Goal: Task Accomplishment & Management: Use online tool/utility

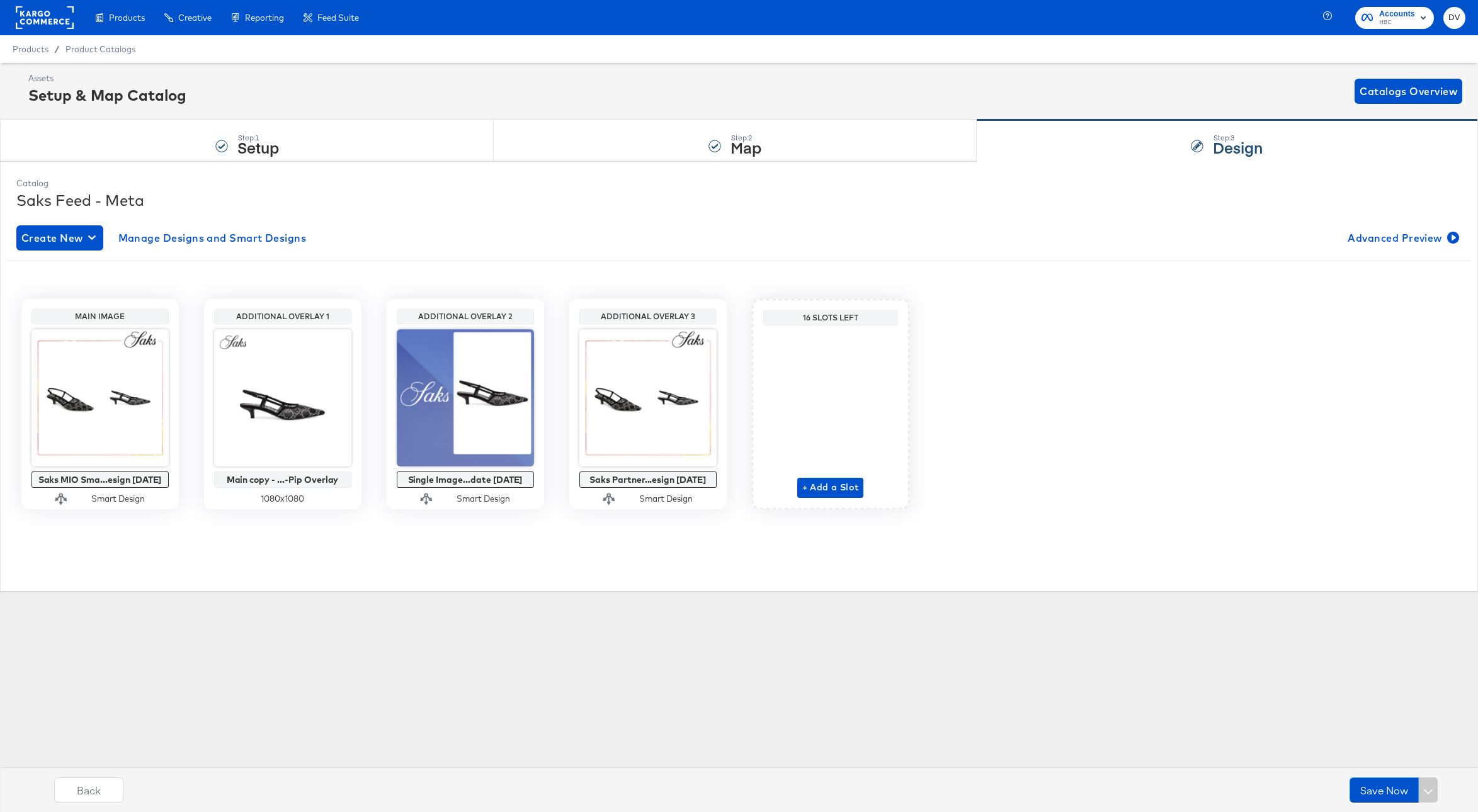
click at [61, 13] on rect at bounding box center [45, 17] width 58 height 22
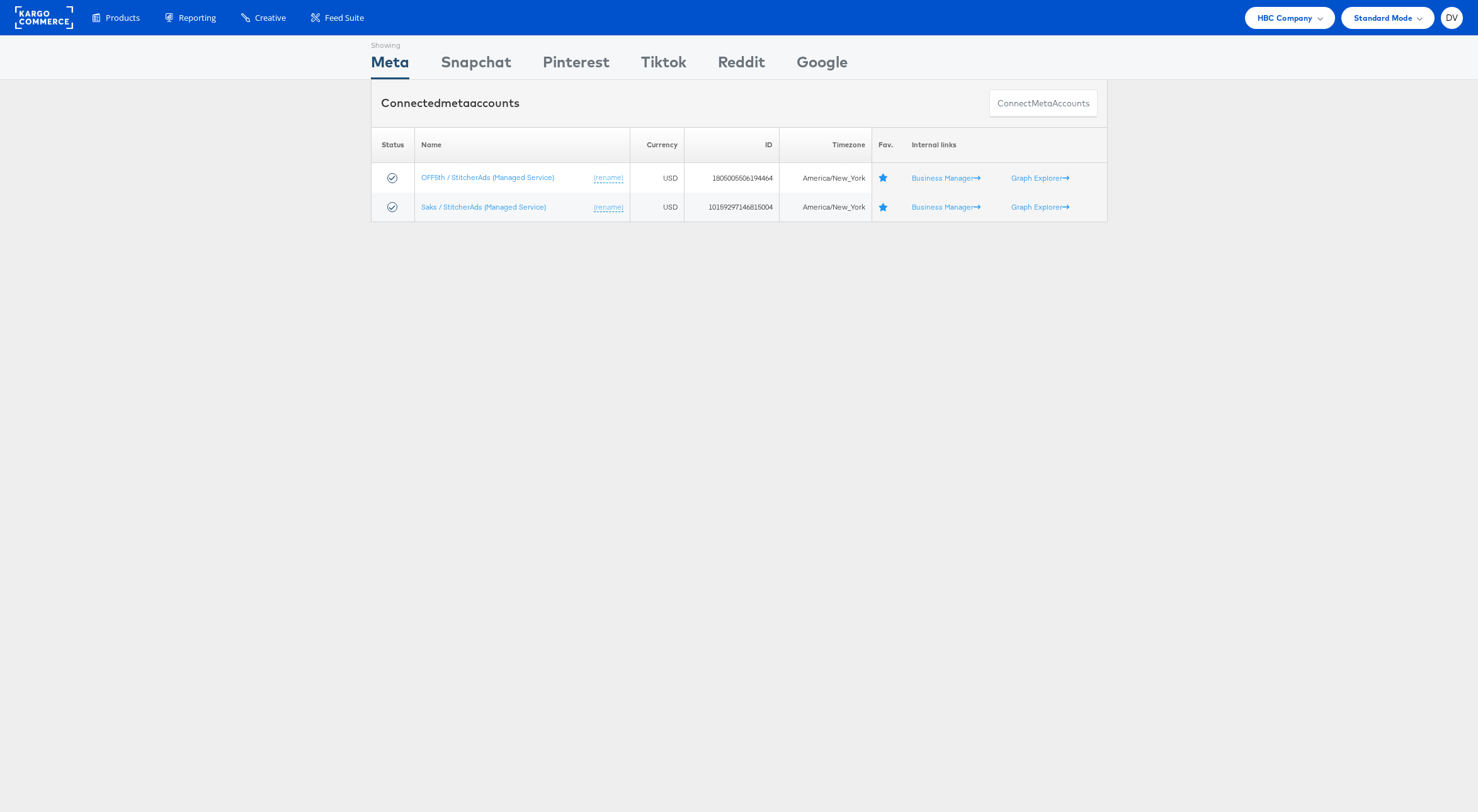
click at [192, 334] on div "Showing Meta Showing Snapchat Showing Pinterest Showing Tiktok Showing Reddit S…" at bounding box center [739, 350] width 1478 height 629
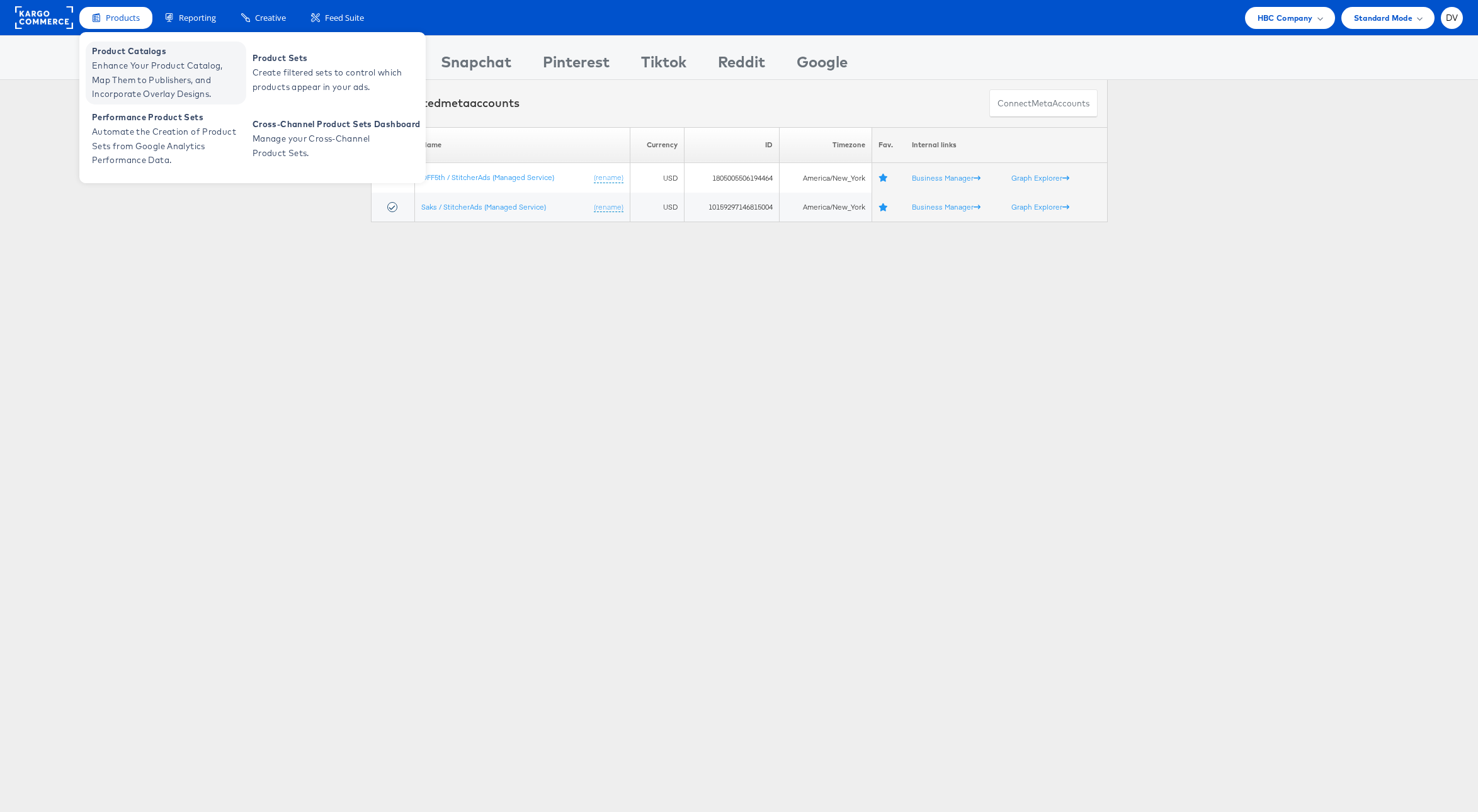
click at [113, 88] on span "Enhance Your Product Catalog, Map Them to Publishers, and Incorporate Overlay D…" at bounding box center [167, 80] width 151 height 43
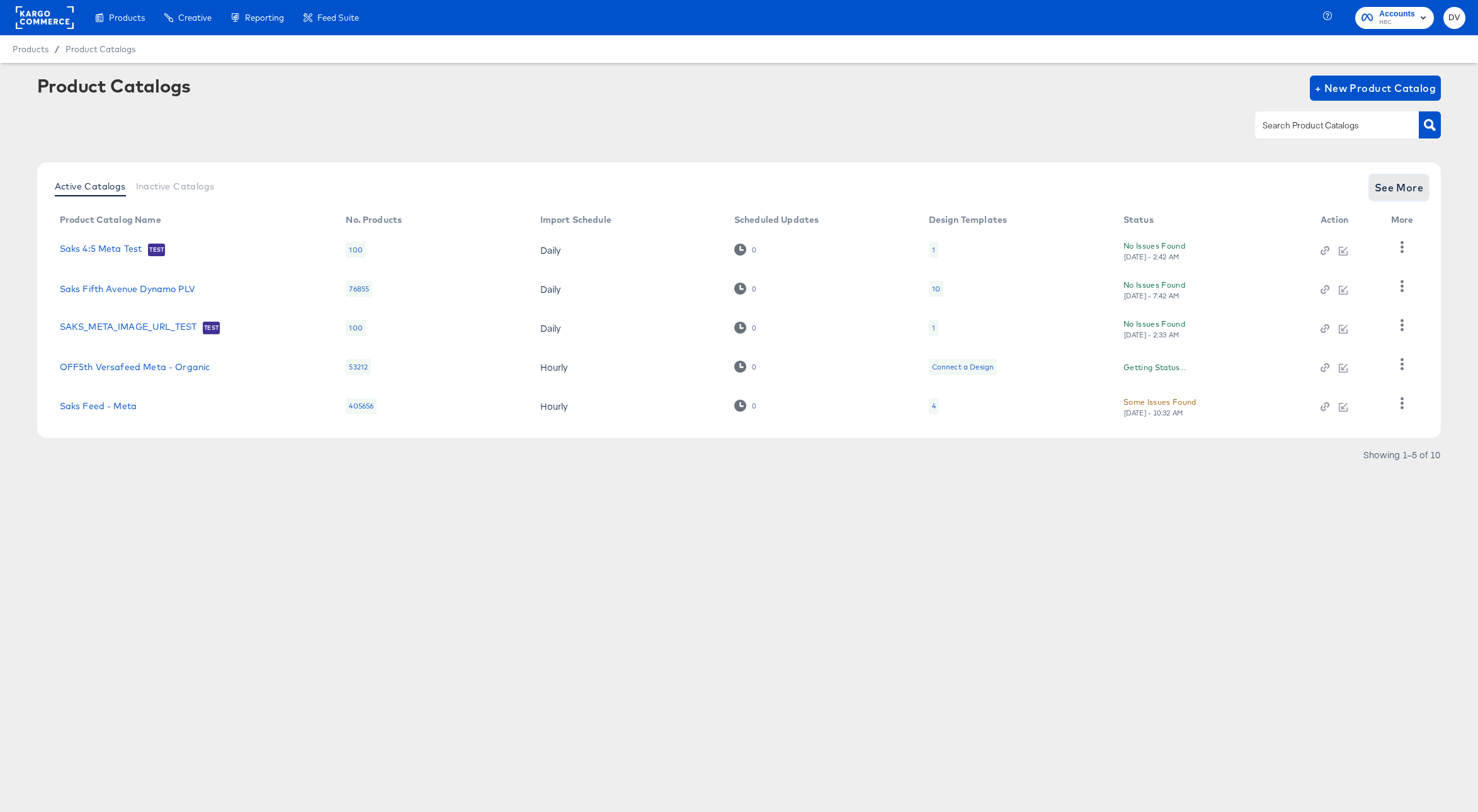
click at [1407, 184] on span "See More" at bounding box center [1399, 187] width 49 height 17
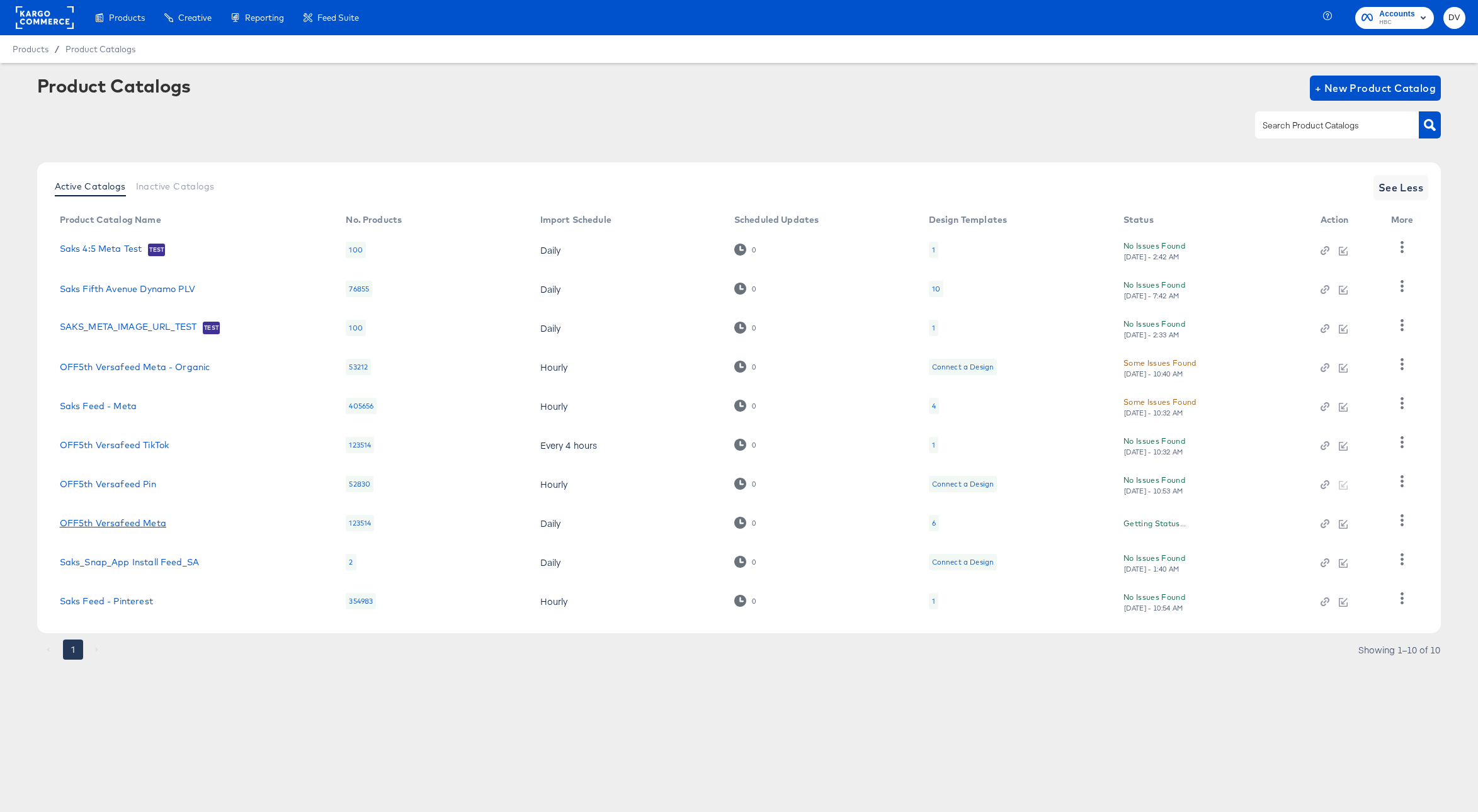
click at [152, 521] on link "OFF5th Versafeed Meta" at bounding box center [113, 523] width 106 height 10
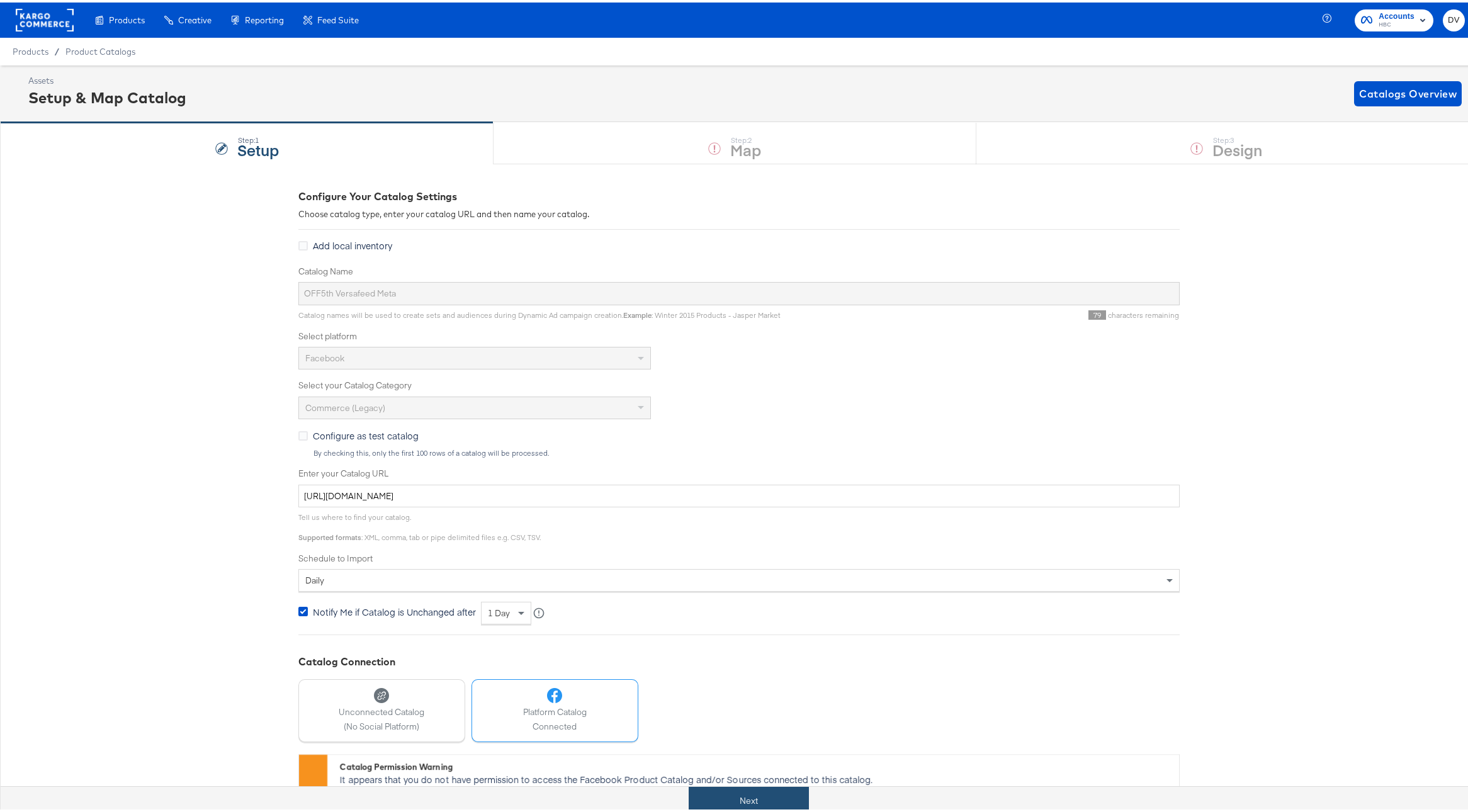
click at [774, 785] on button "Next" at bounding box center [749, 799] width 120 height 29
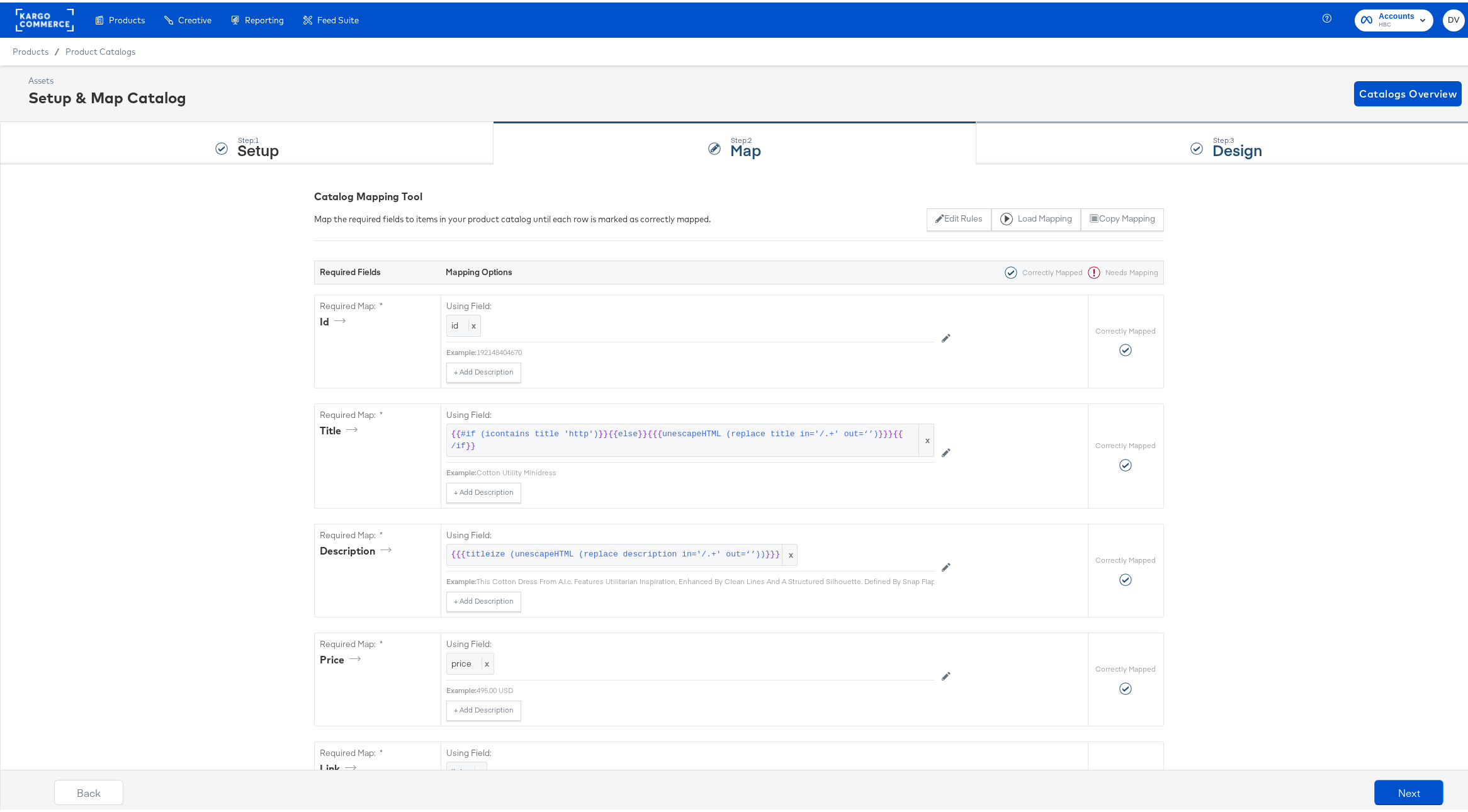
click at [1041, 146] on div "Step: 3 Design" at bounding box center [1227, 141] width 501 height 41
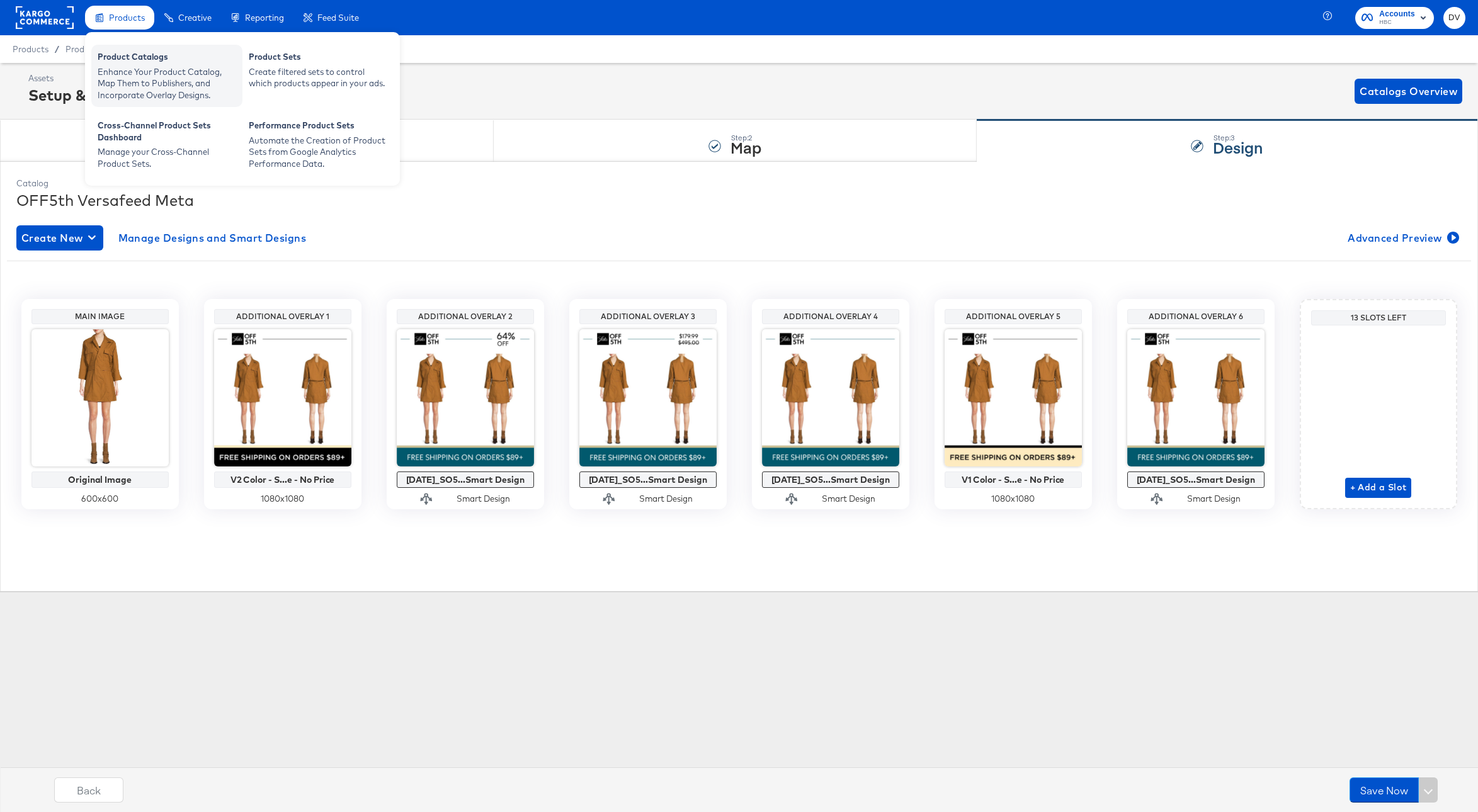
click at [123, 48] on div "Product Catalogs Enhance Your Product Catalog, Map Them to Publishers, and Inco…" at bounding box center [167, 76] width 151 height 62
click at [136, 73] on div "Enhance Your Product Catalog, Map Them to Publishers, and Incorporate Overlay D…" at bounding box center [167, 84] width 138 height 35
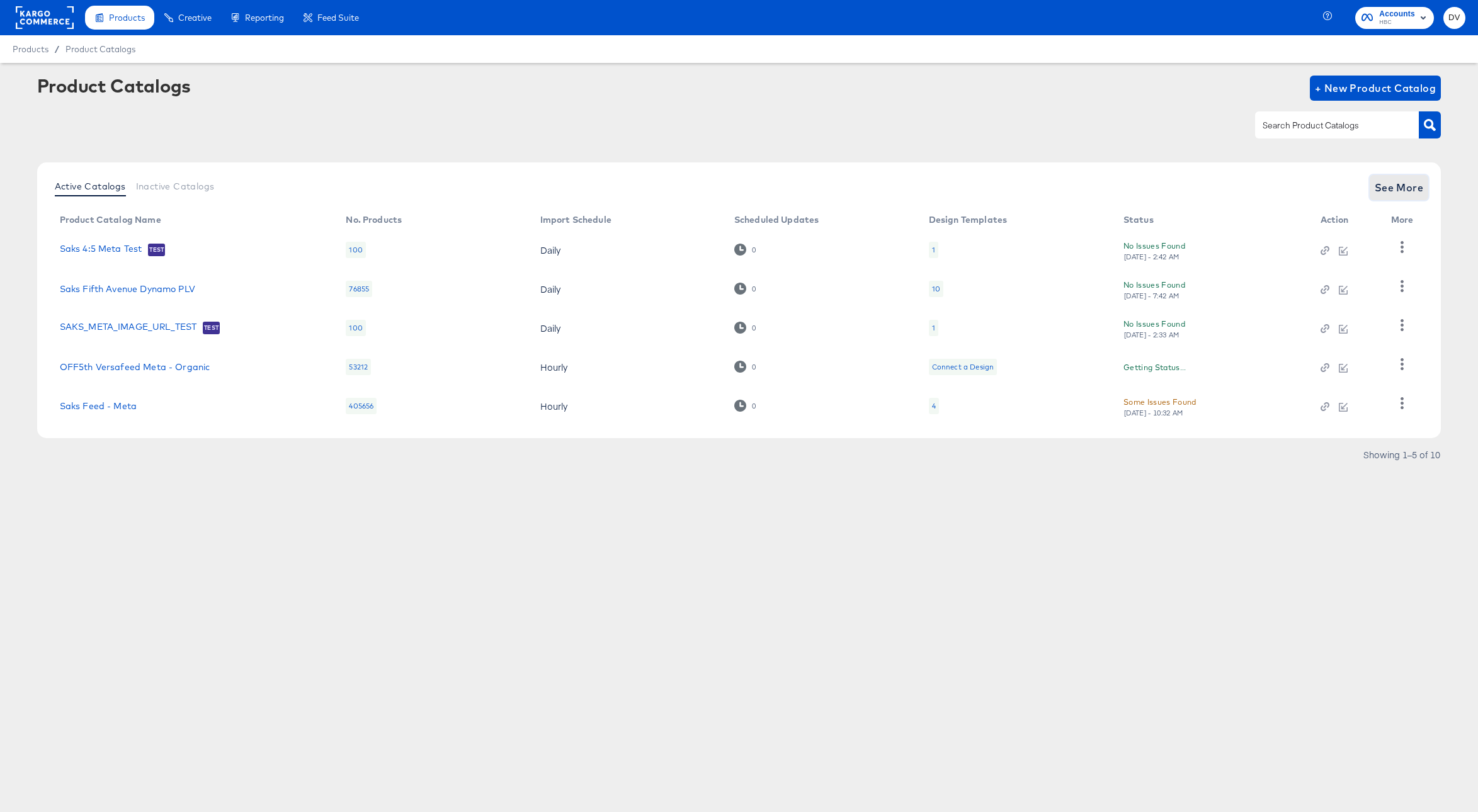
click at [1374, 190] on button "See More" at bounding box center [1399, 187] width 59 height 25
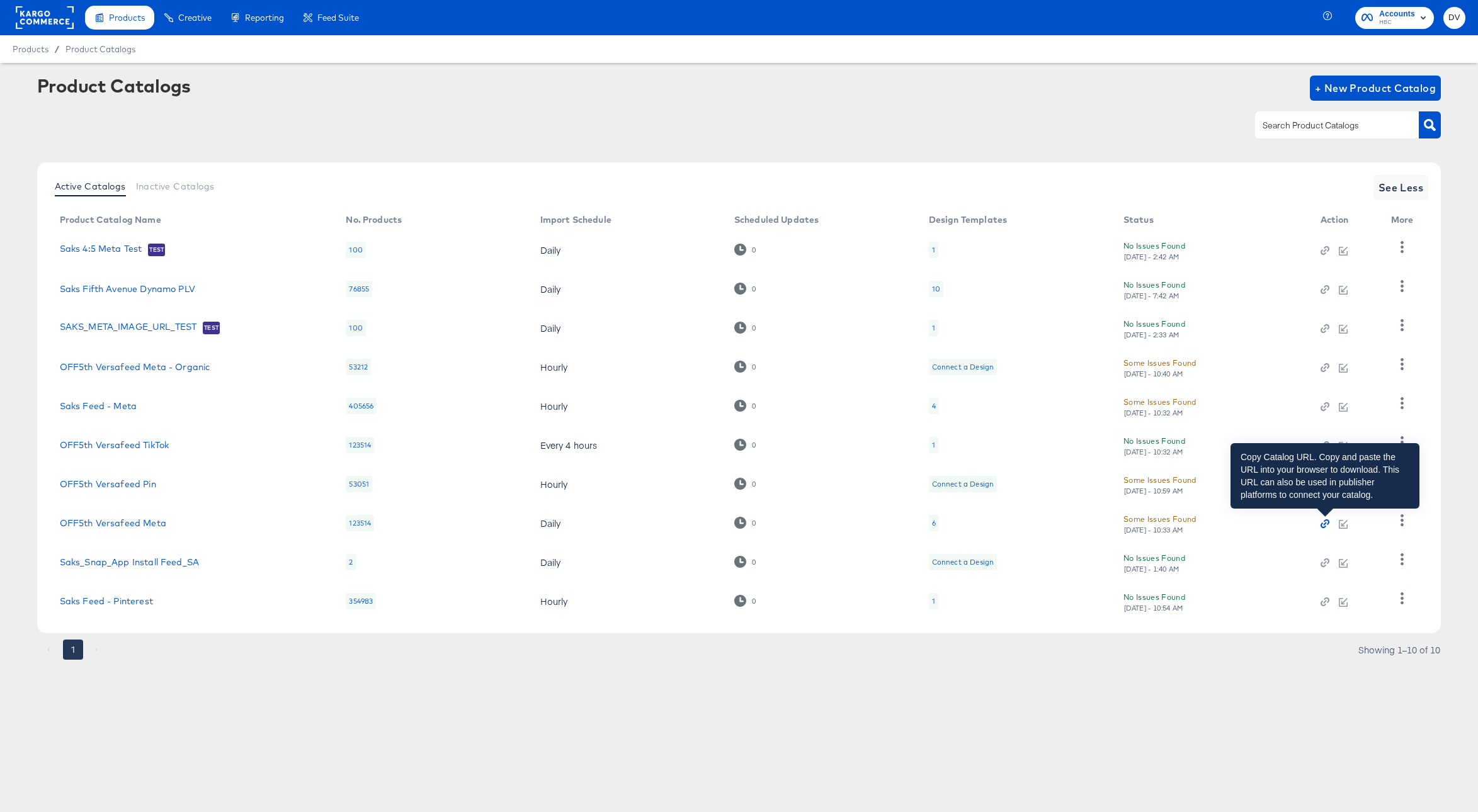
click at [1322, 523] on icon "button" at bounding box center [1323, 526] width 6 height 6
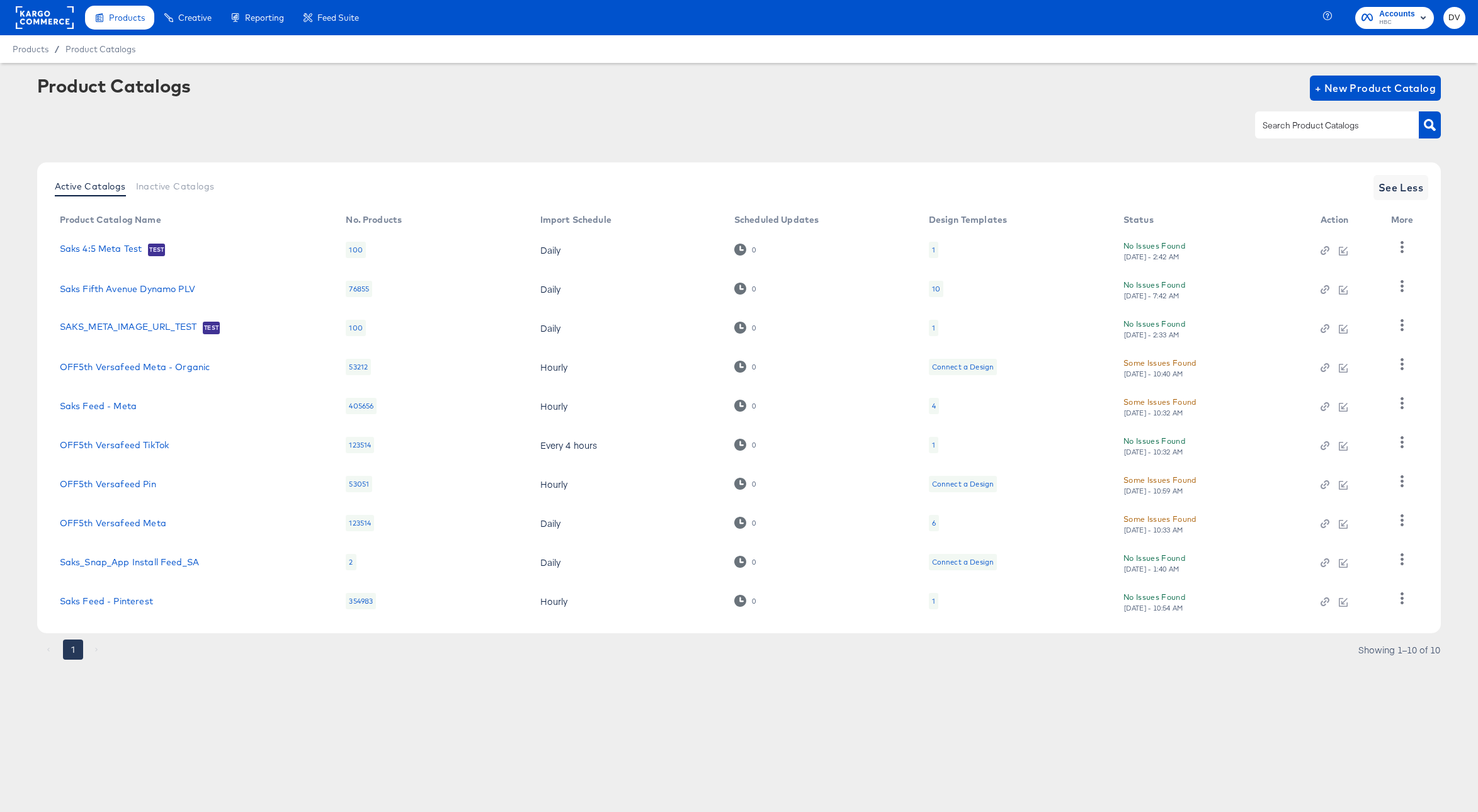
click at [772, 103] on div "Product Catalogs + New Product Catalog" at bounding box center [739, 114] width 1404 height 77
click at [147, 526] on link "OFF5th Versafeed Meta" at bounding box center [113, 523] width 106 height 10
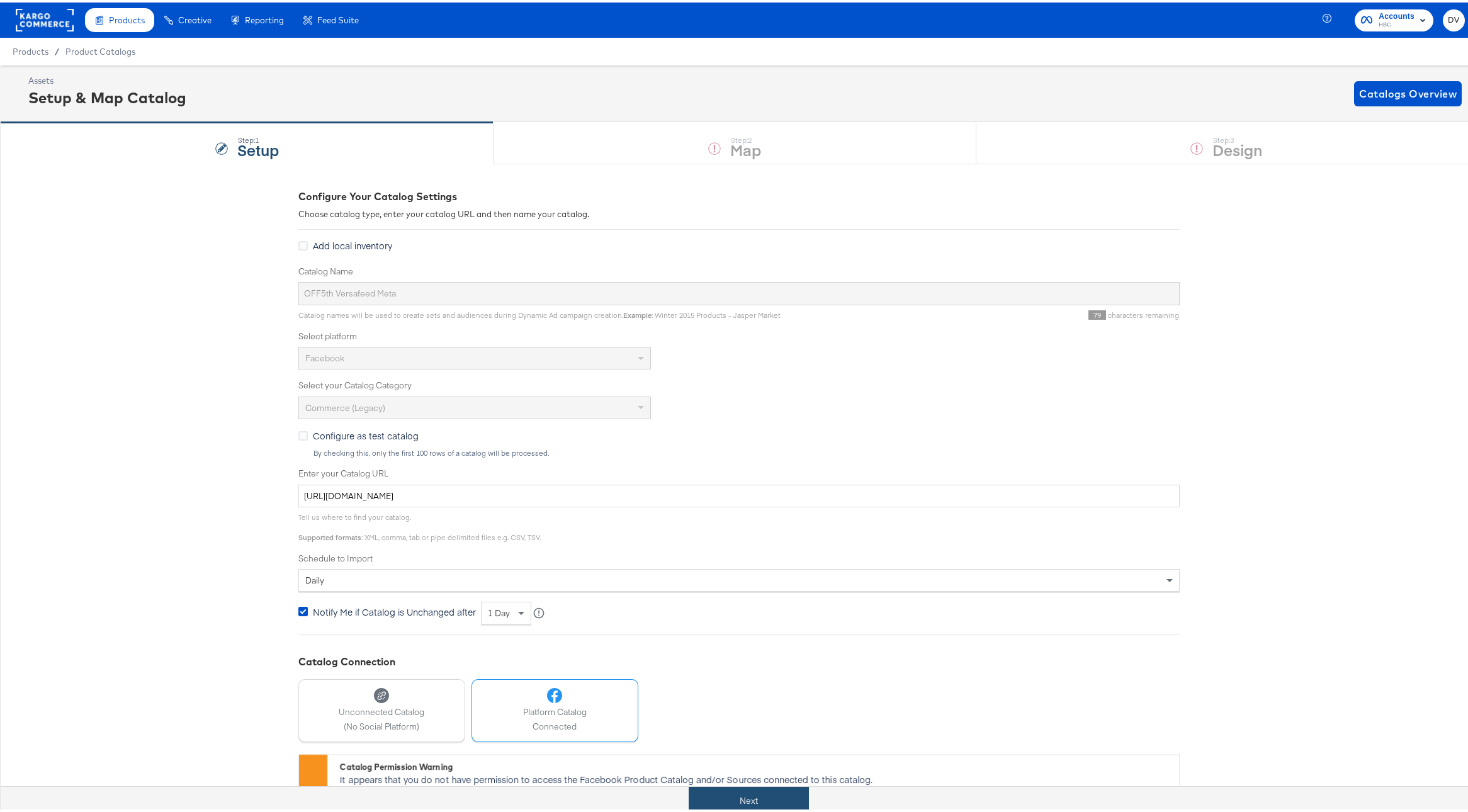
click at [750, 806] on button "Next" at bounding box center [749, 799] width 120 height 29
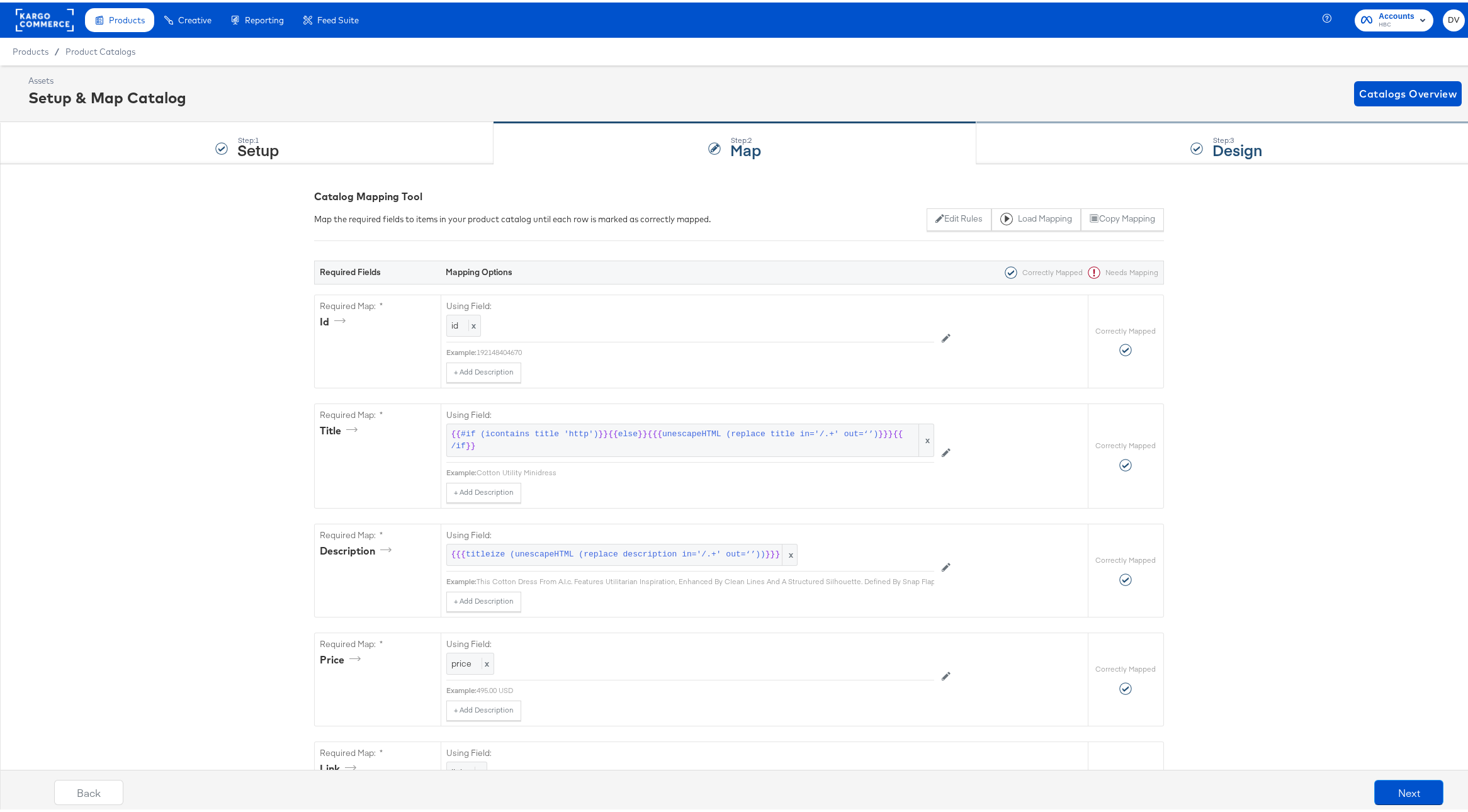
click at [1080, 142] on div "Step: 3 Design" at bounding box center [1227, 141] width 501 height 41
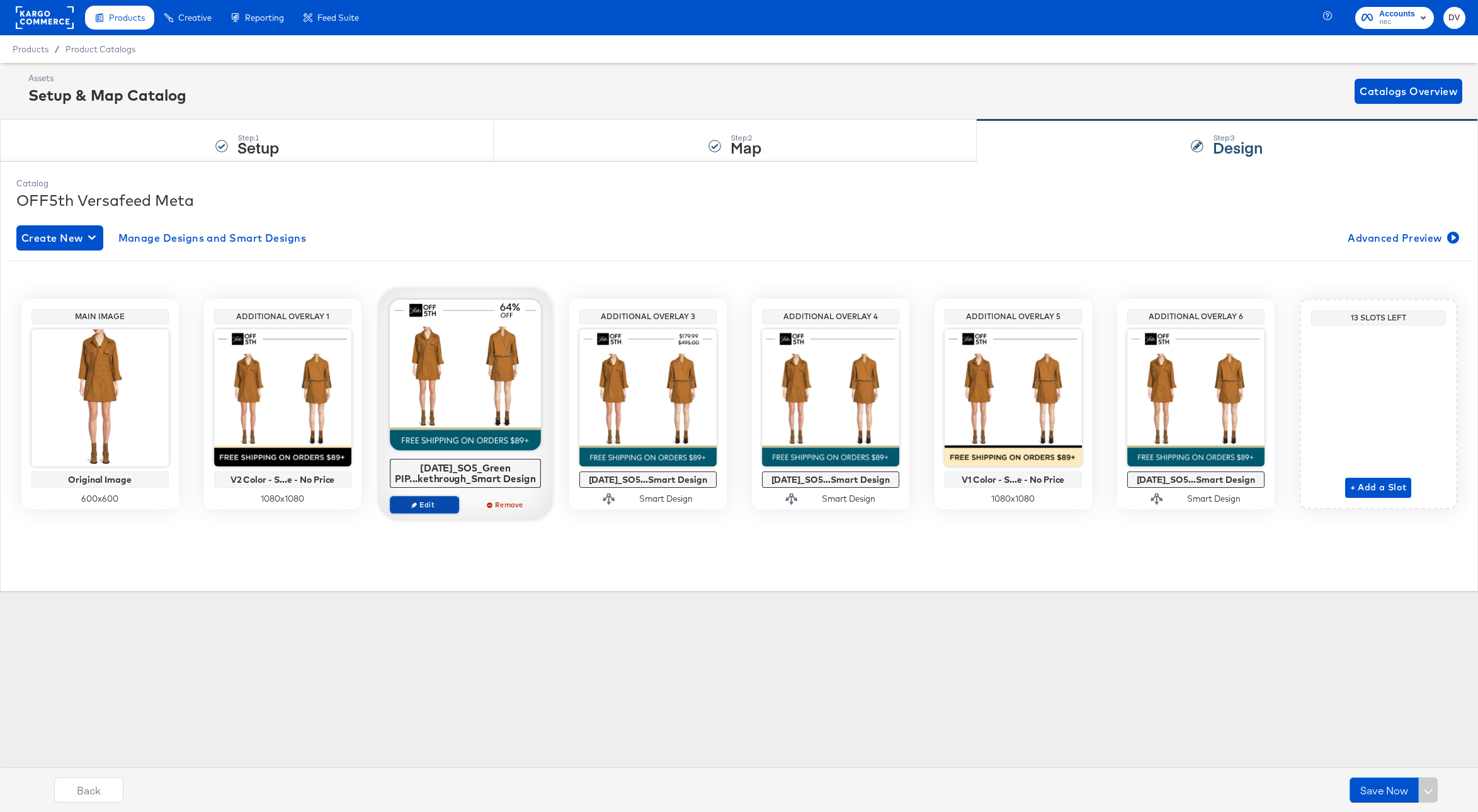
click at [433, 505] on span "Edit" at bounding box center [423, 505] width 58 height 10
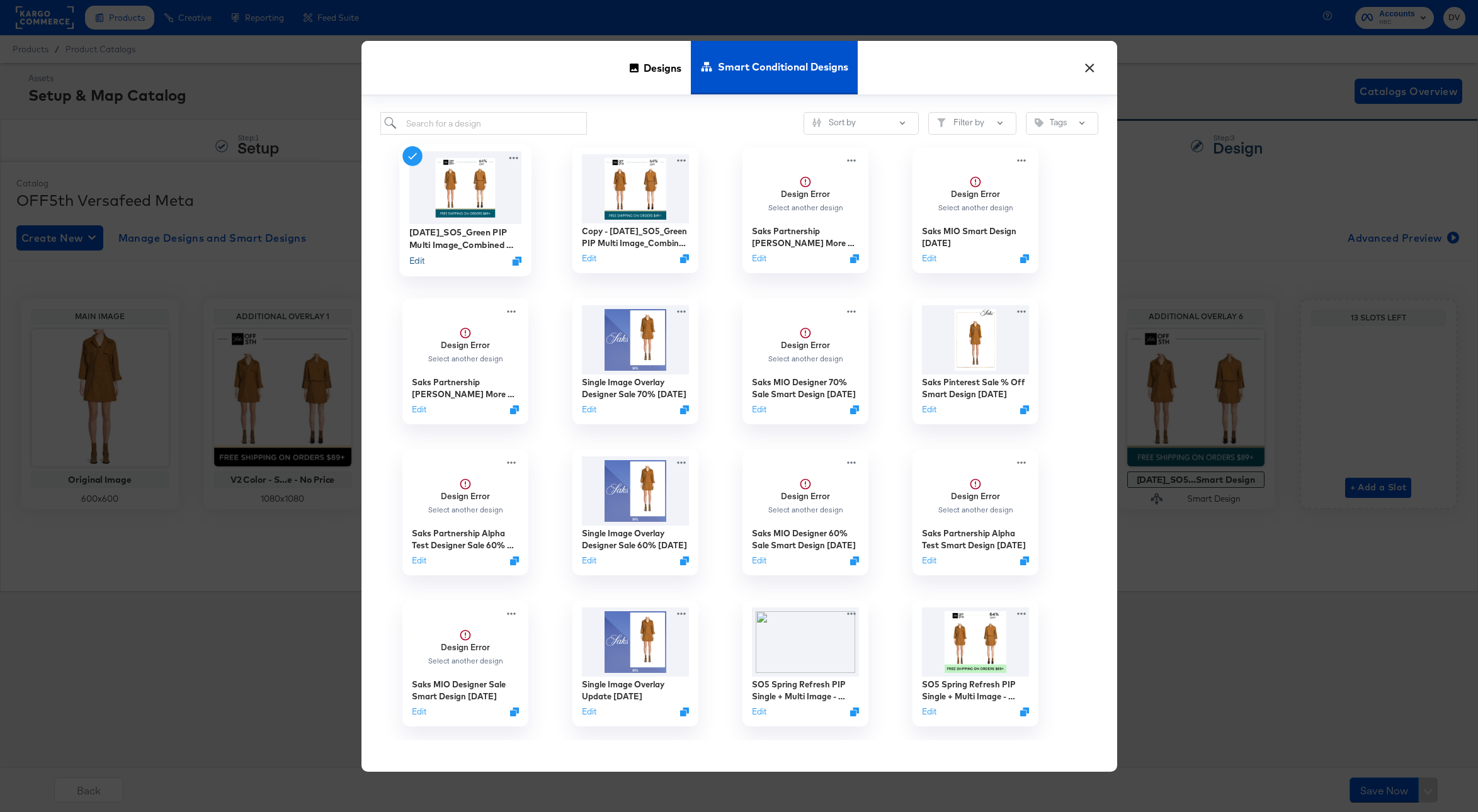
click at [419, 264] on button "Edit" at bounding box center [416, 261] width 15 height 12
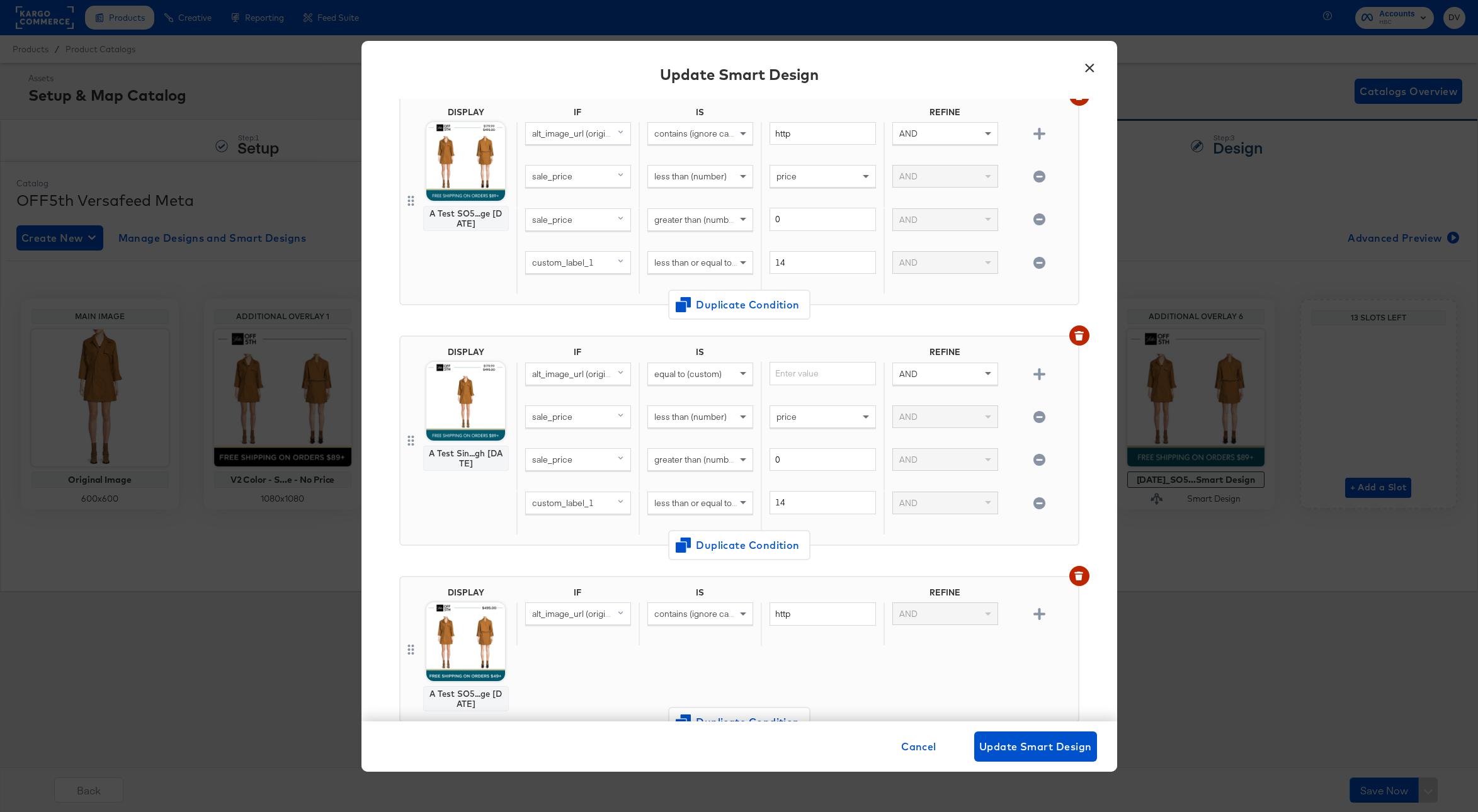
scroll to position [842, 0]
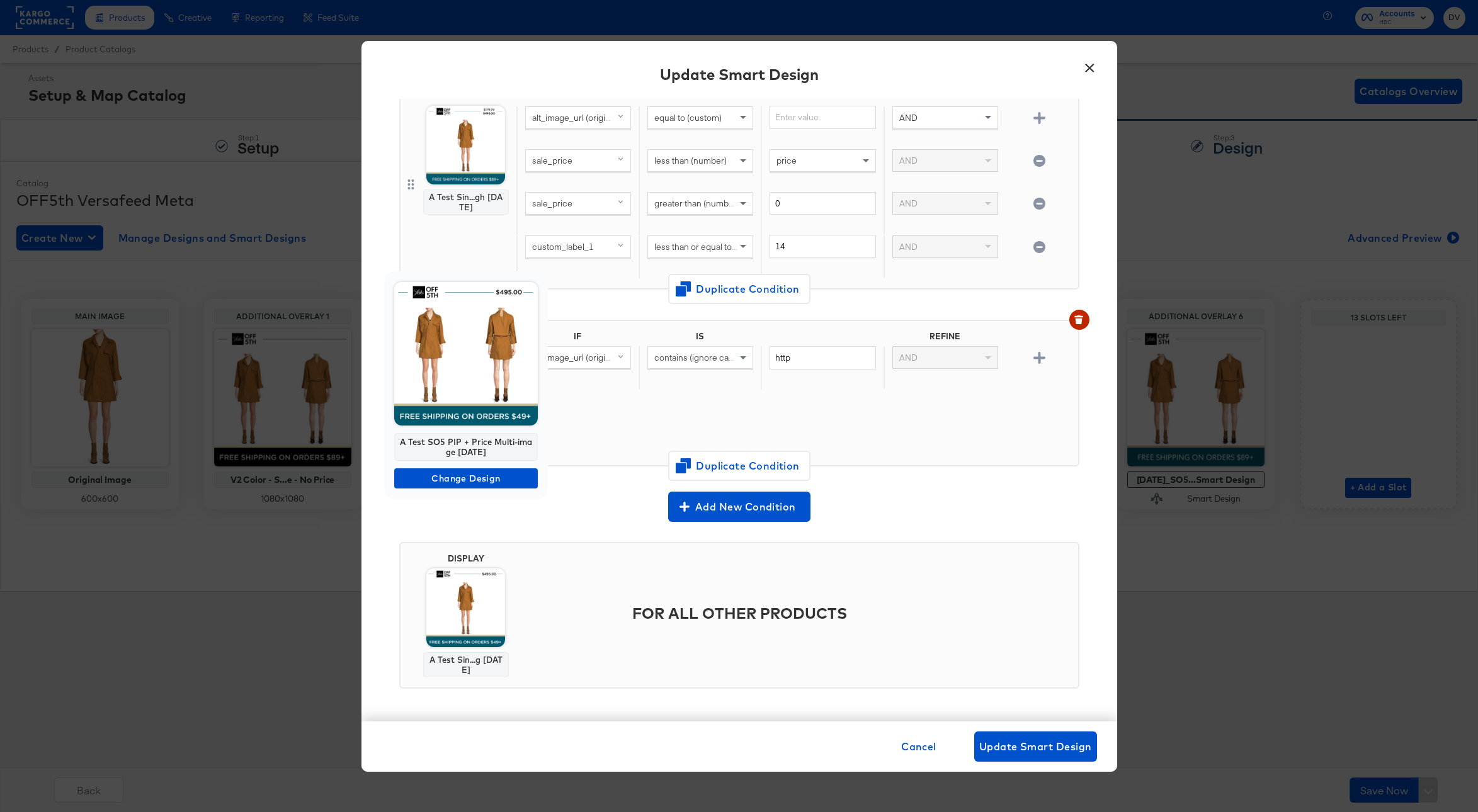
click at [462, 453] on div "A Test SO5 PIP + Price Multi-image 9.09.24" at bounding box center [465, 447] width 143 height 28
copy div "A Test SO5 PIP + Price Multi-image 9.09.24"
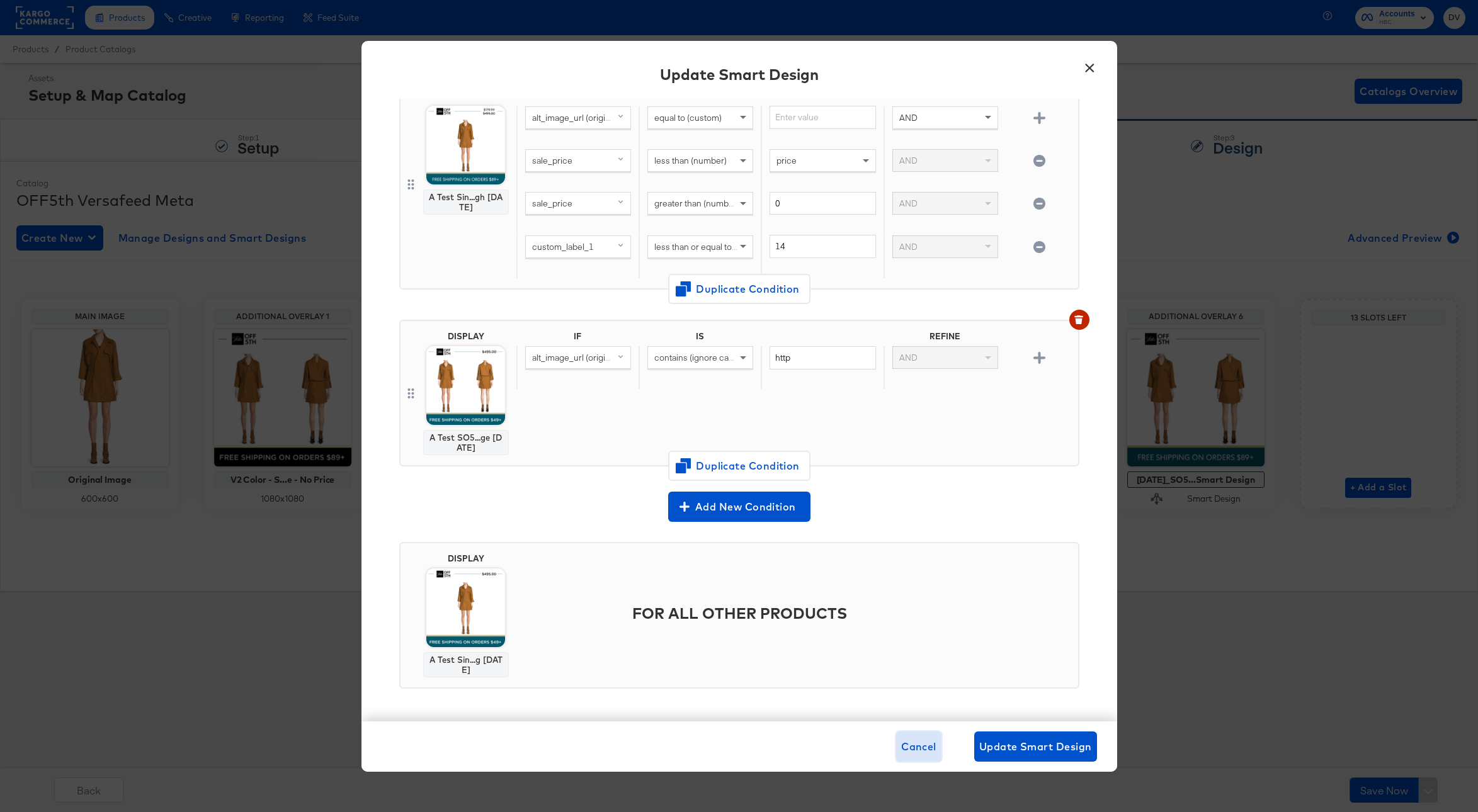
click at [923, 742] on span "Cancel" at bounding box center [918, 746] width 35 height 17
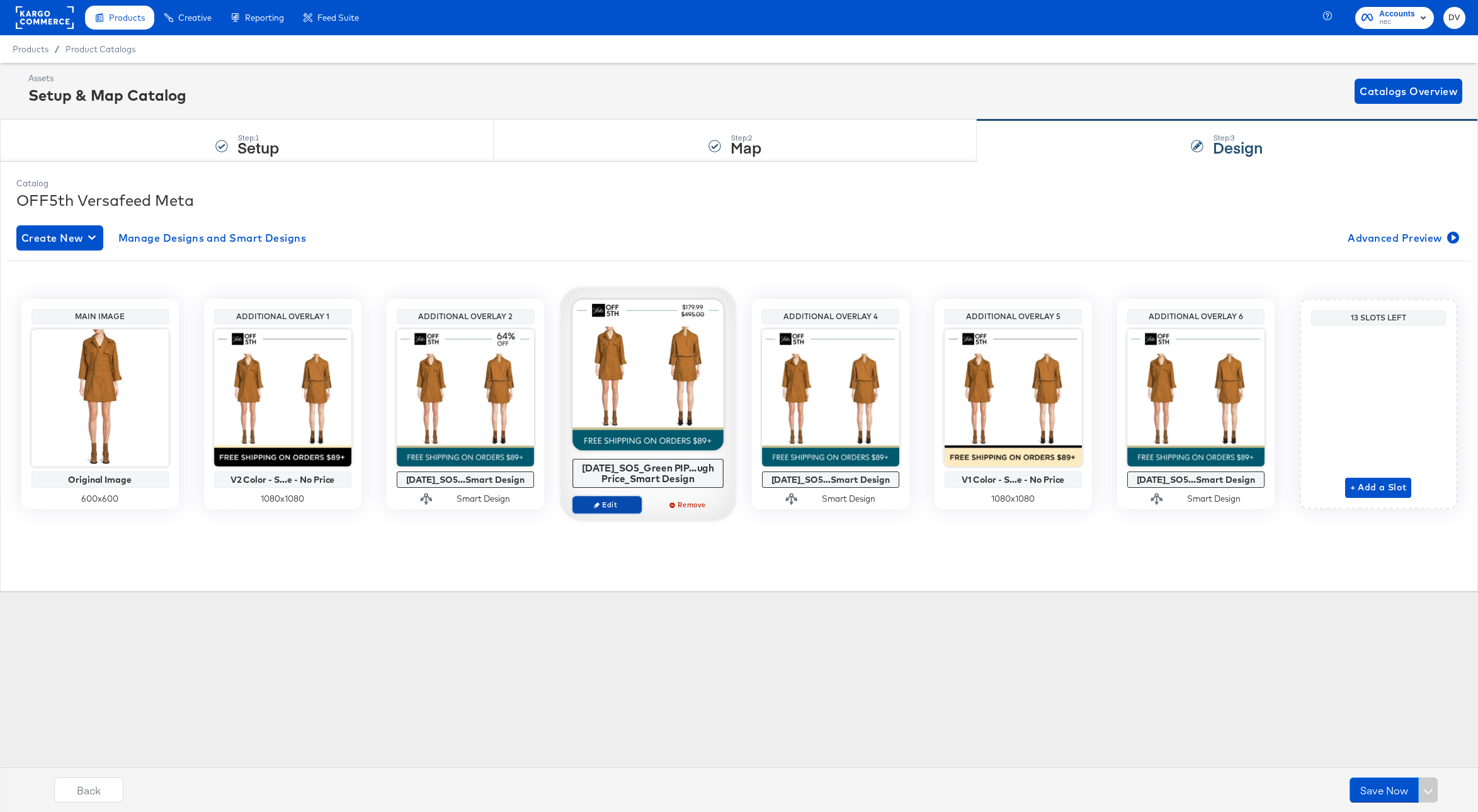
click at [633, 503] on span "Edit" at bounding box center [606, 505] width 58 height 10
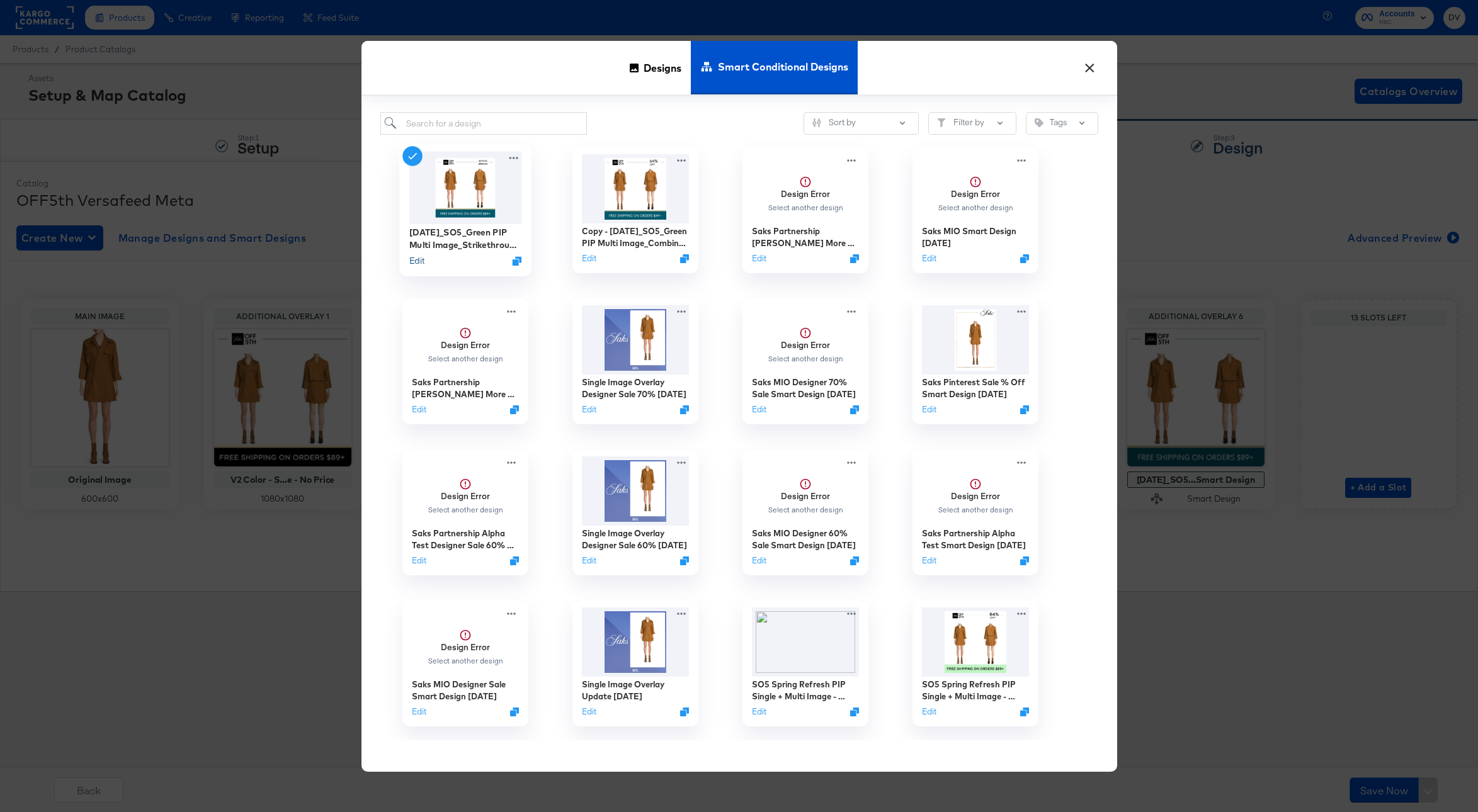
click at [417, 264] on button "Edit" at bounding box center [416, 261] width 15 height 12
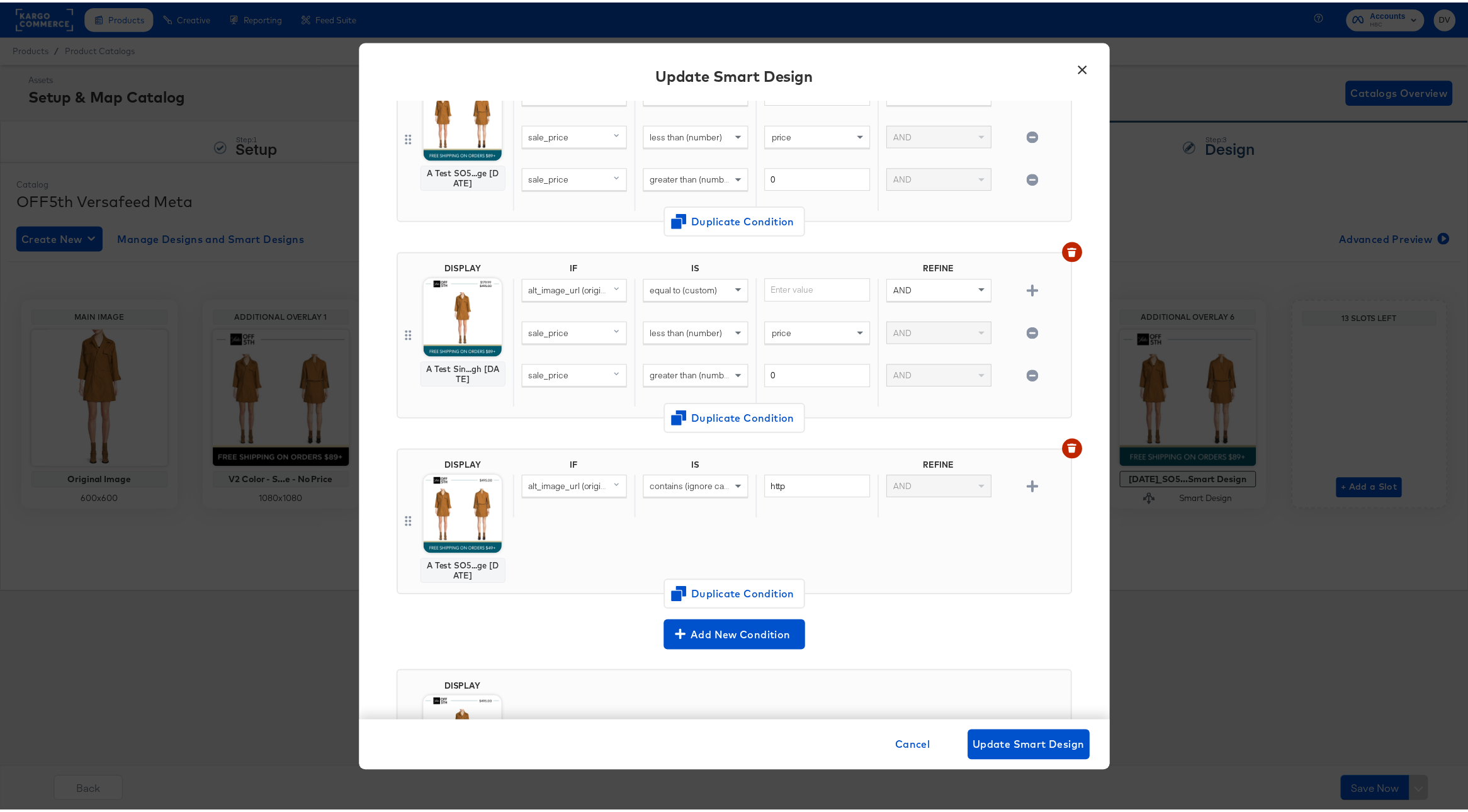
scroll to position [276, 0]
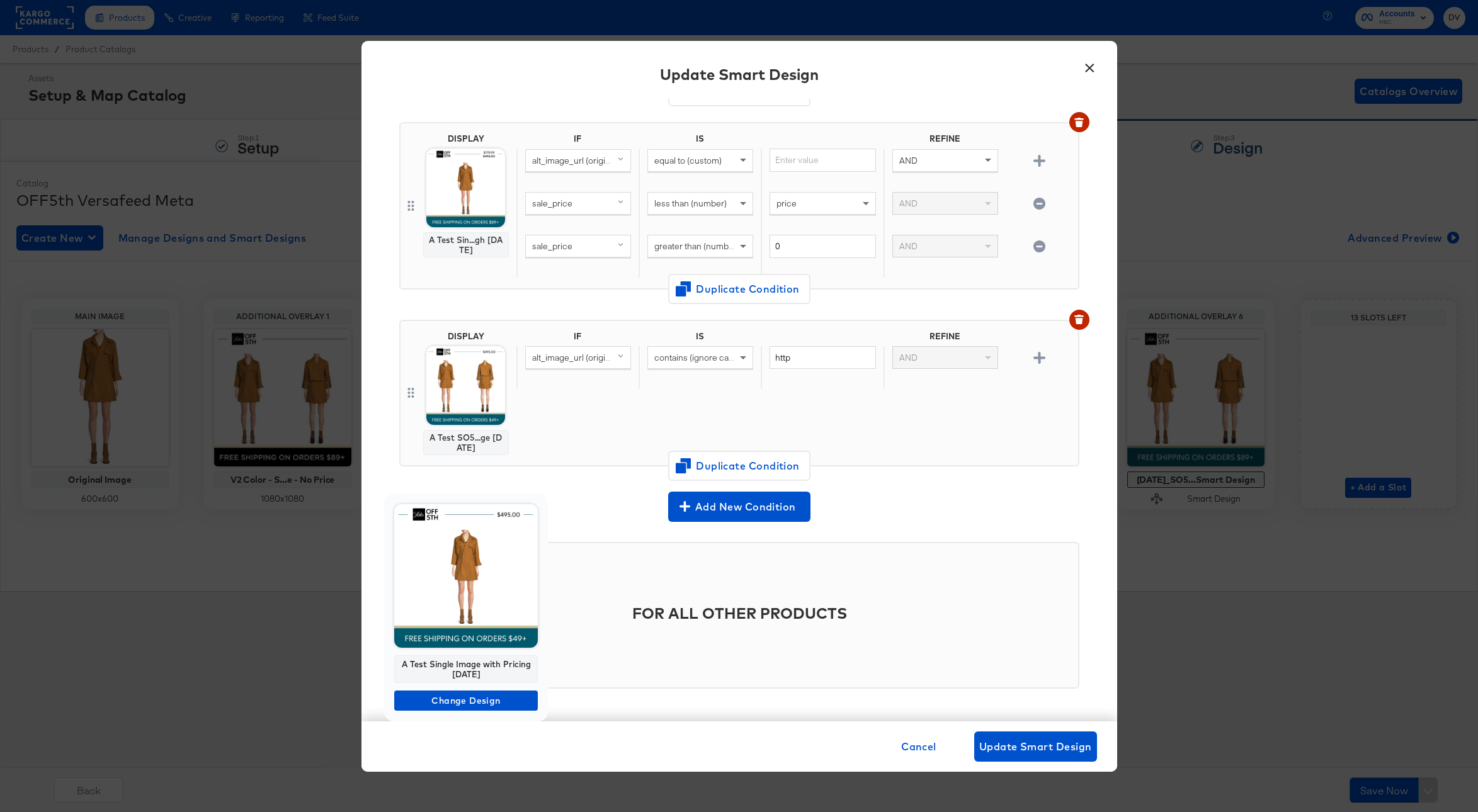
click at [460, 660] on div "A Test Single Image with Pricing 10.07.24" at bounding box center [465, 669] width 143 height 28
copy div "A Test Single Image with Pricing 10.07.24"
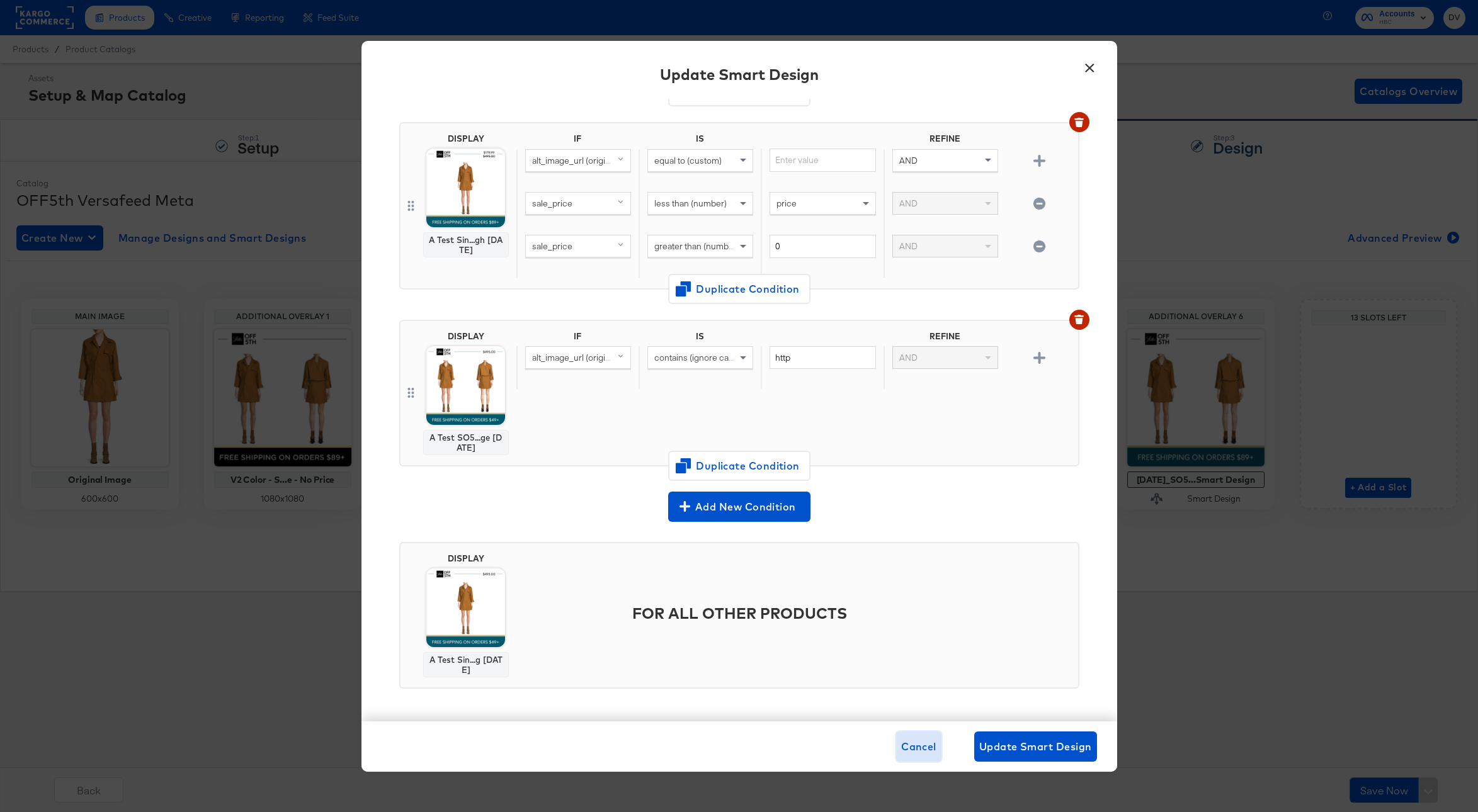
click at [920, 741] on span "Cancel" at bounding box center [918, 746] width 35 height 17
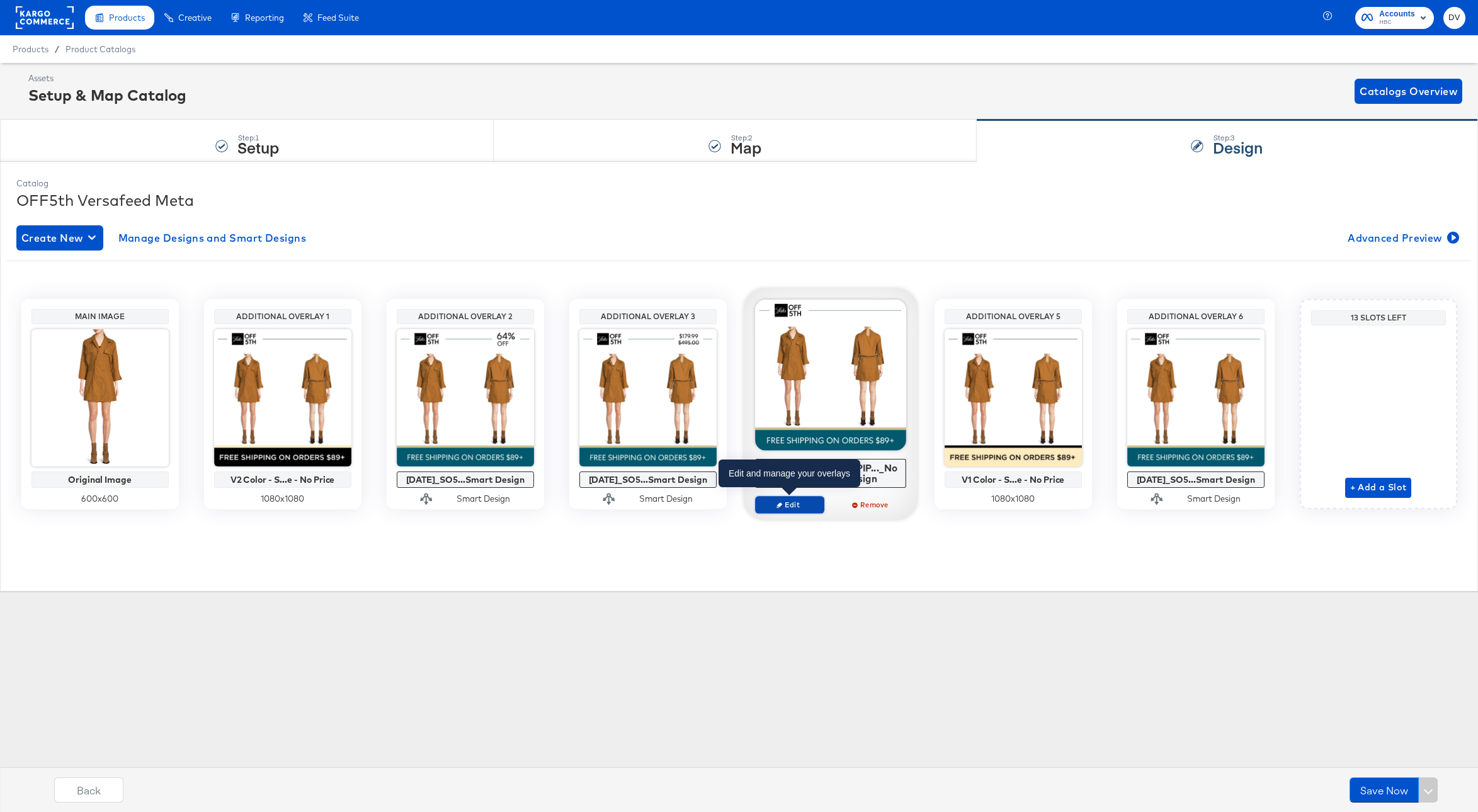
click at [799, 510] on button "Edit" at bounding box center [789, 504] width 69 height 17
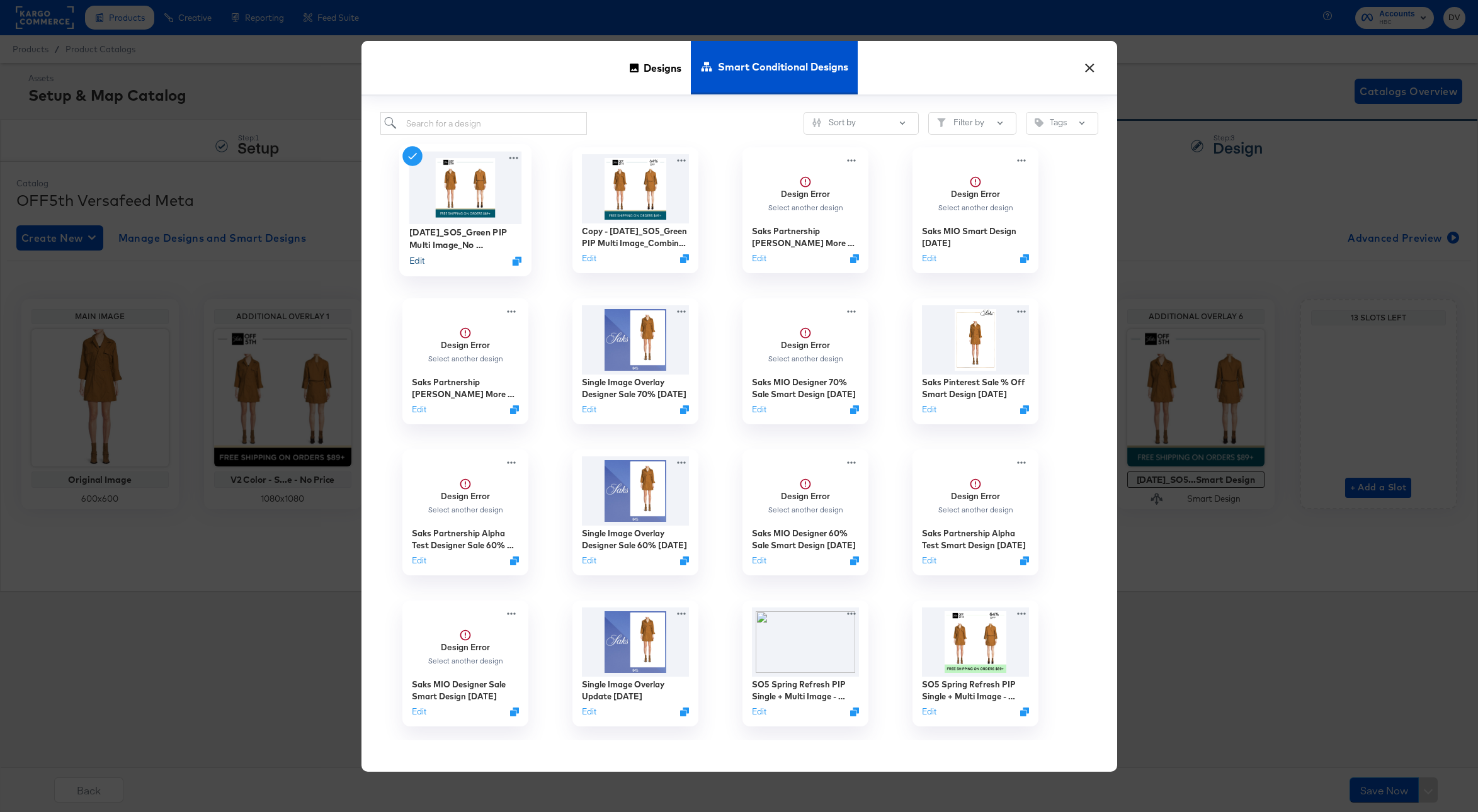
click at [413, 258] on button "Edit" at bounding box center [416, 261] width 15 height 12
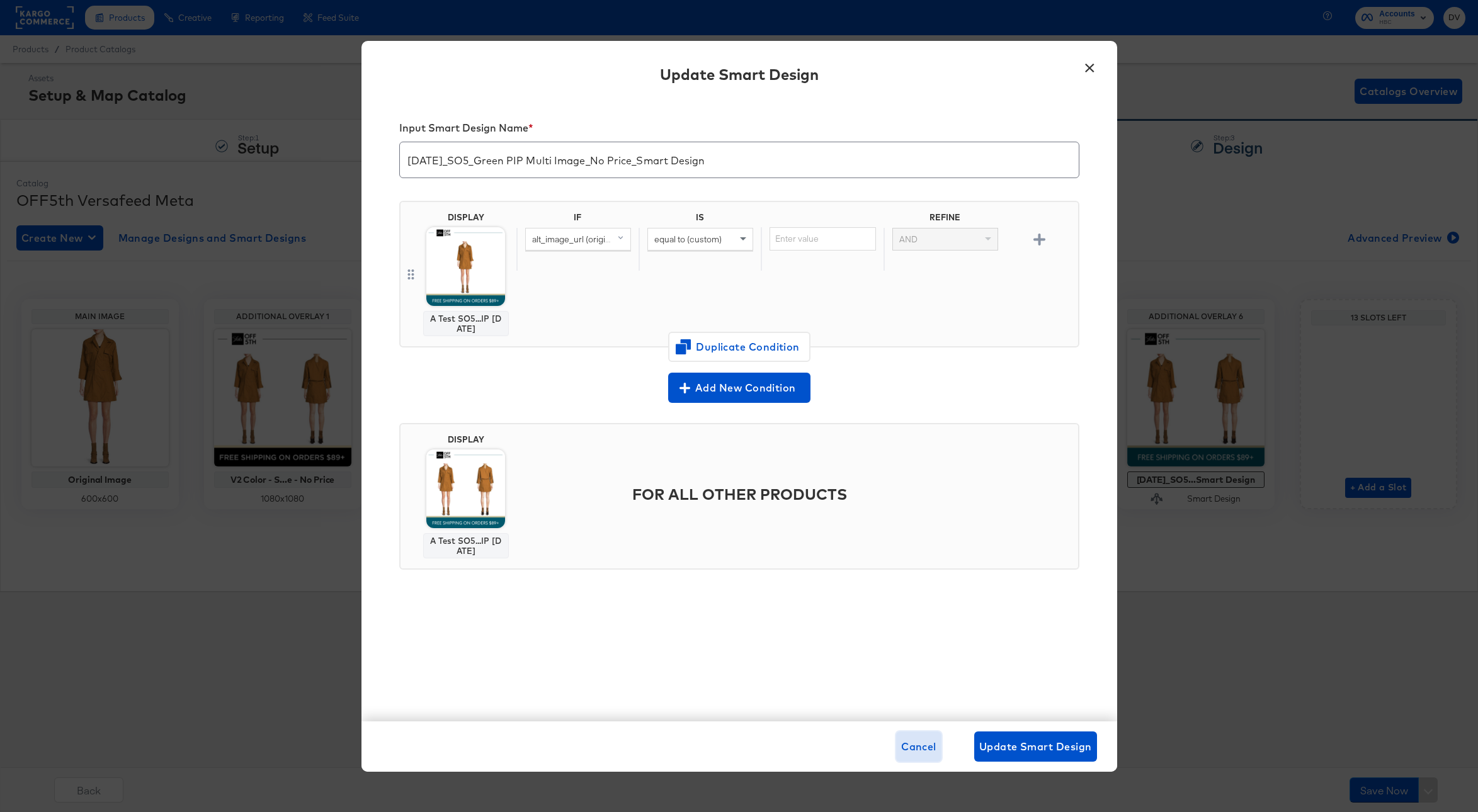
click at [927, 750] on span "Cancel" at bounding box center [918, 746] width 35 height 17
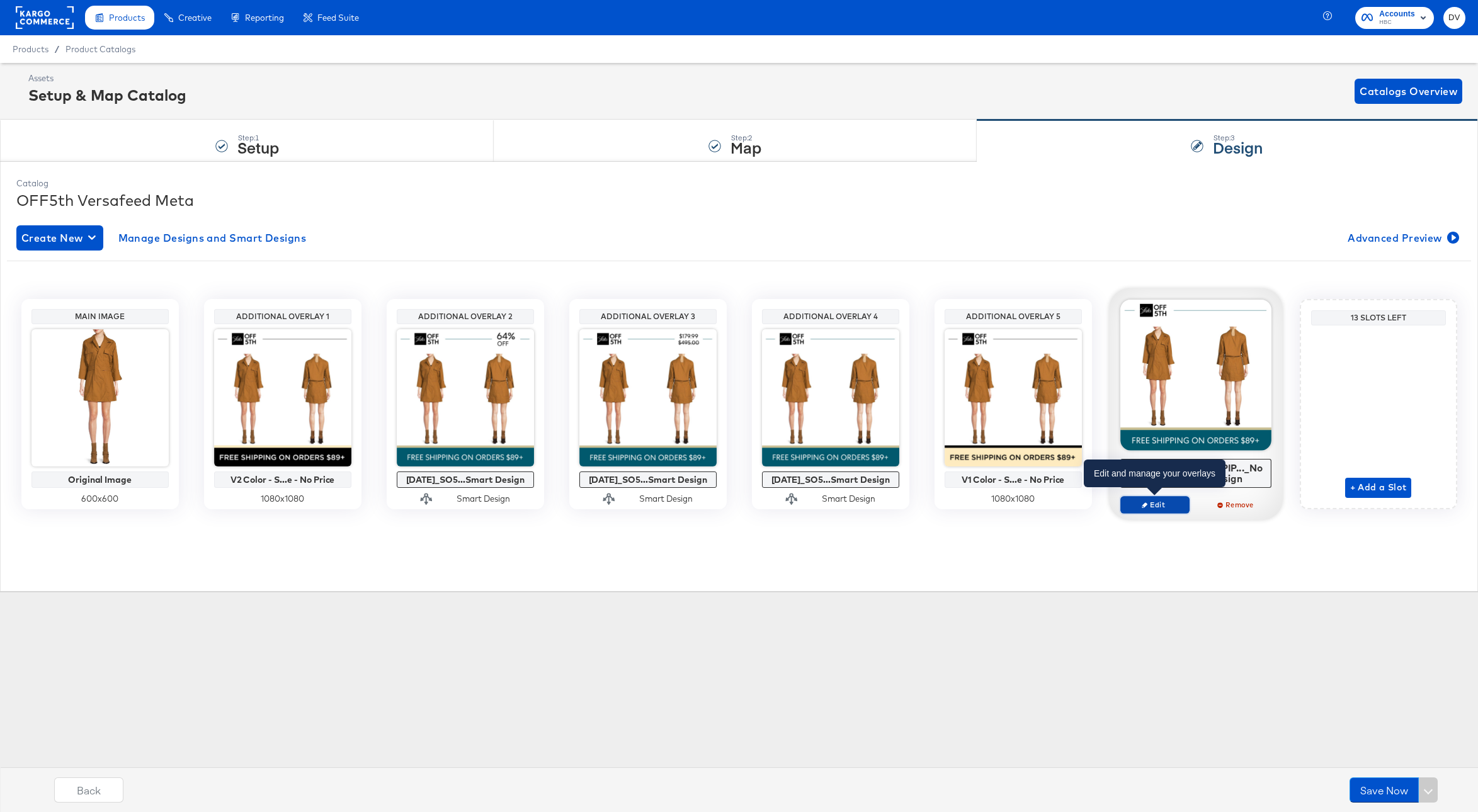
click at [1162, 504] on span "Edit" at bounding box center [1154, 505] width 58 height 10
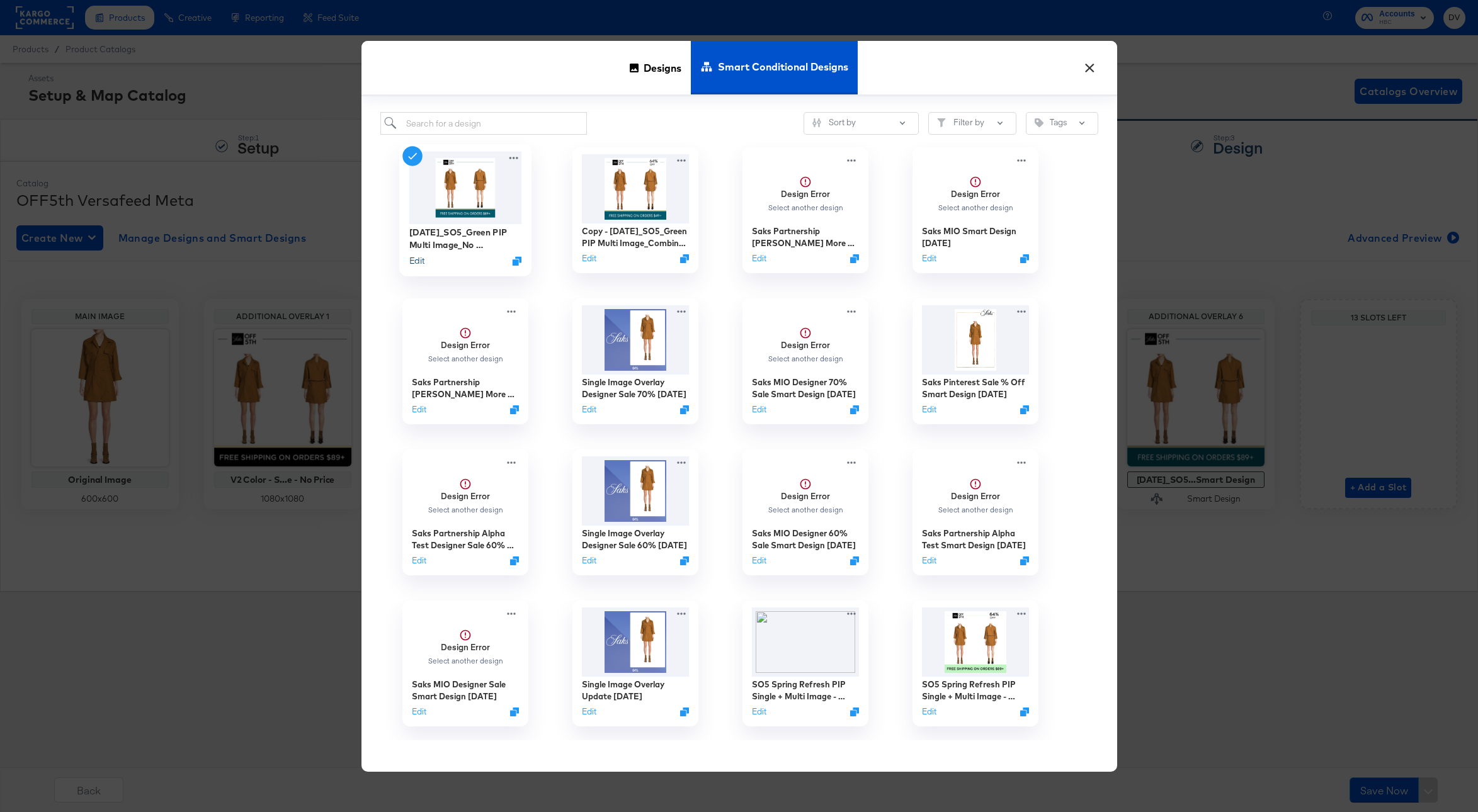
click at [422, 257] on button "Edit" at bounding box center [416, 261] width 15 height 12
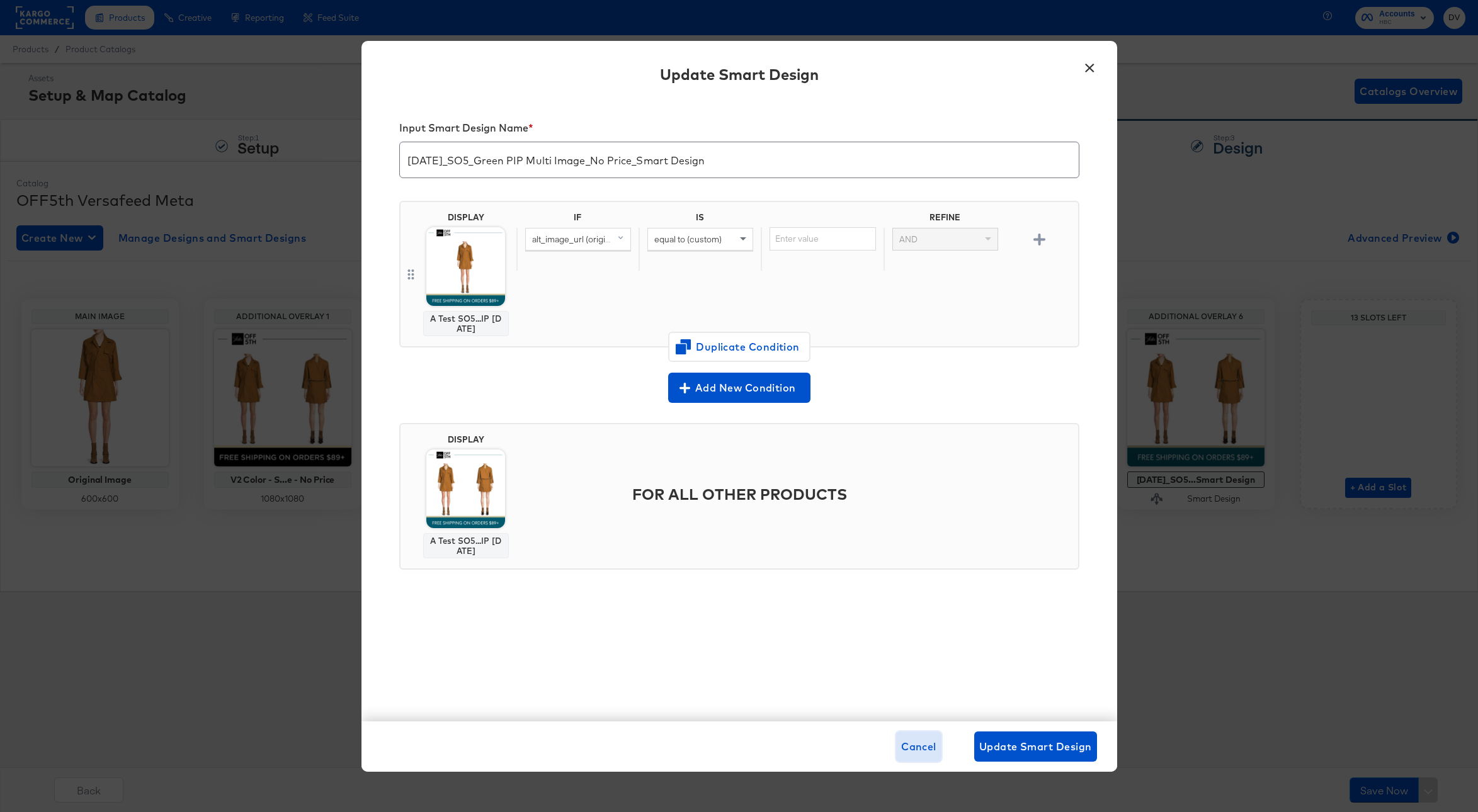
click at [911, 746] on span "Cancel" at bounding box center [918, 746] width 35 height 17
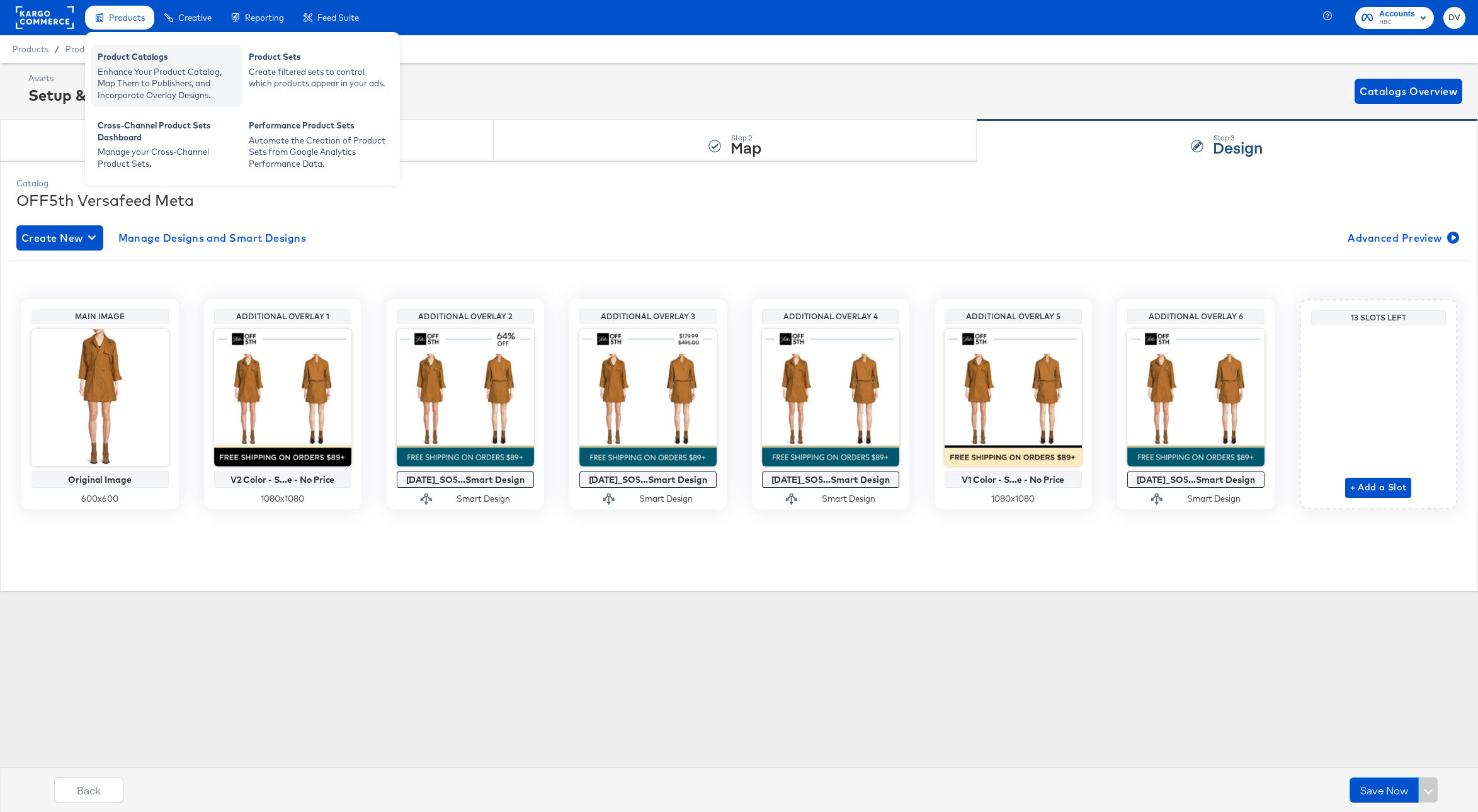
click at [170, 66] on div "Enhance Your Product Catalog, Map Them to Publishers, and Incorporate Overlay D…" at bounding box center [167, 84] width 138 height 35
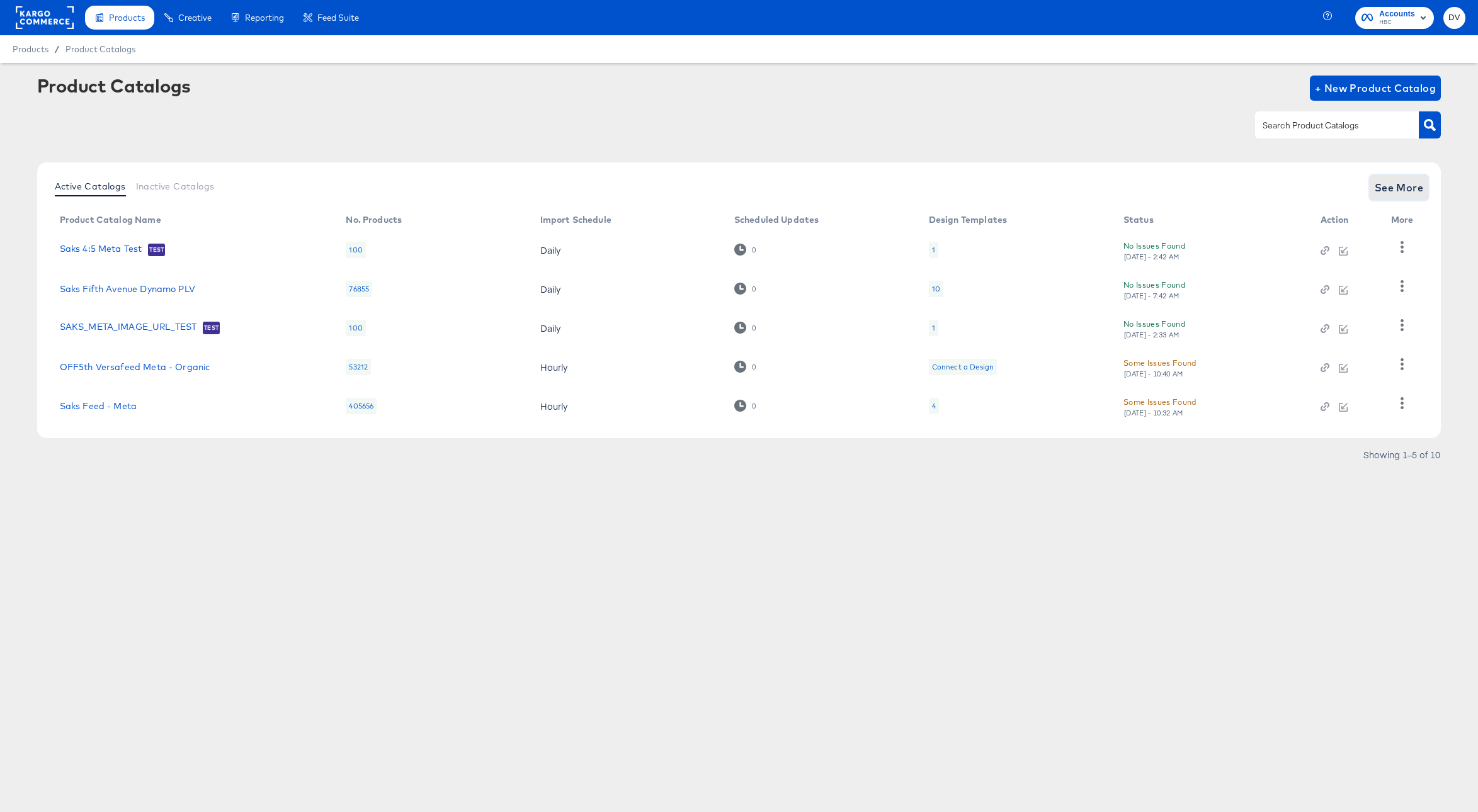
click at [1372, 197] on button "See More" at bounding box center [1399, 187] width 59 height 25
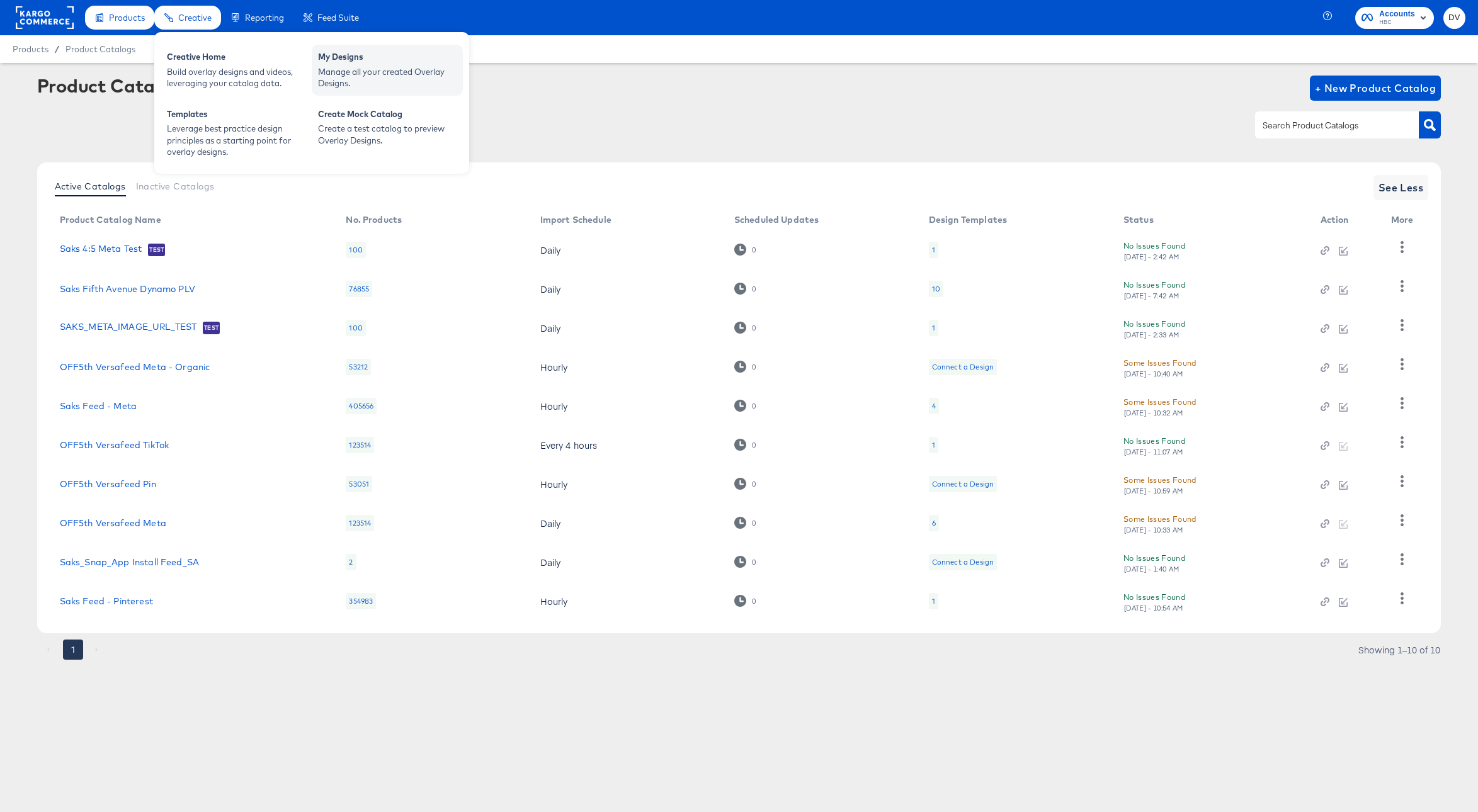
click at [360, 73] on div "Manage all your created Overlay Designs." at bounding box center [388, 78] width 138 height 23
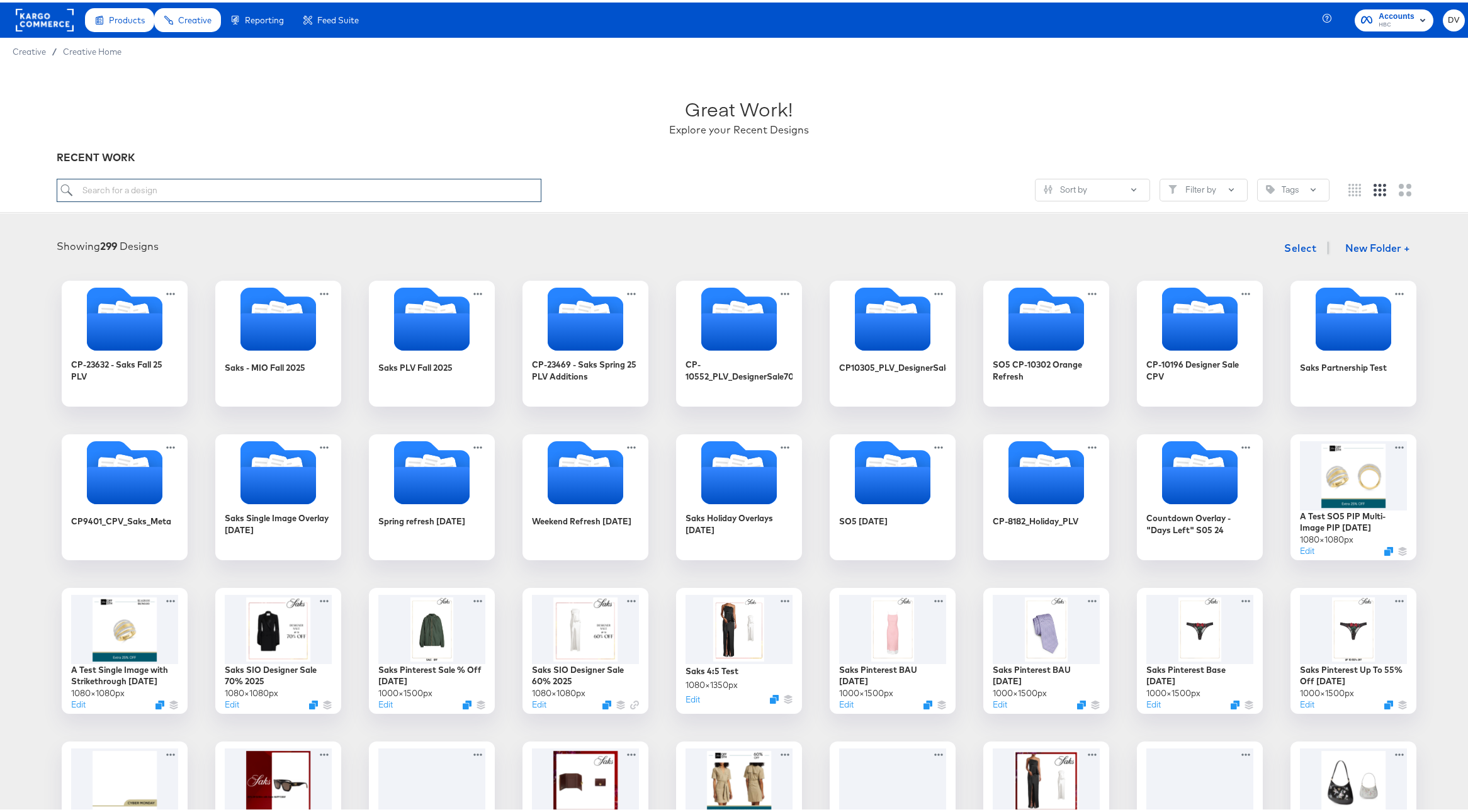
click at [325, 185] on input "search" at bounding box center [299, 187] width 485 height 23
paste input "A Test SO5 PIP + Price Multi-image 9.09.24 A Test Single Image with Pricing 10.…"
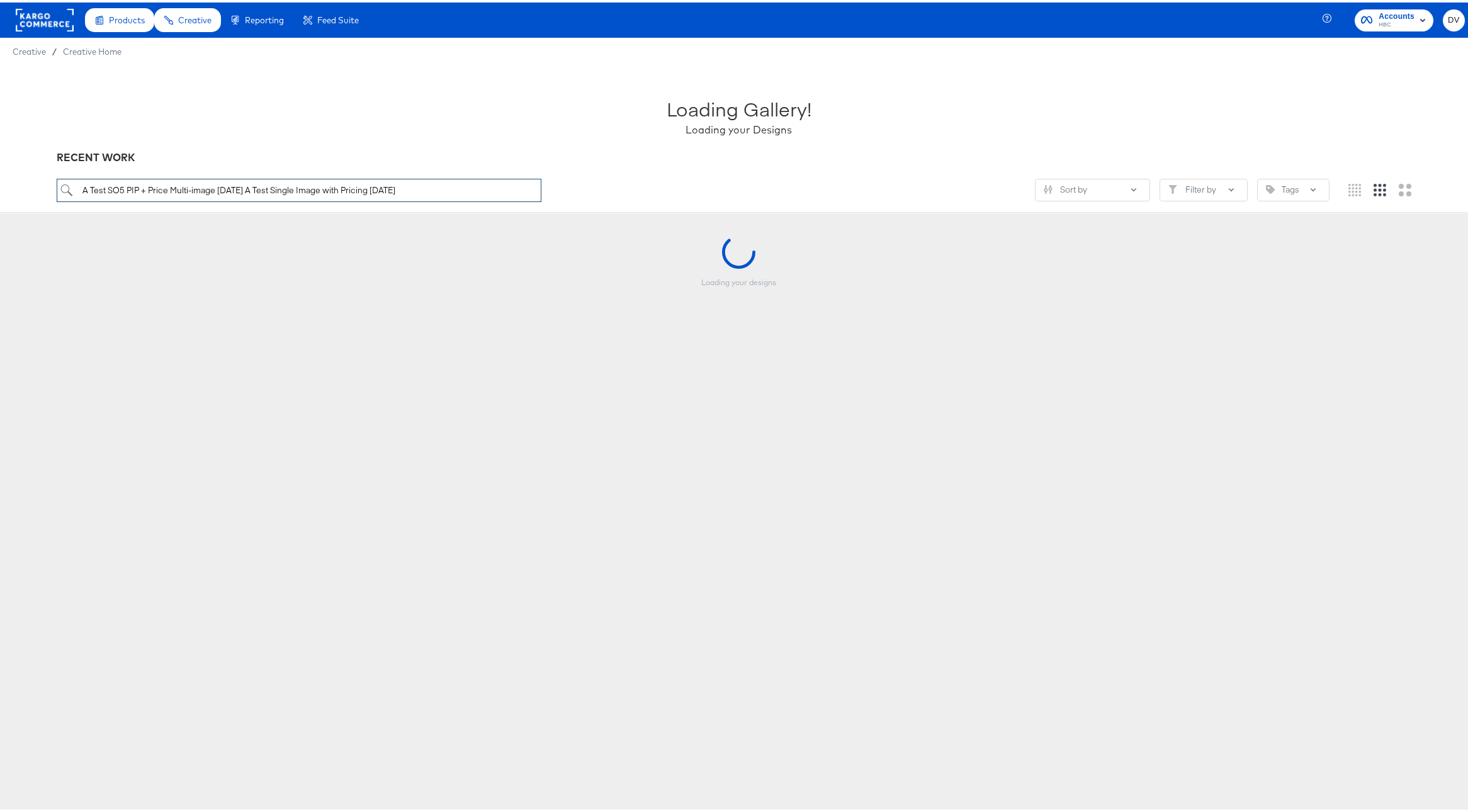
click at [325, 185] on input "A Test SO5 PIP + Price Multi-image 9.09.24 A Test Single Image with Pricing 10.…" at bounding box center [299, 187] width 485 height 23
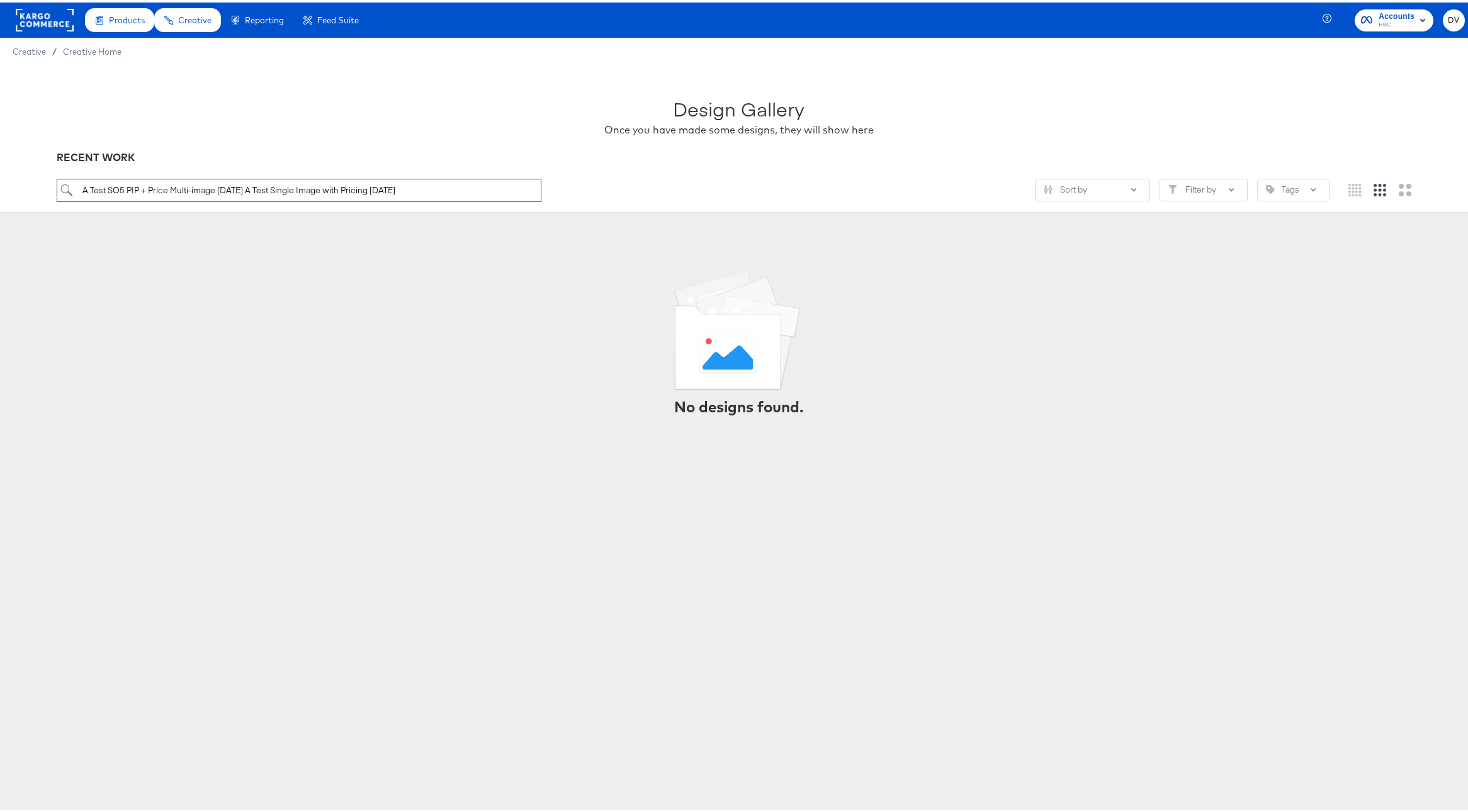
click at [325, 185] on input "A Test SO5 PIP + Price Multi-image 9.09.24 A Test Single Image with Pricing 10.…" at bounding box center [299, 187] width 485 height 23
drag, startPoint x: 345, startPoint y: 186, endPoint x: 397, endPoint y: 192, distance: 52.3
click at [345, 186] on input "A Test SO5 PIP + Price Multi-image 9.09.24 A Test Single Image with Pricing 10.…" at bounding box center [299, 187] width 485 height 23
drag, startPoint x: 417, startPoint y: 192, endPoint x: 249, endPoint y: 186, distance: 168.1
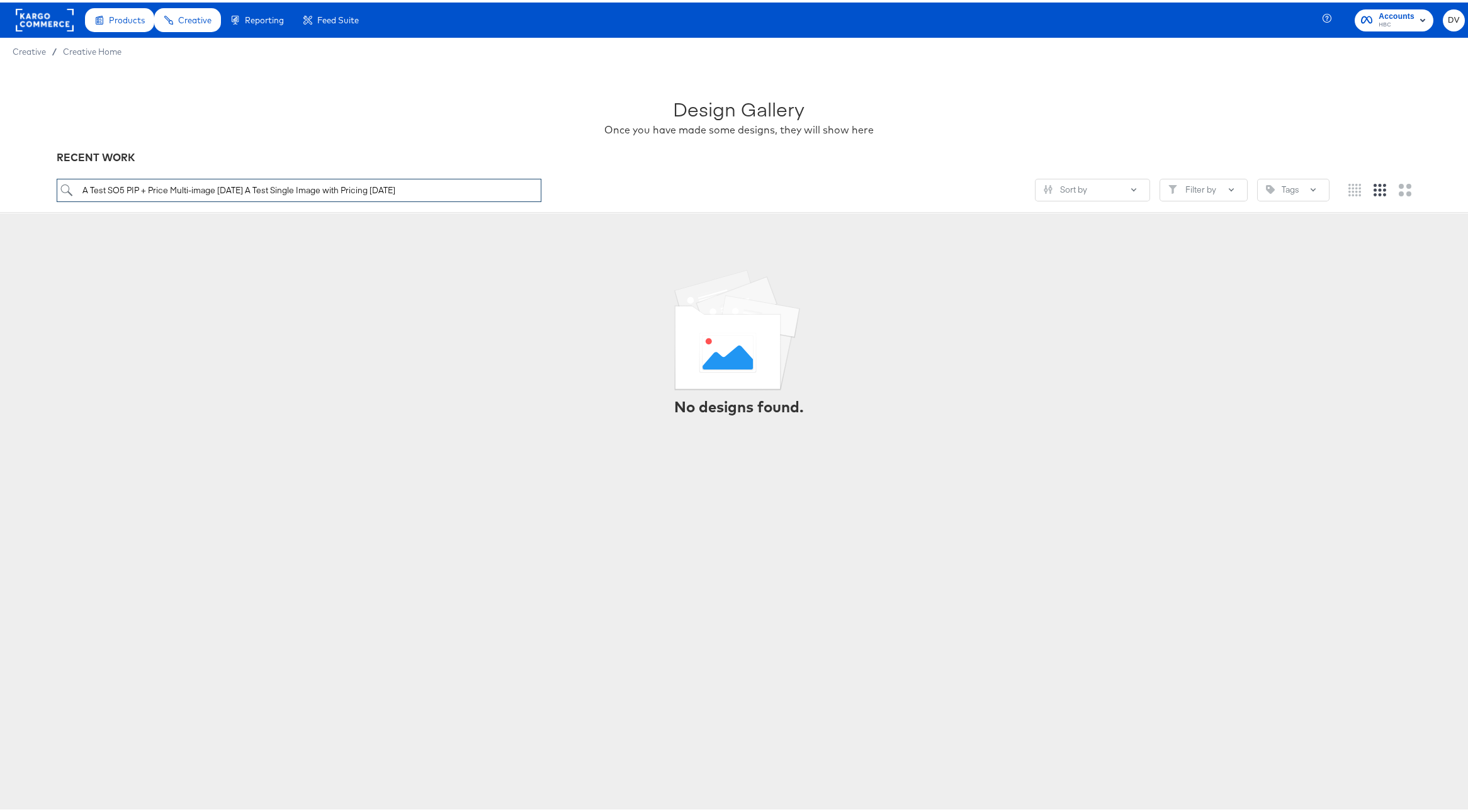
click at [249, 186] on input "A Test SO5 PIP + Price Multi-image 9.09.24 A Test Single Image with Pricing 10.…" at bounding box center [299, 187] width 485 height 23
type input "A Test SO5 PIP + Price Multi-image 9.09.24"
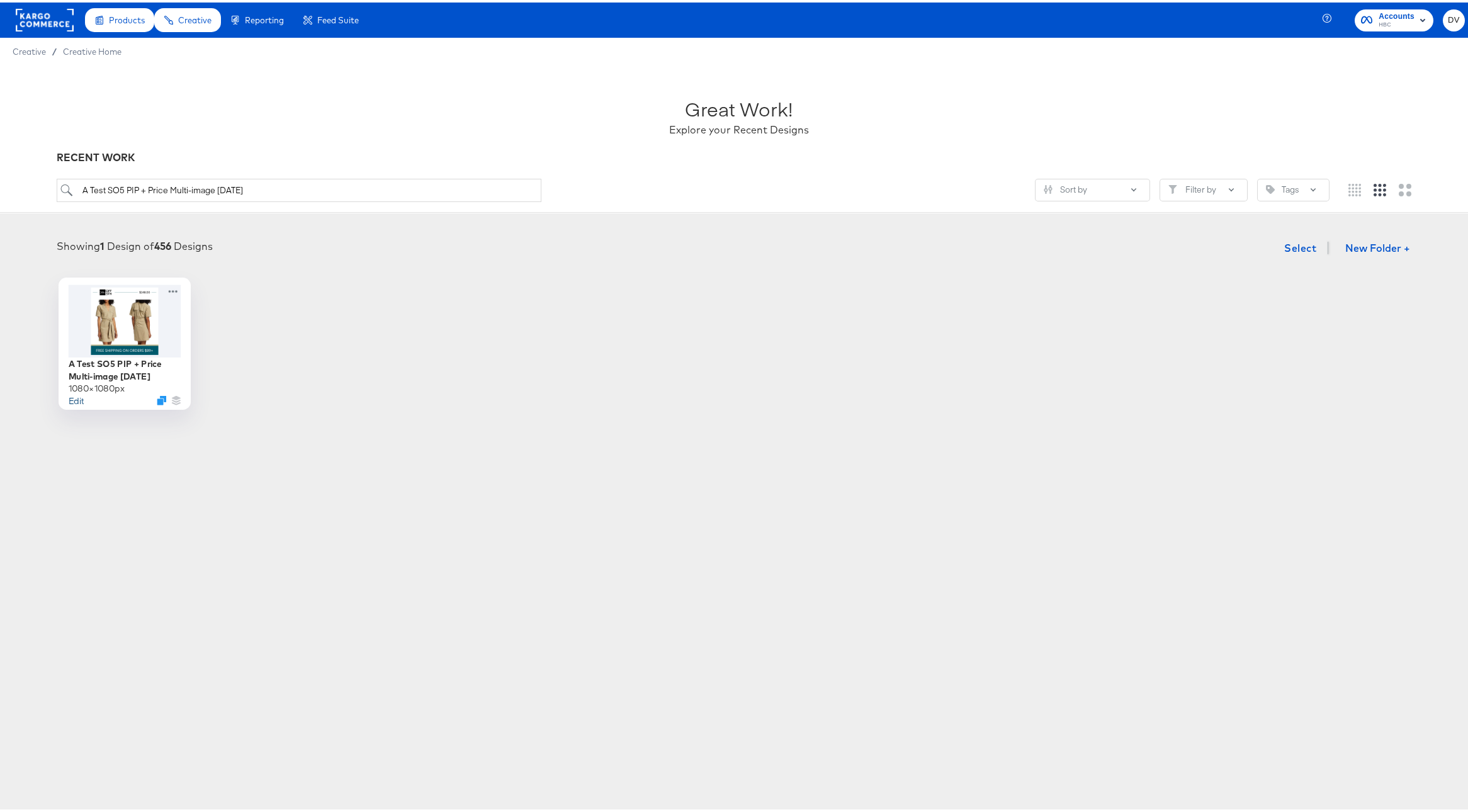
click at [73, 397] on button "Edit" at bounding box center [76, 397] width 15 height 12
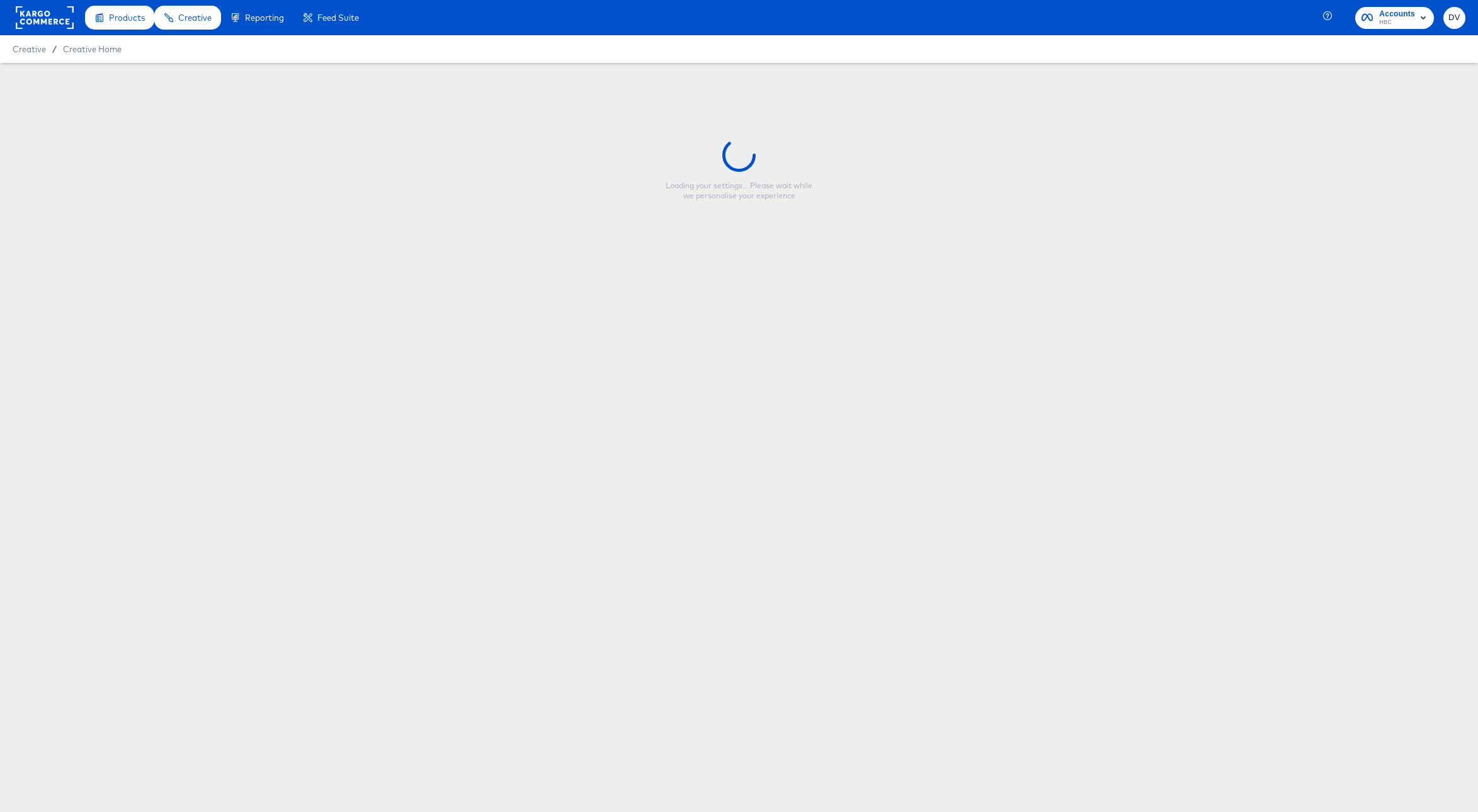
type input "A Test SO5 PIP + Price Multi-image 9.09.24"
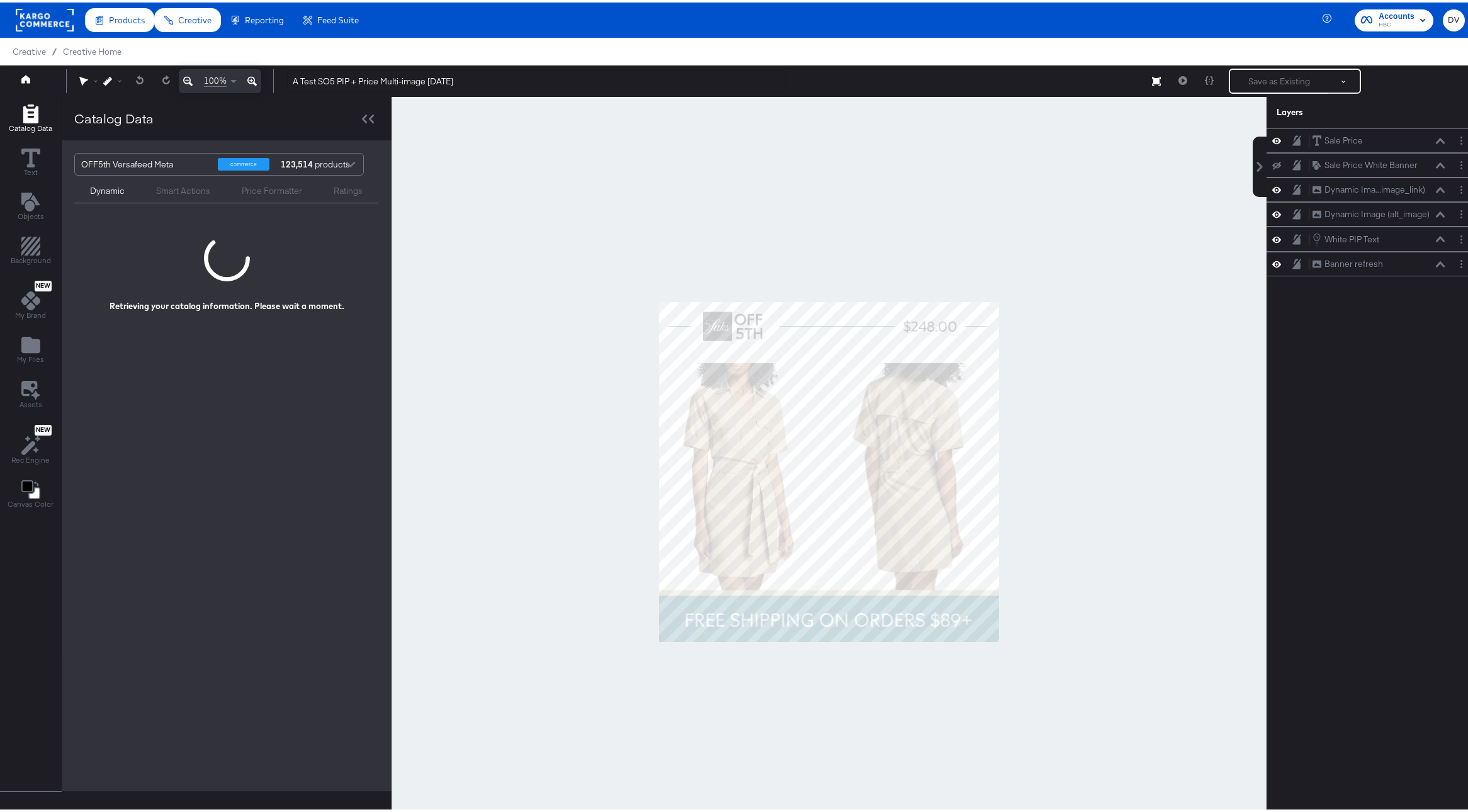
click at [906, 220] on div at bounding box center [829, 469] width 875 height 750
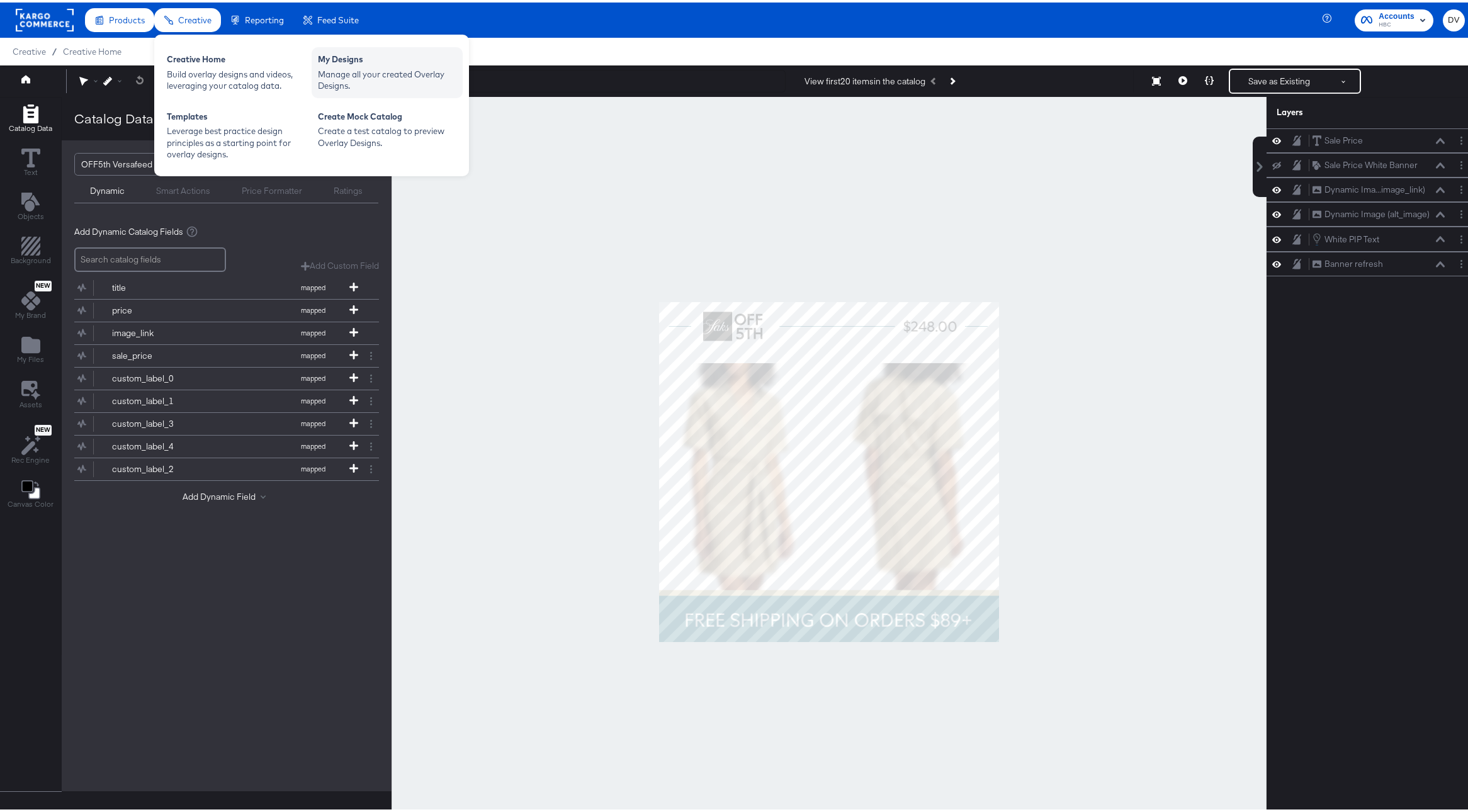
click at [383, 58] on div "My Designs" at bounding box center [387, 59] width 138 height 15
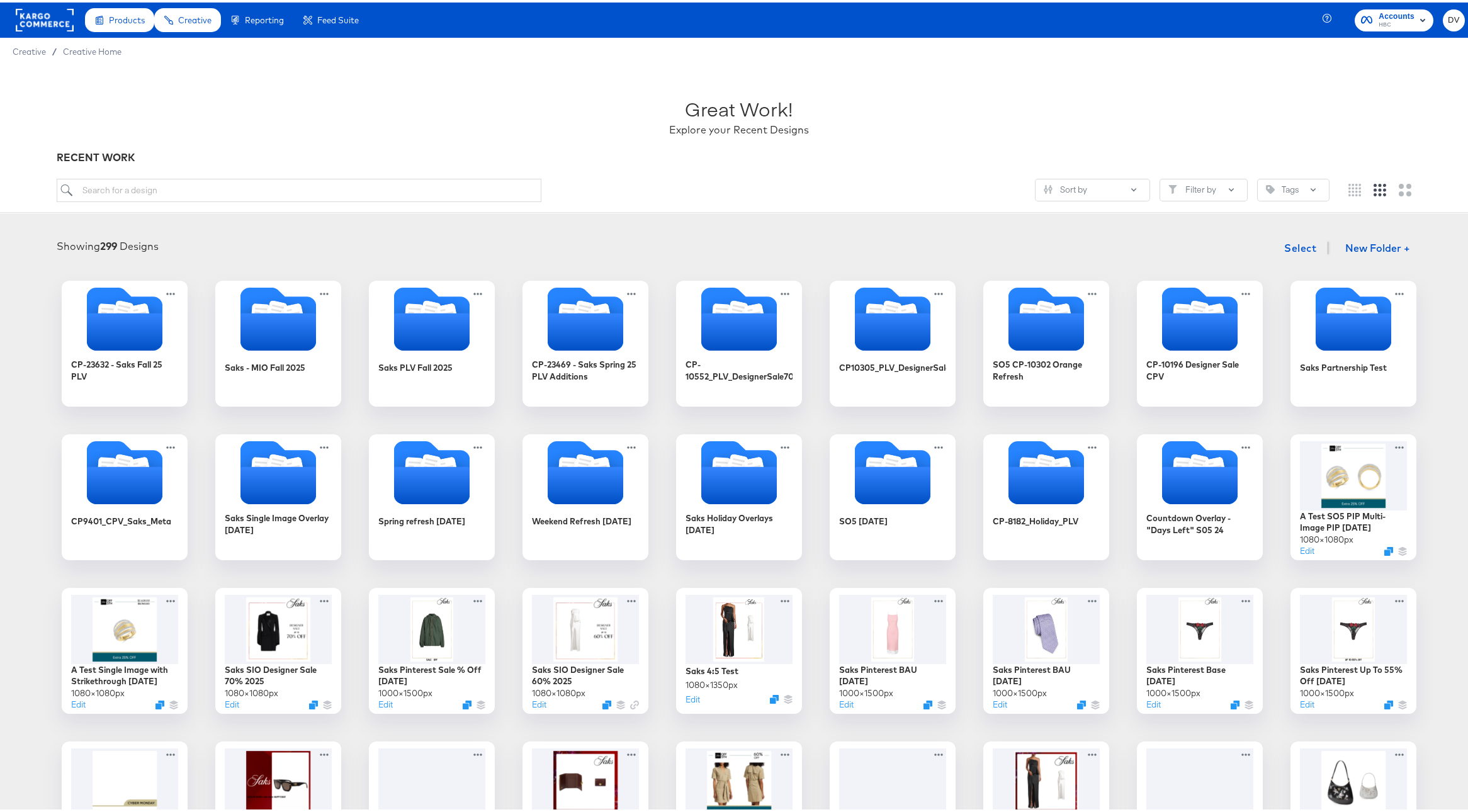
click at [444, 174] on div "Great Work! Explore your Recent Designs RECENT WORK Sort by Filter by Tags" at bounding box center [739, 136] width 1478 height 148
click at [447, 182] on input "search" at bounding box center [299, 187] width 485 height 23
paste input "A Test Single Image with Pricing 10.07.24"
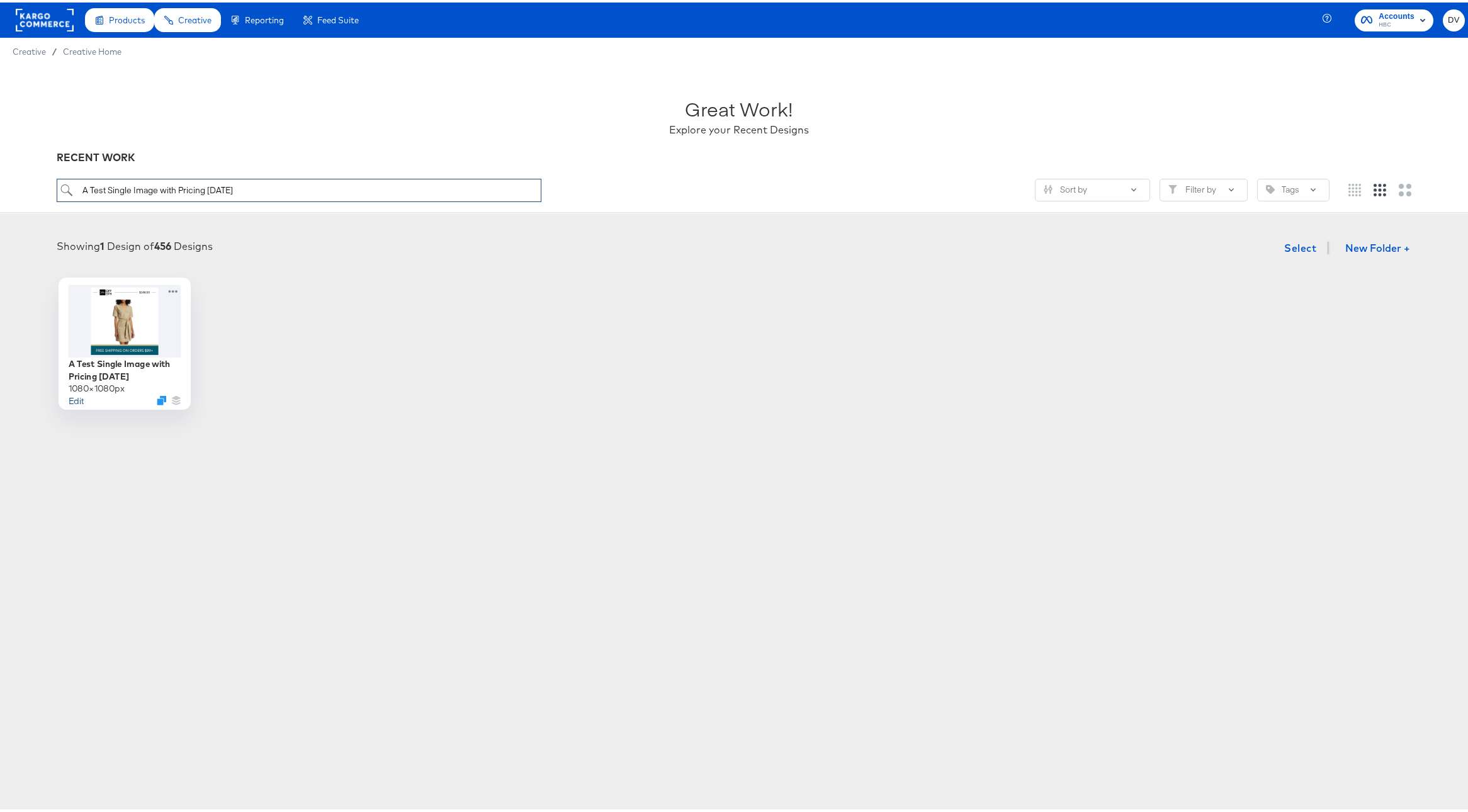
type input "A Test Single Image with Pricing 10.07.24"
click at [73, 400] on button "Edit" at bounding box center [76, 397] width 15 height 12
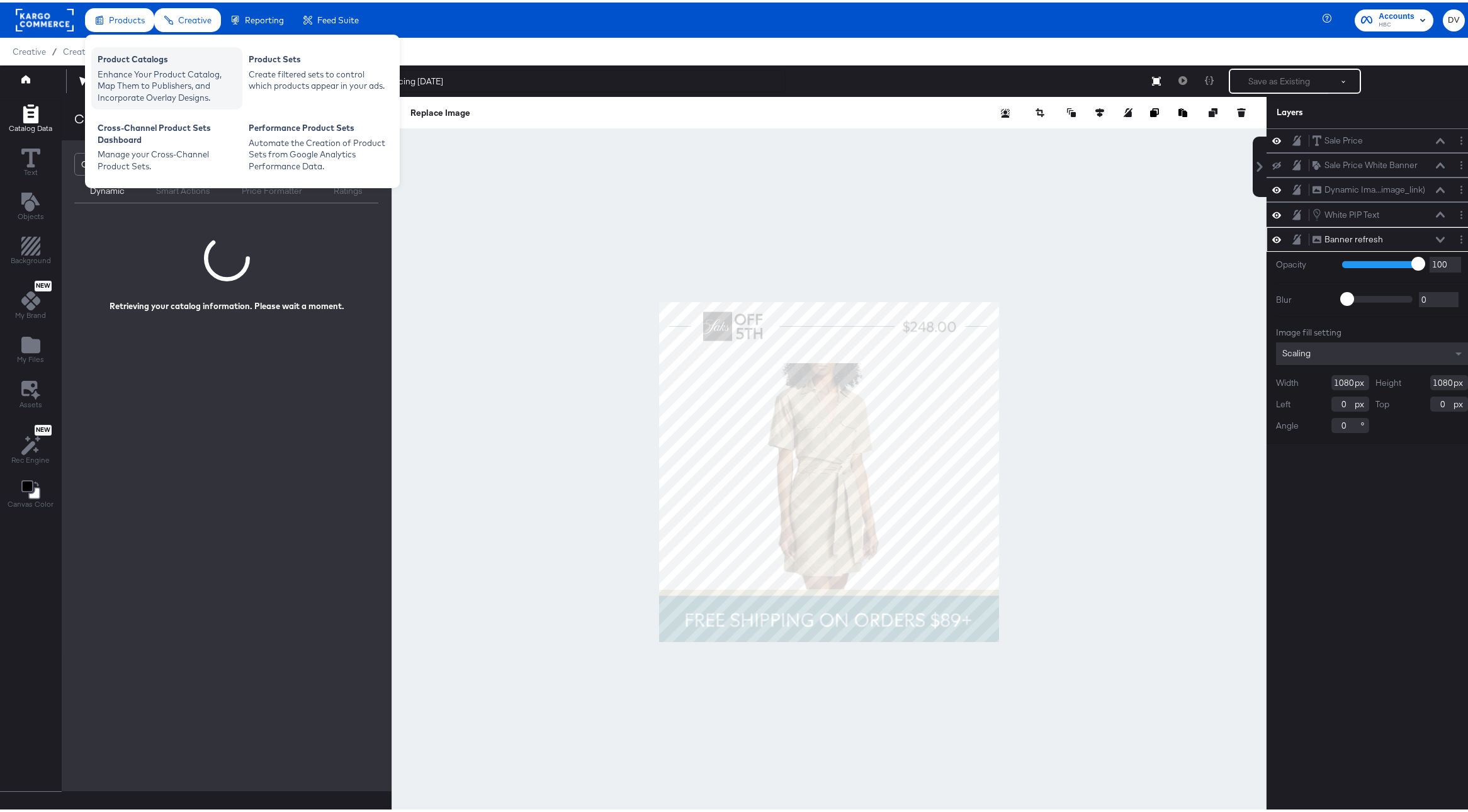
click at [145, 54] on div "Product Catalogs" at bounding box center [167, 59] width 138 height 15
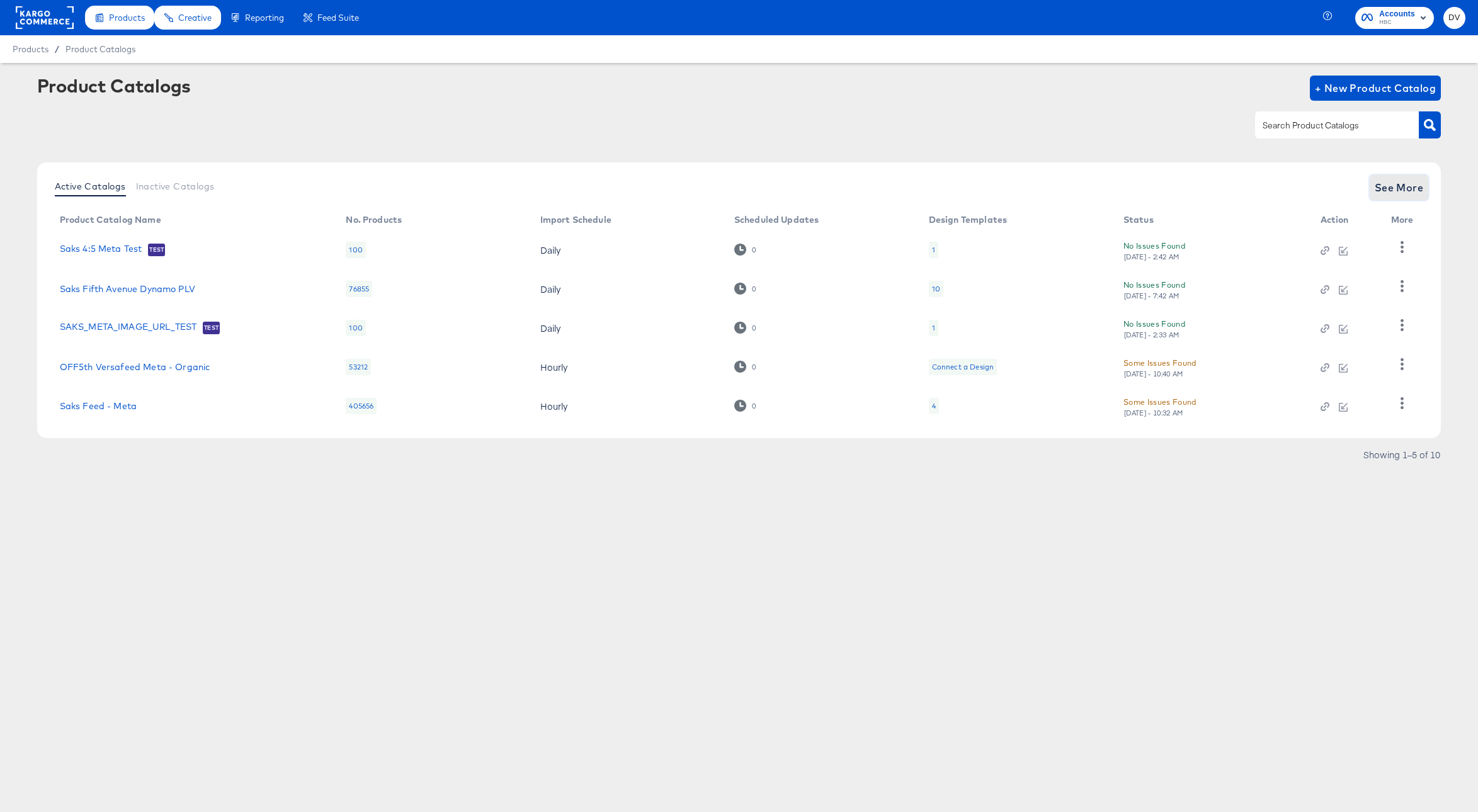
click at [1388, 192] on span "See More" at bounding box center [1399, 187] width 49 height 17
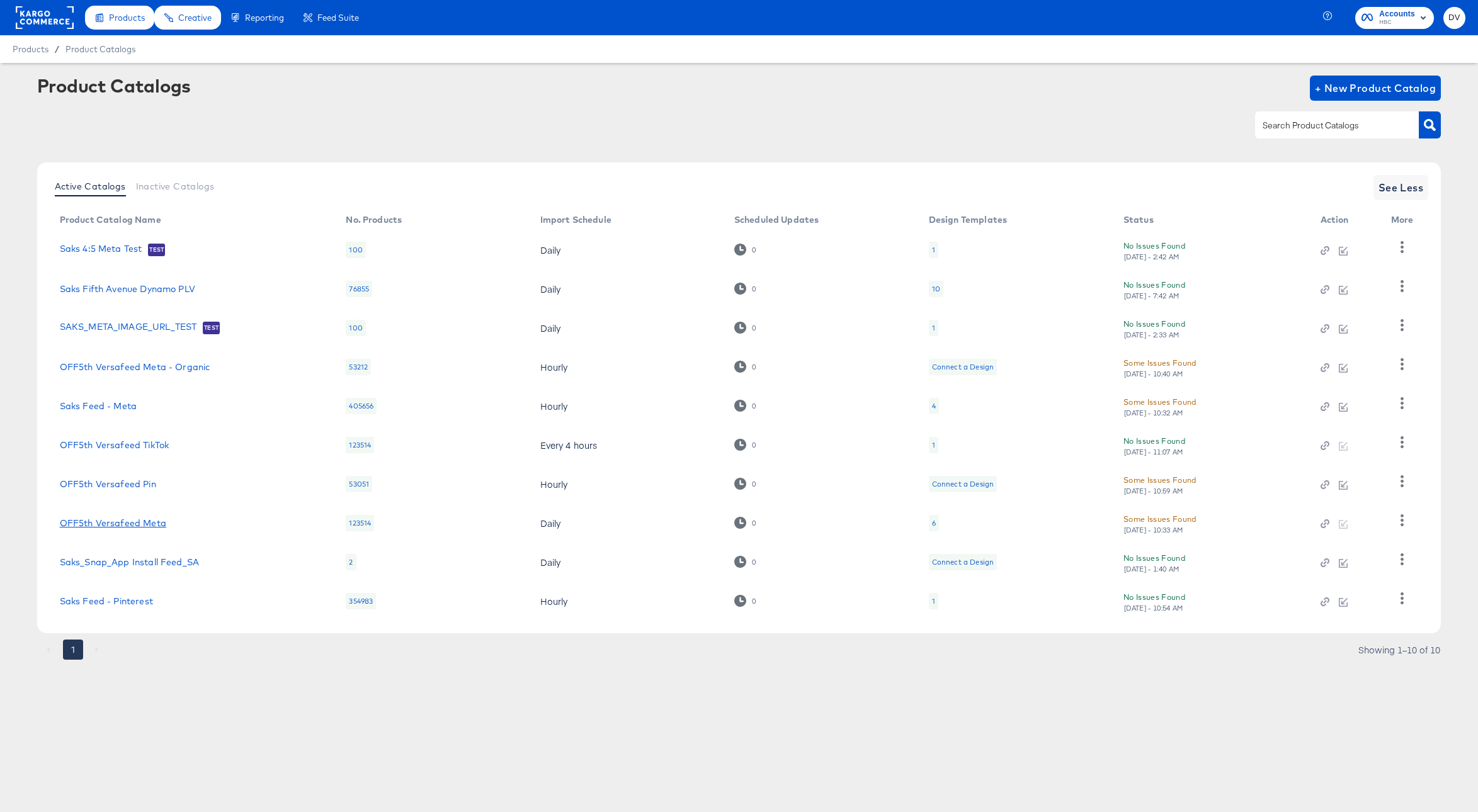
click at [135, 519] on link "OFF5th Versafeed Meta" at bounding box center [113, 523] width 106 height 10
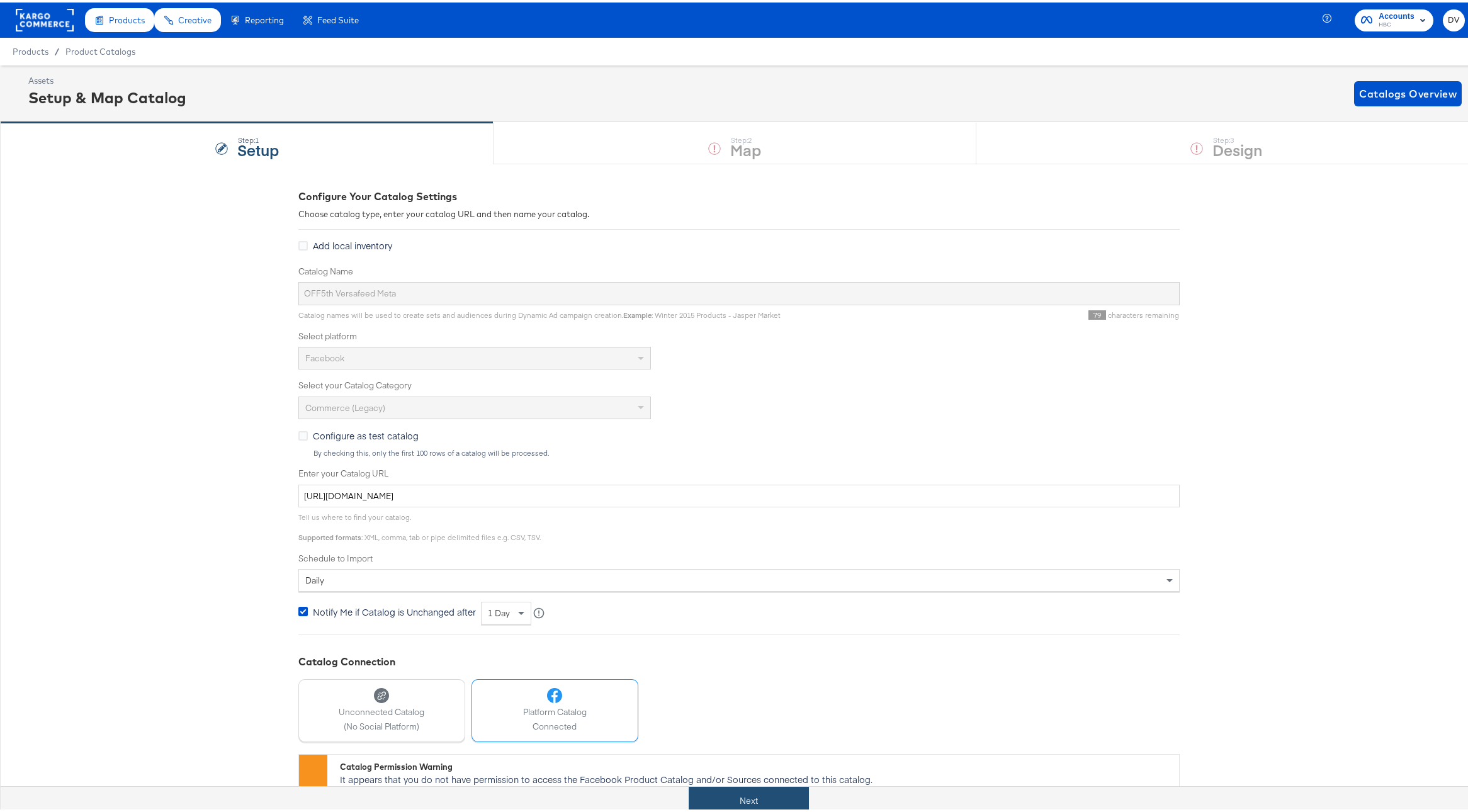
click at [802, 790] on button "Next" at bounding box center [749, 799] width 120 height 29
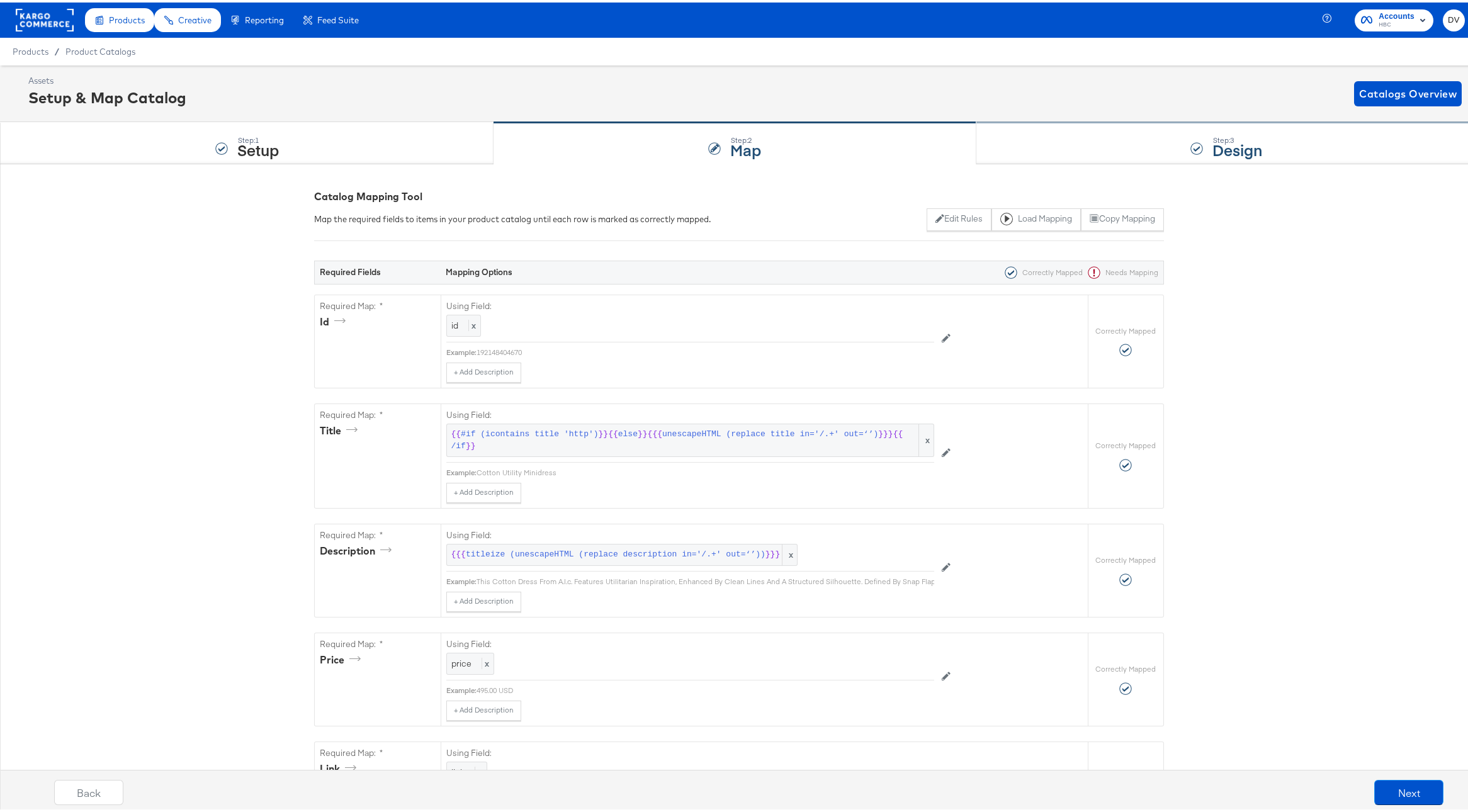
click at [1060, 125] on div "Step: 3 Design" at bounding box center [1227, 141] width 501 height 41
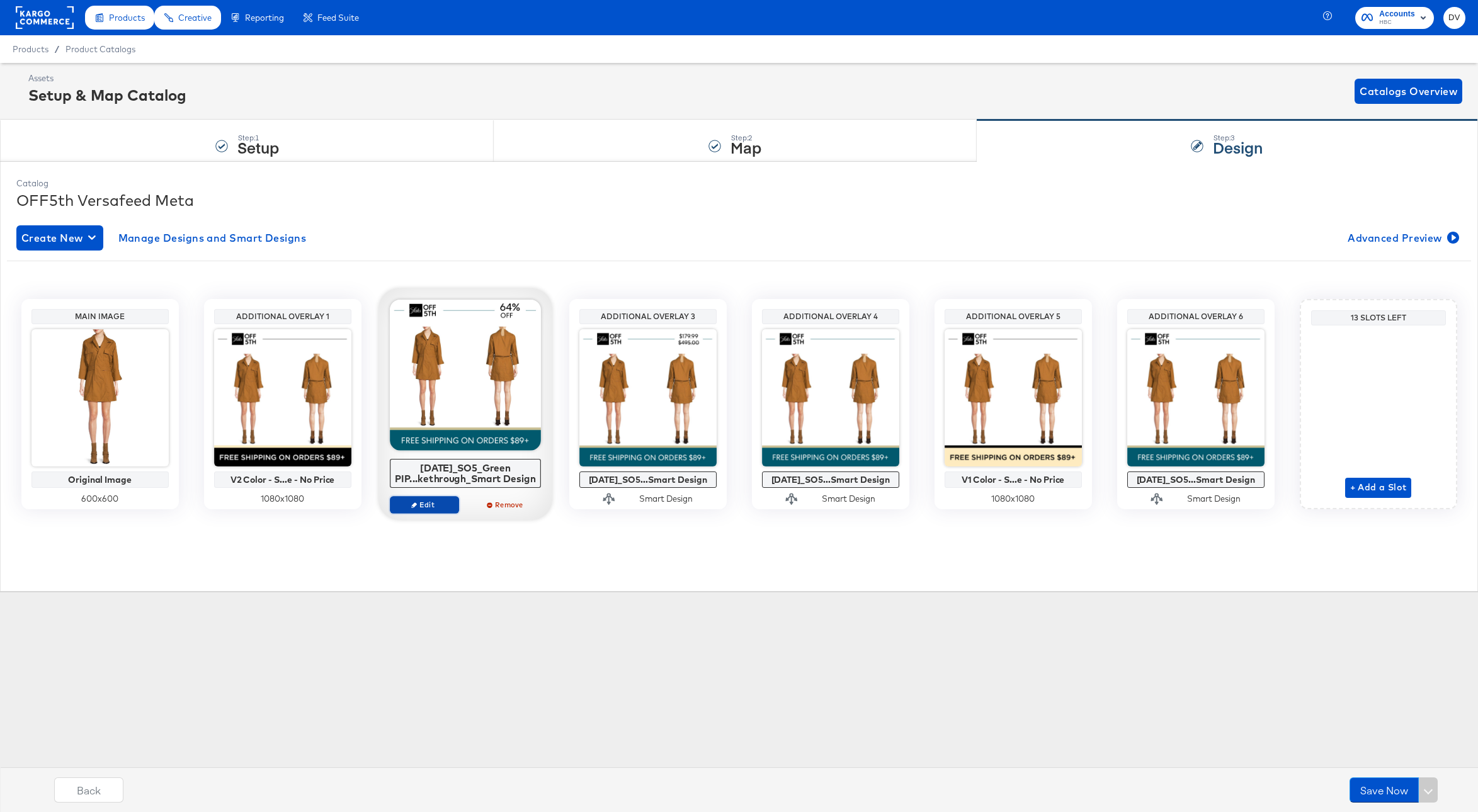
click at [441, 504] on span "Edit" at bounding box center [423, 505] width 58 height 10
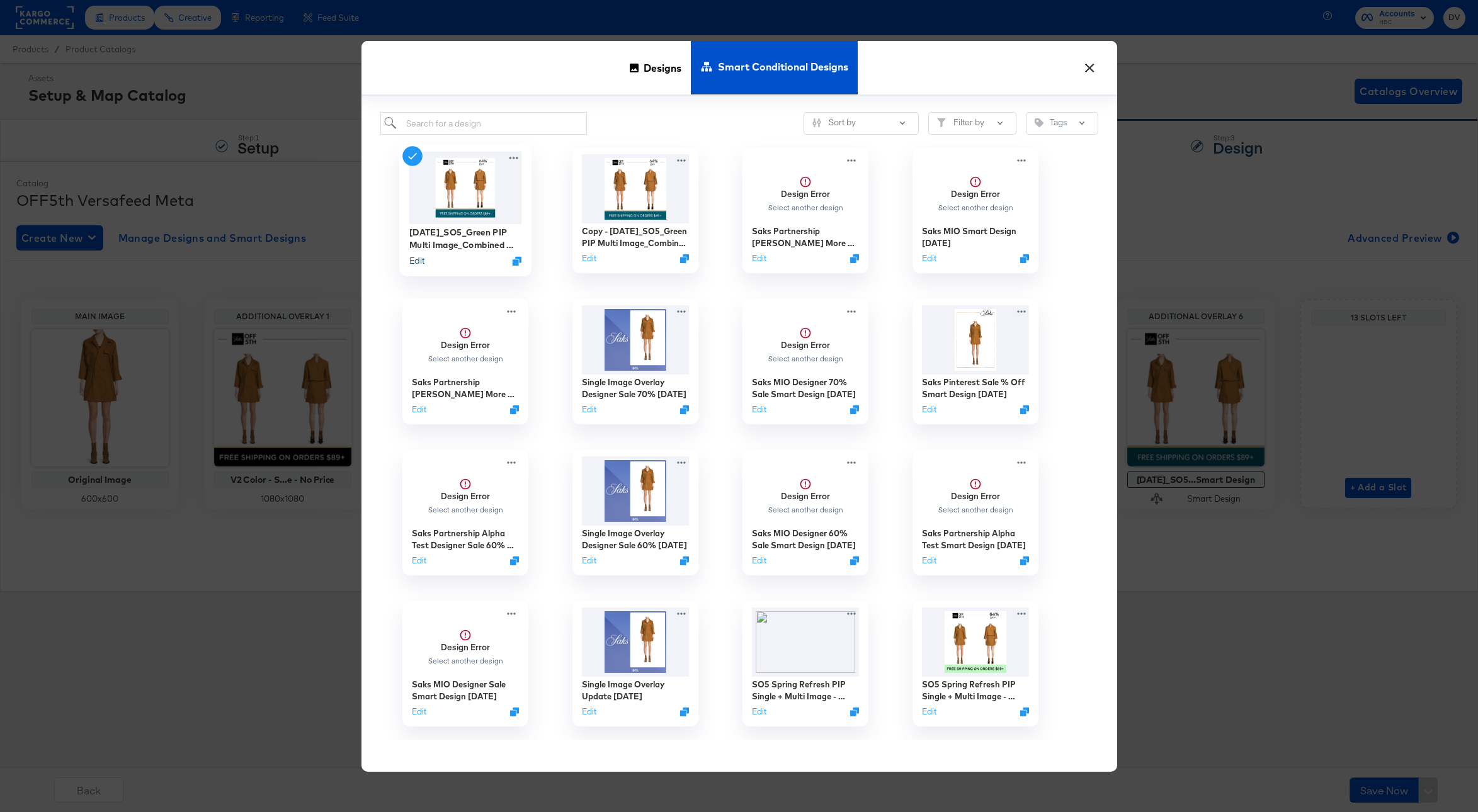
click at [419, 262] on button "Edit" at bounding box center [416, 261] width 15 height 12
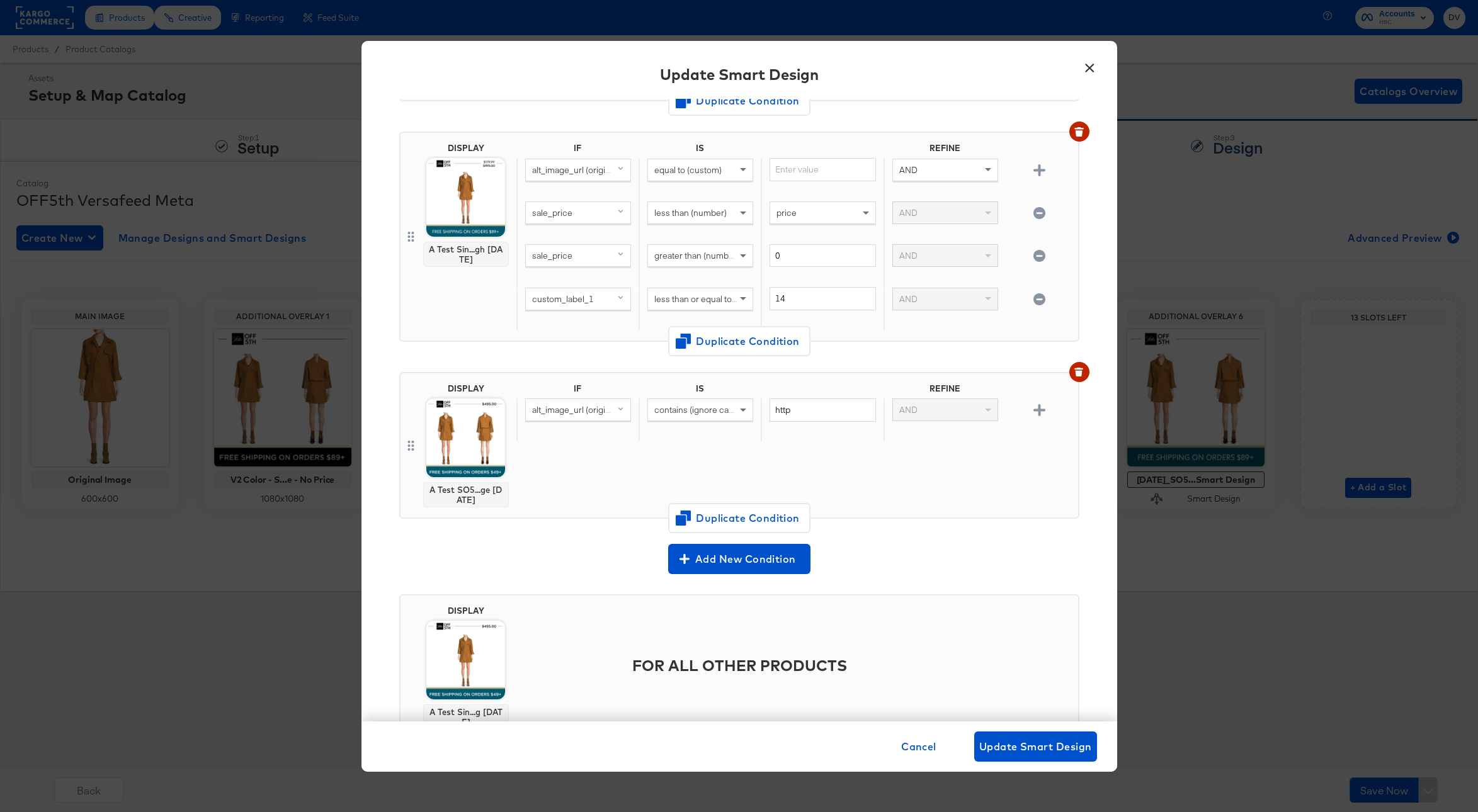
scroll to position [842, 0]
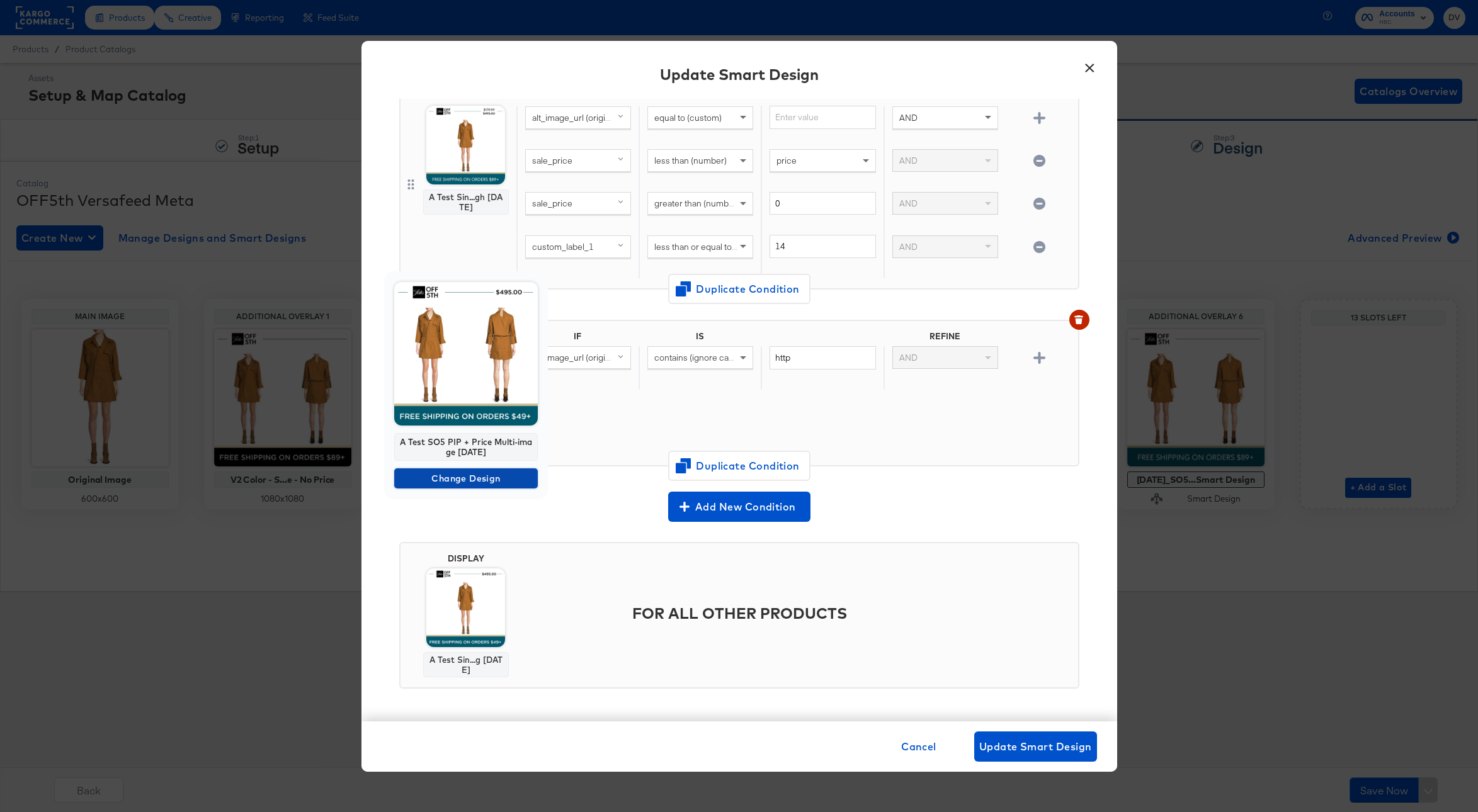
click at [472, 483] on span "Change Design" at bounding box center [466, 478] width 134 height 16
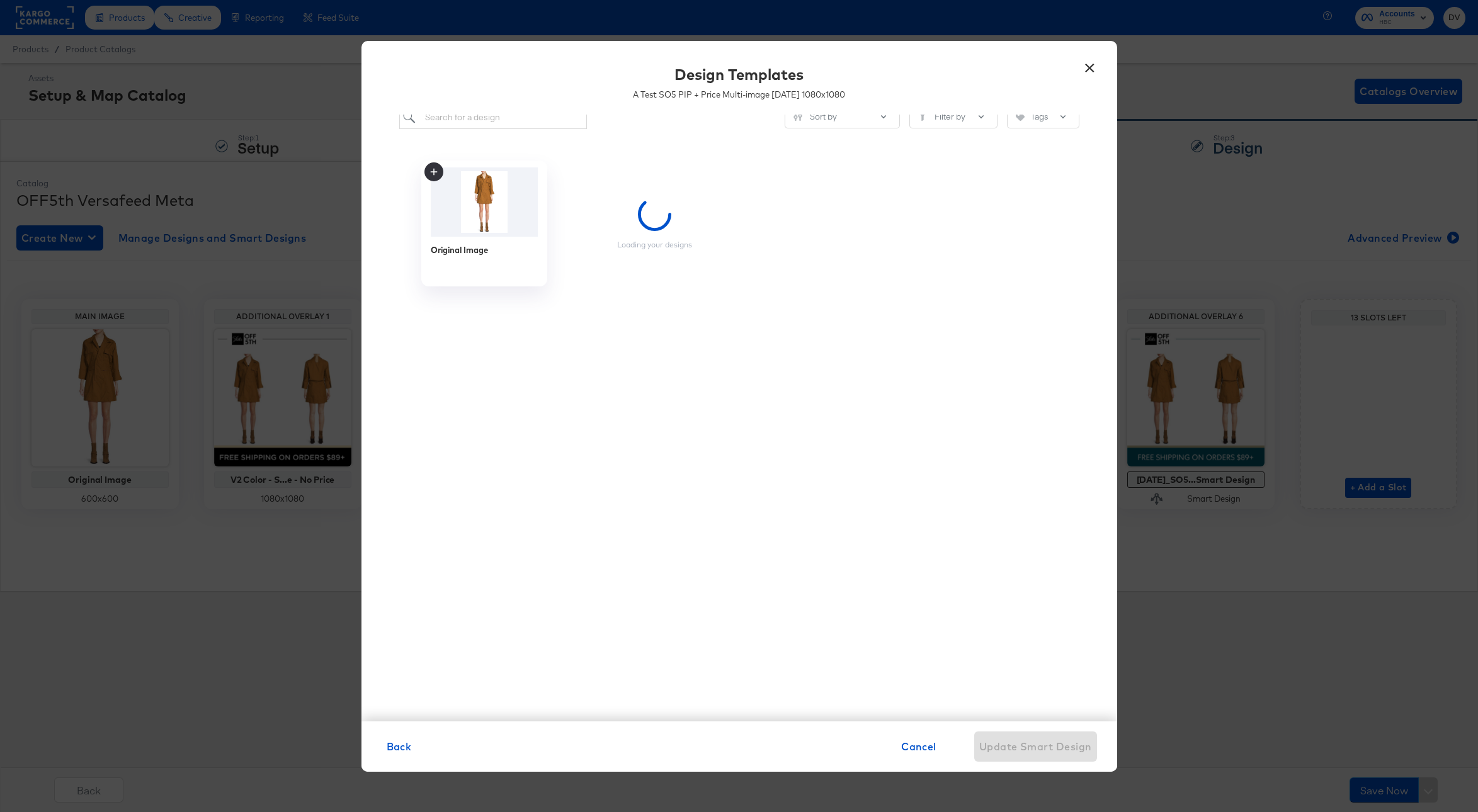
scroll to position [2, 0]
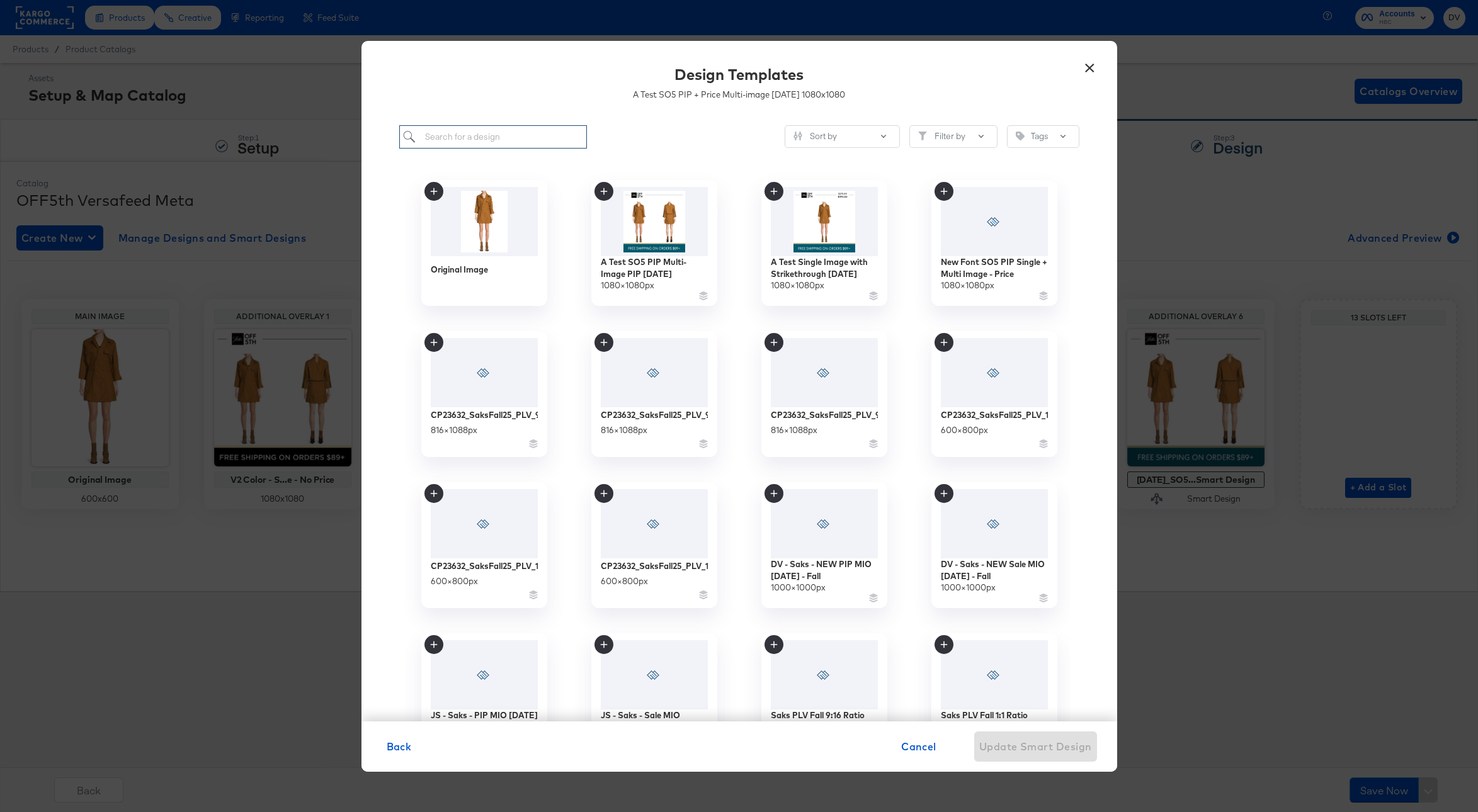
click at [476, 141] on input "search" at bounding box center [493, 136] width 188 height 23
paste input "A Test SO5 PIP + Price Multi-image 9.09.24"
type input "A Test SO5 PIP + Price Multi-image 9.09.24"
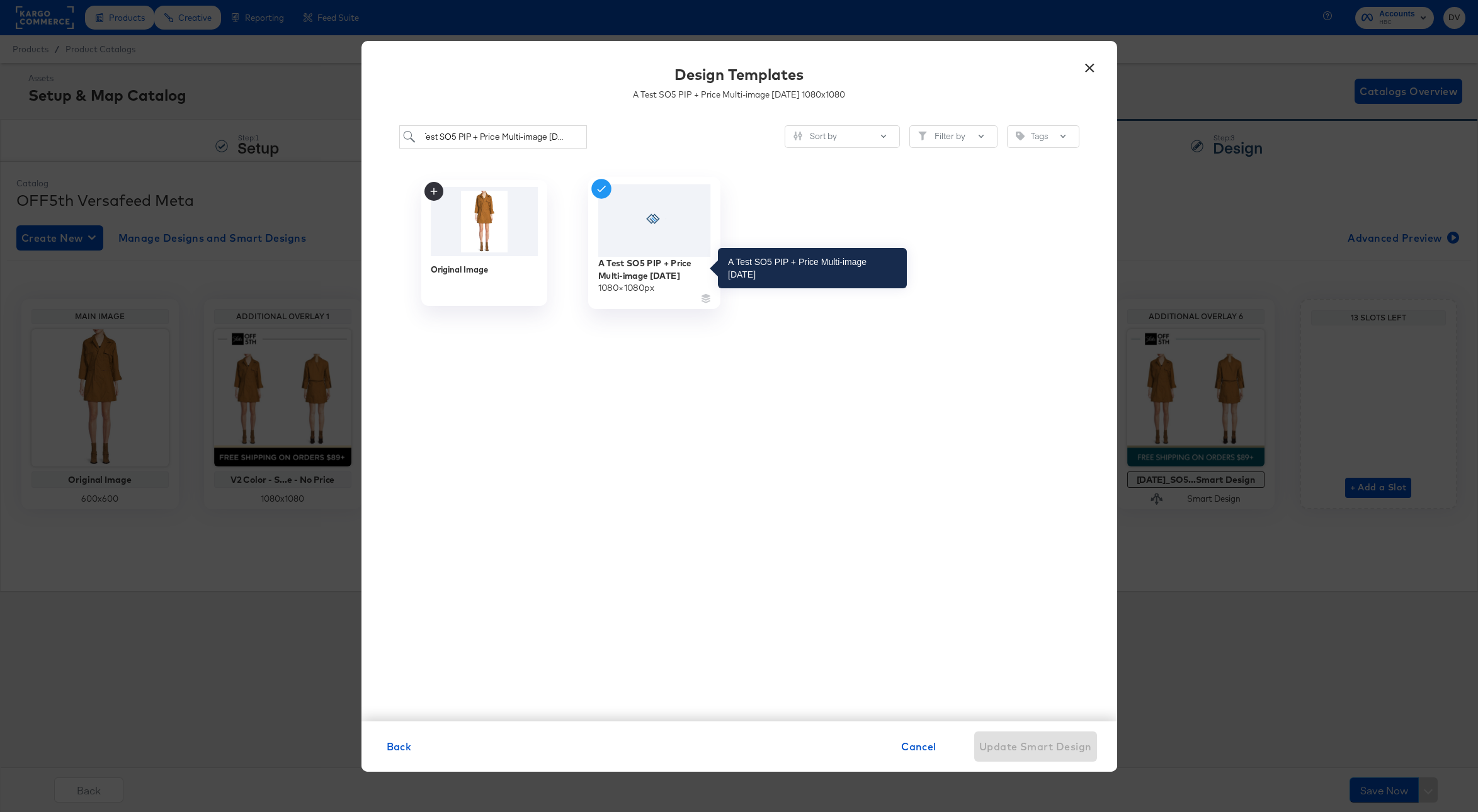
click at [647, 268] on div "A Test SO5 PIP + Price Multi-image 9.09.24" at bounding box center [653, 269] width 113 height 24
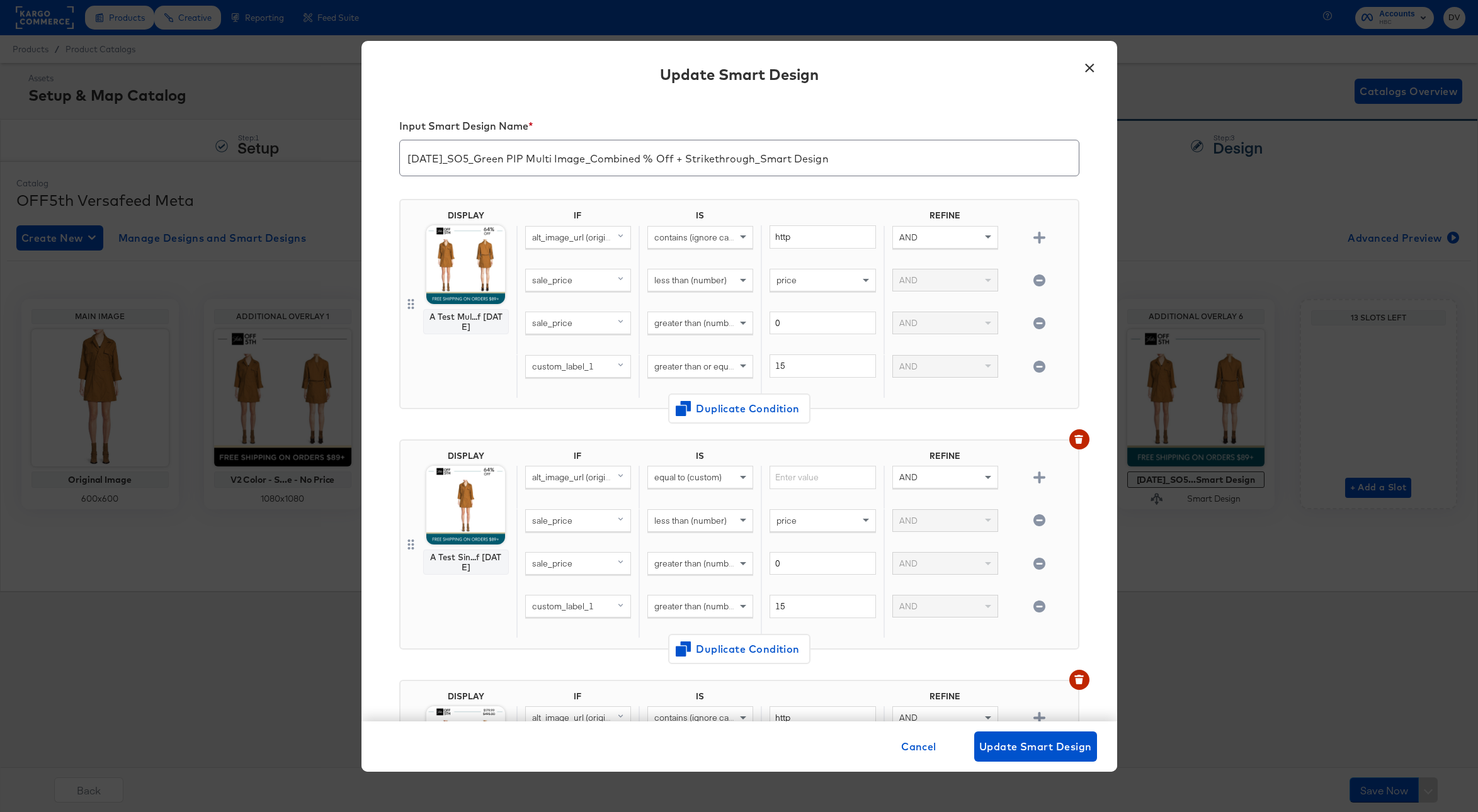
scroll to position [842, 0]
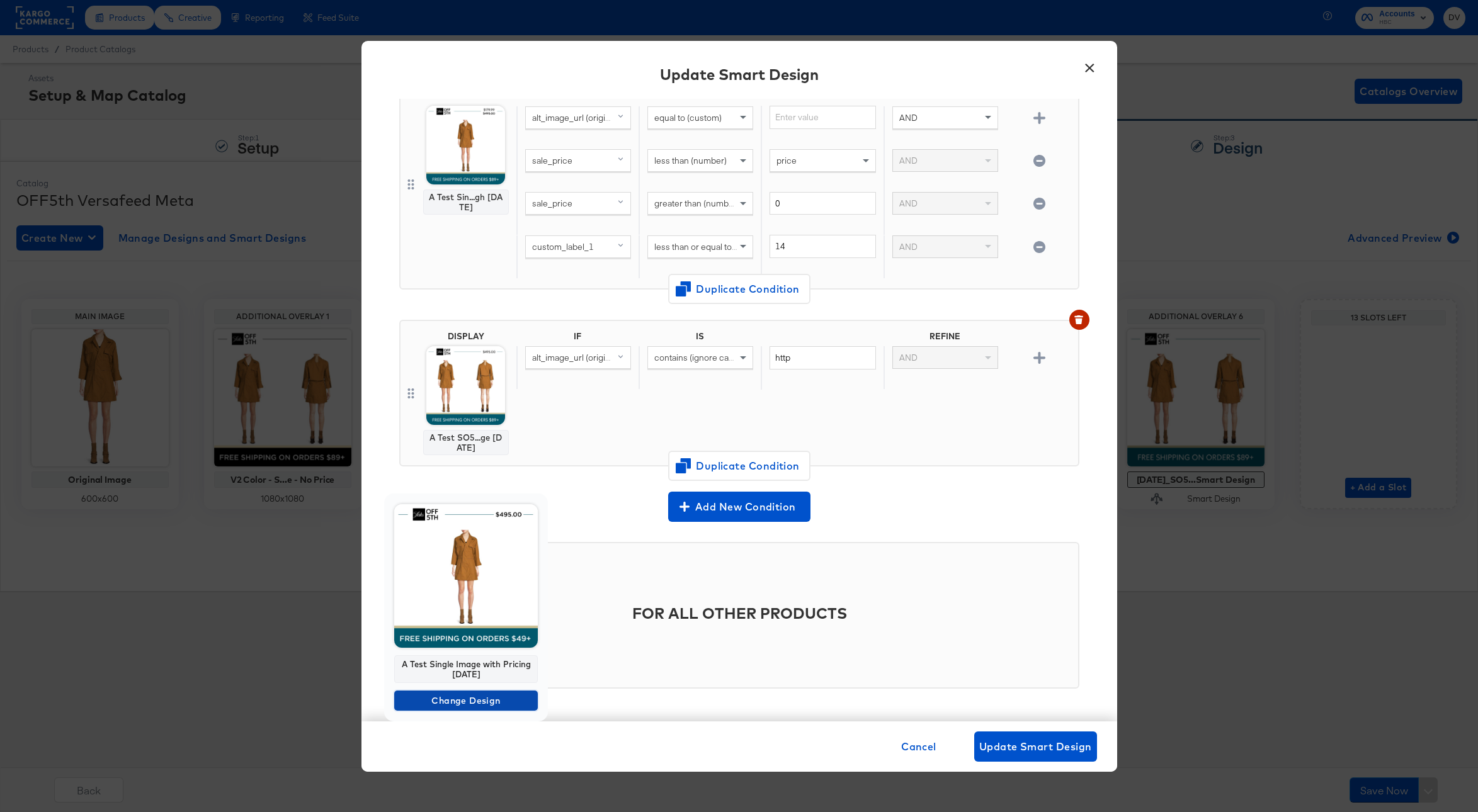
click at [457, 701] on span "Change Design" at bounding box center [466, 701] width 134 height 16
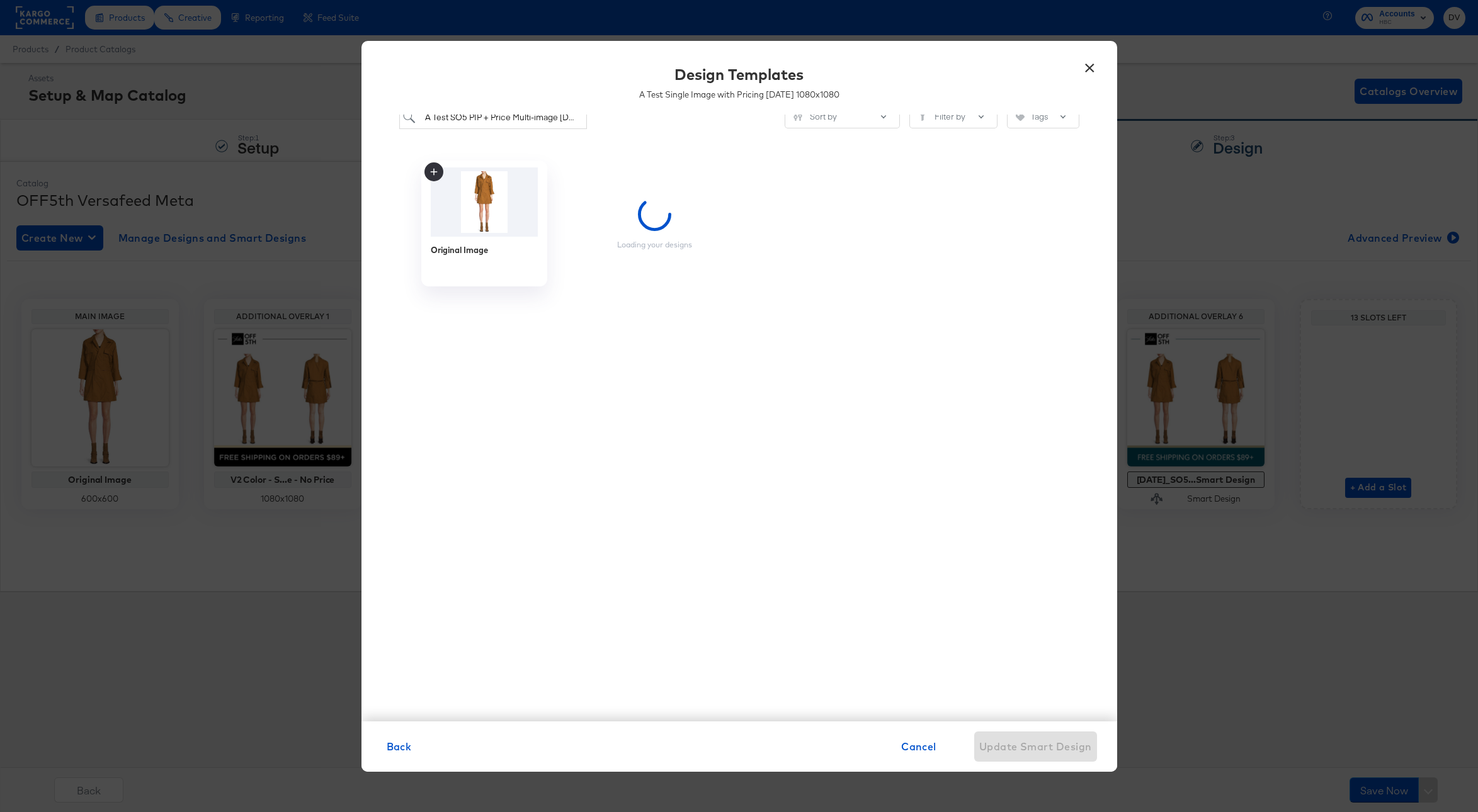
scroll to position [0, 0]
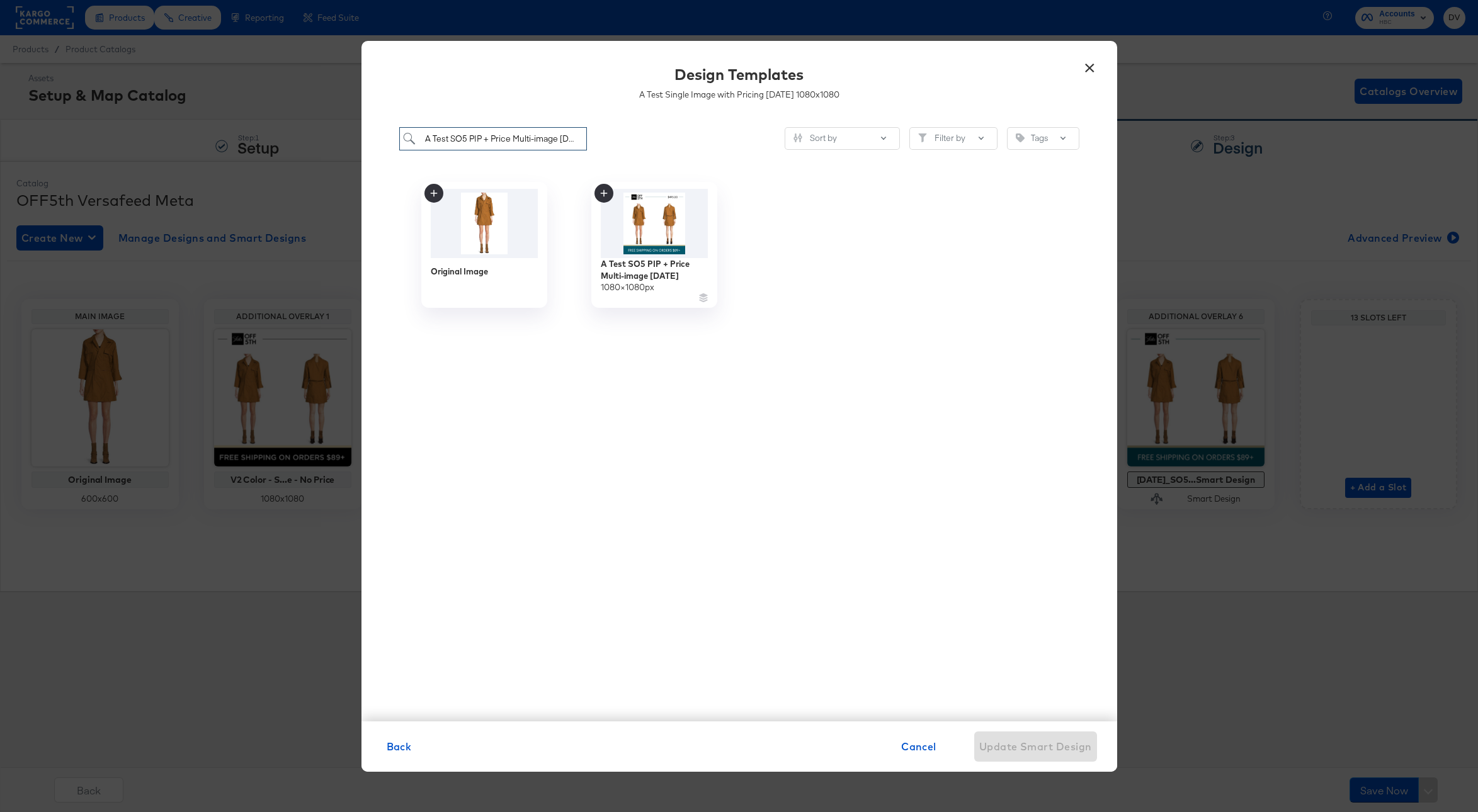
click at [486, 139] on input "A Test SO5 PIP + Price Multi-image 9.09.24" at bounding box center [493, 138] width 188 height 23
paste input "ingle Image with Pricing 10.07"
type input "A Test Single Image with Pricing 10.07.24"
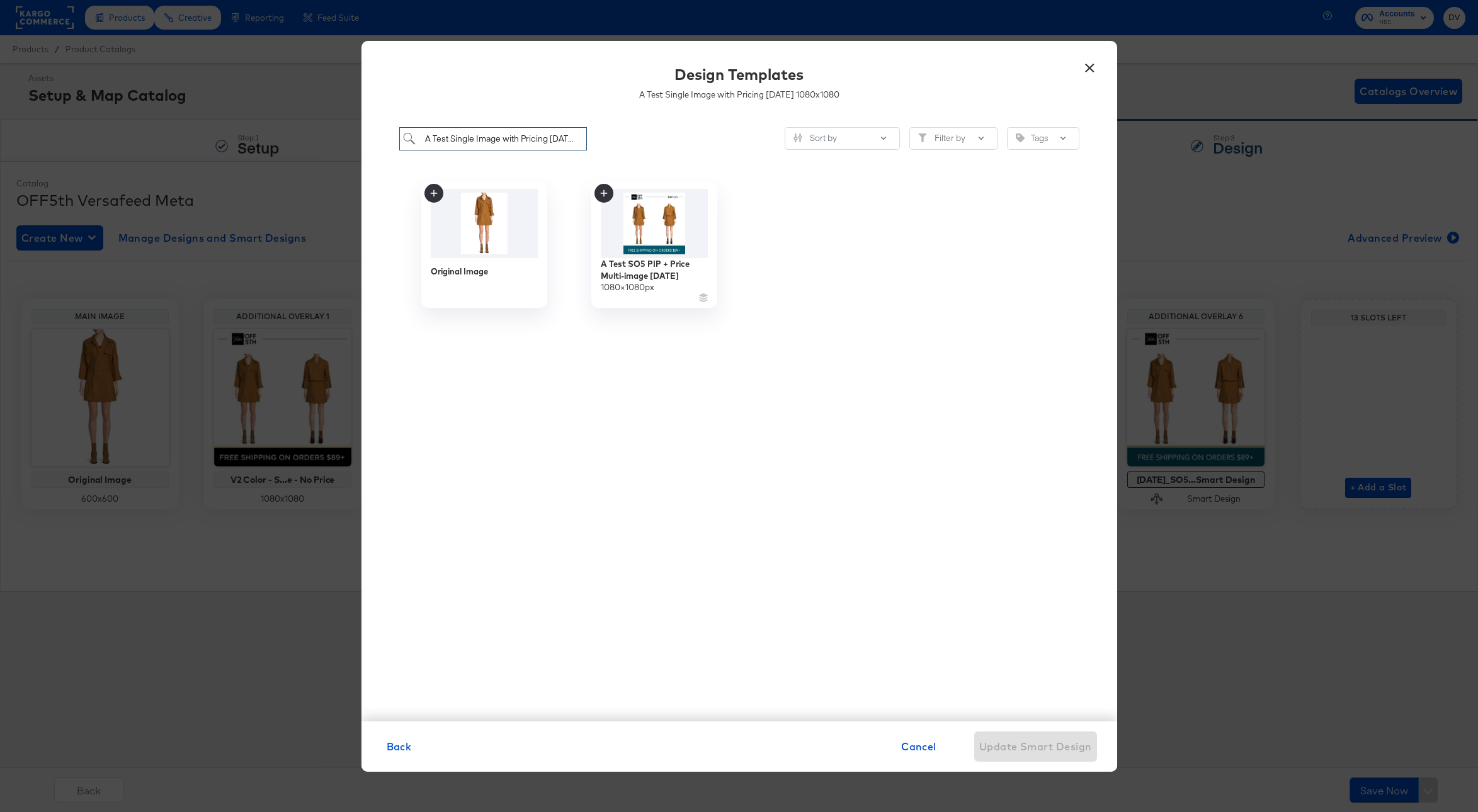
scroll to position [0, 13]
click at [641, 264] on div "A Test Single Image with Pricing 10.07.24" at bounding box center [653, 271] width 113 height 24
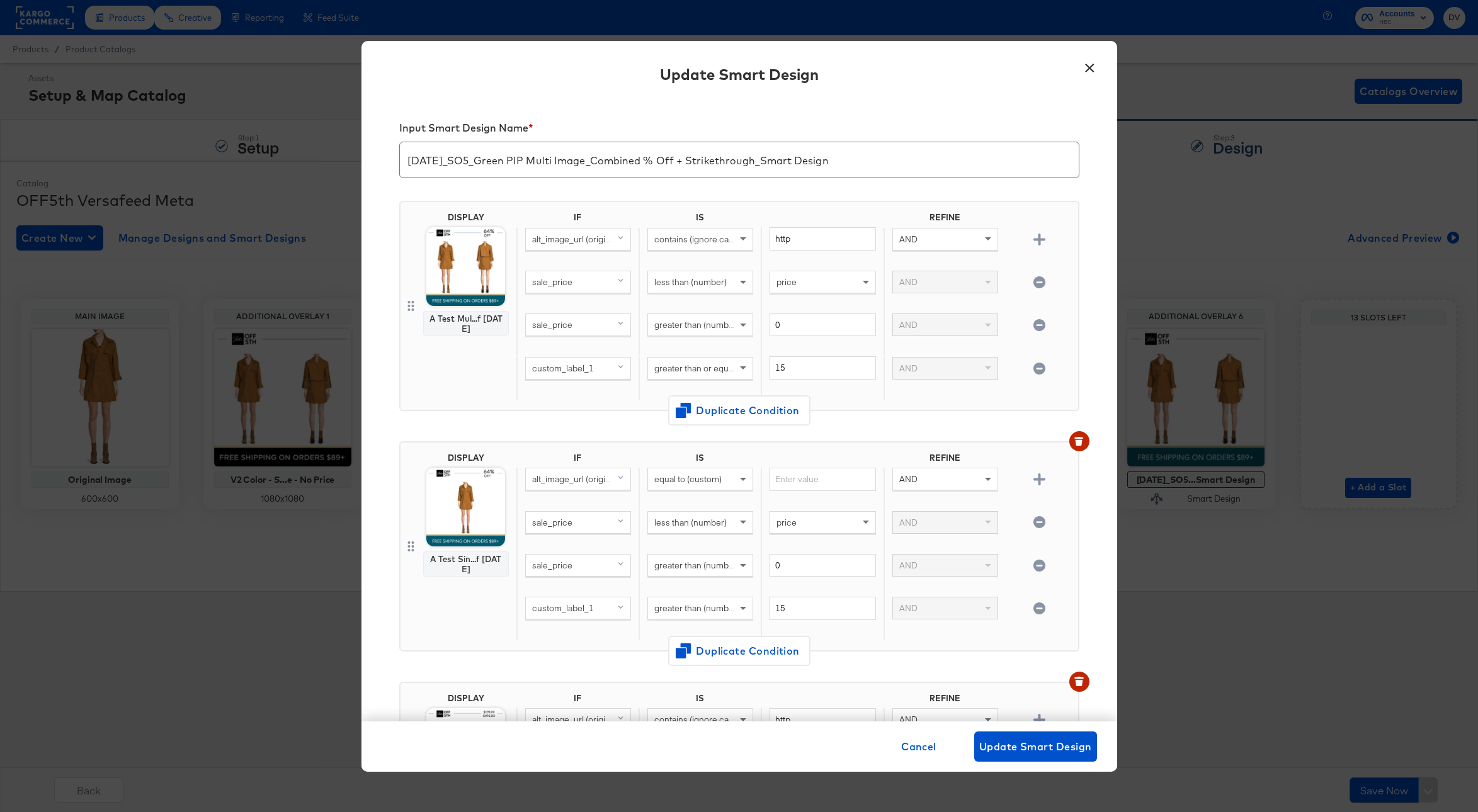
scroll to position [842, 0]
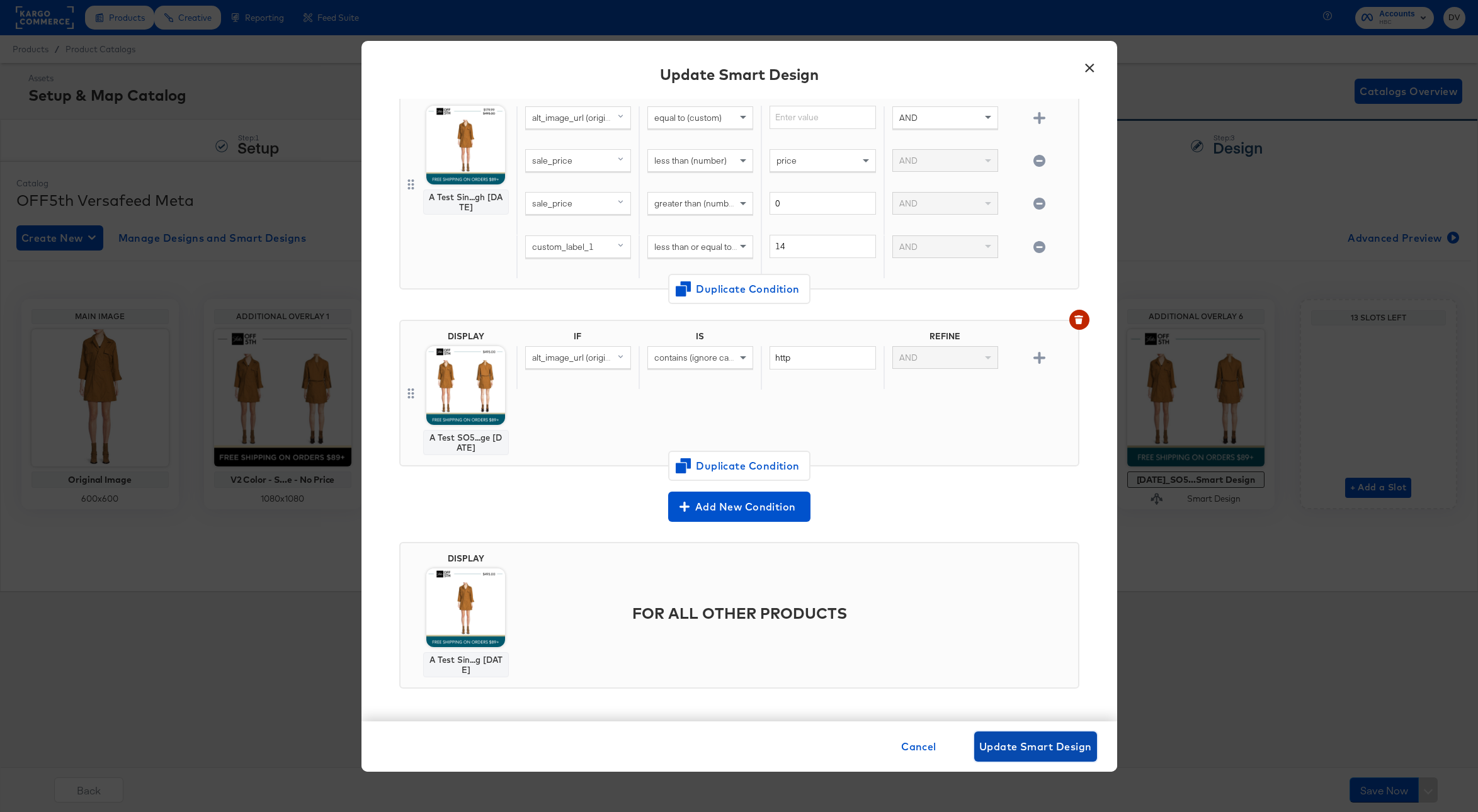
click at [1027, 753] on span "Update Smart Design" at bounding box center [1035, 746] width 113 height 17
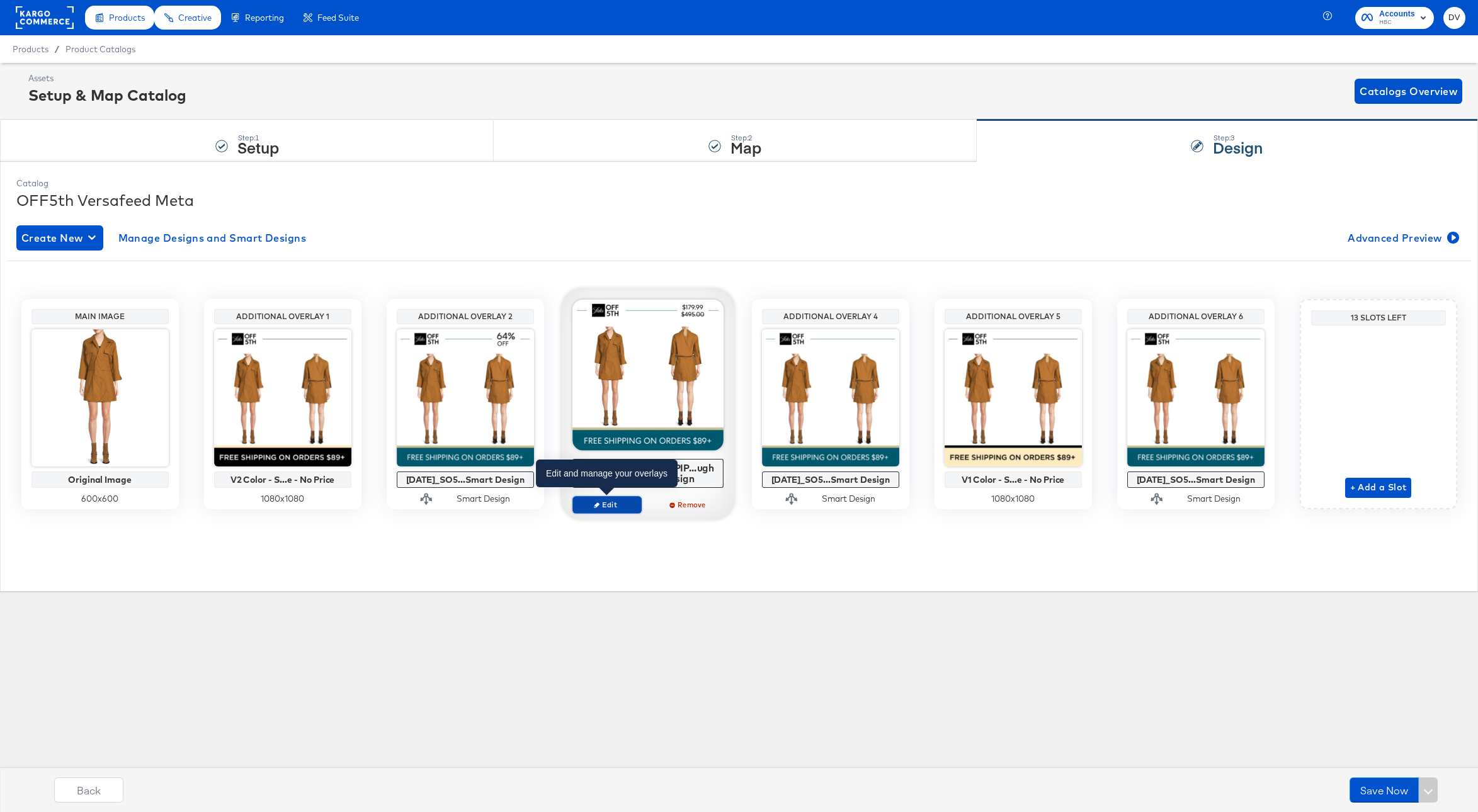
click at [616, 505] on span "Edit" at bounding box center [606, 505] width 58 height 10
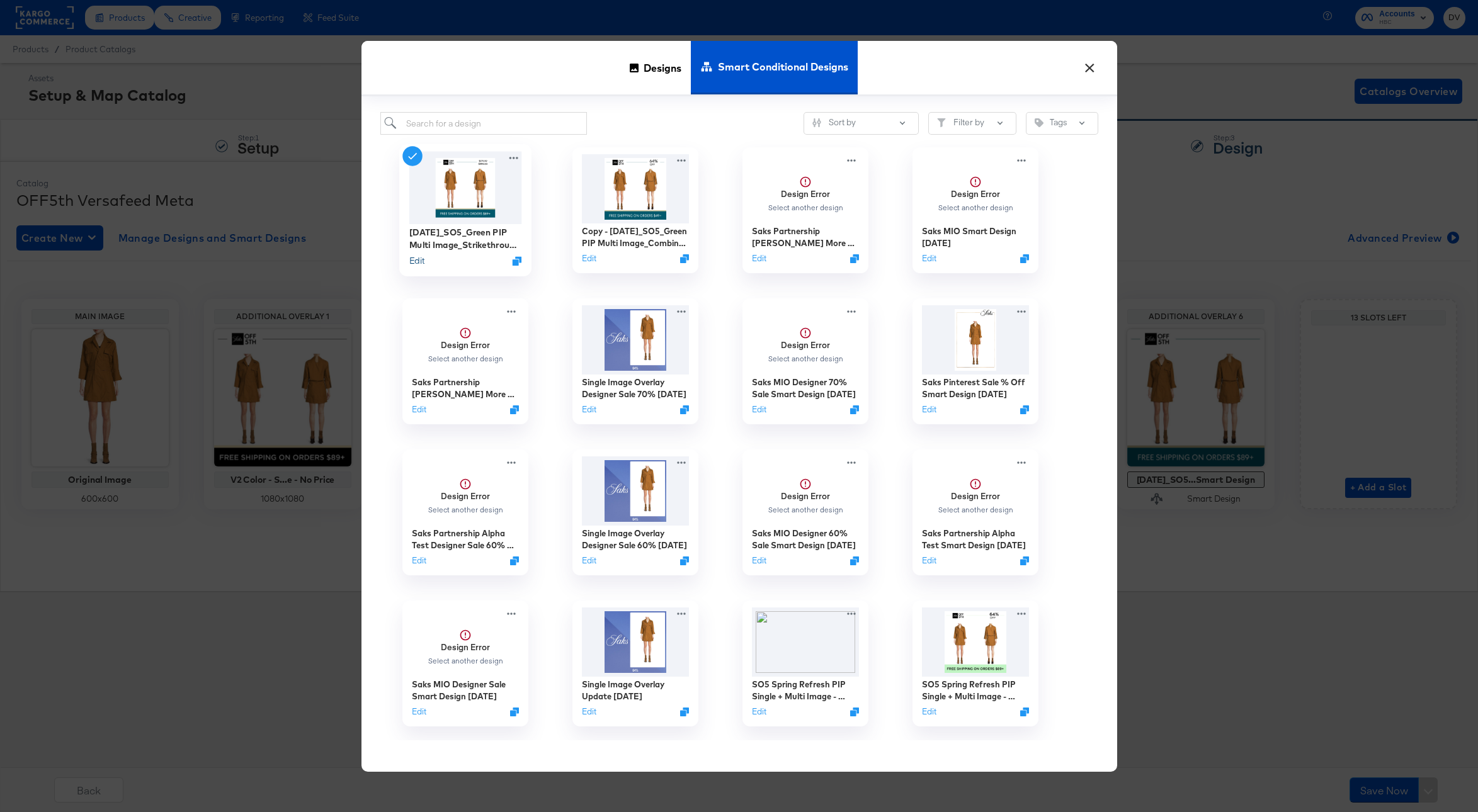
click at [416, 262] on button "Edit" at bounding box center [416, 261] width 15 height 12
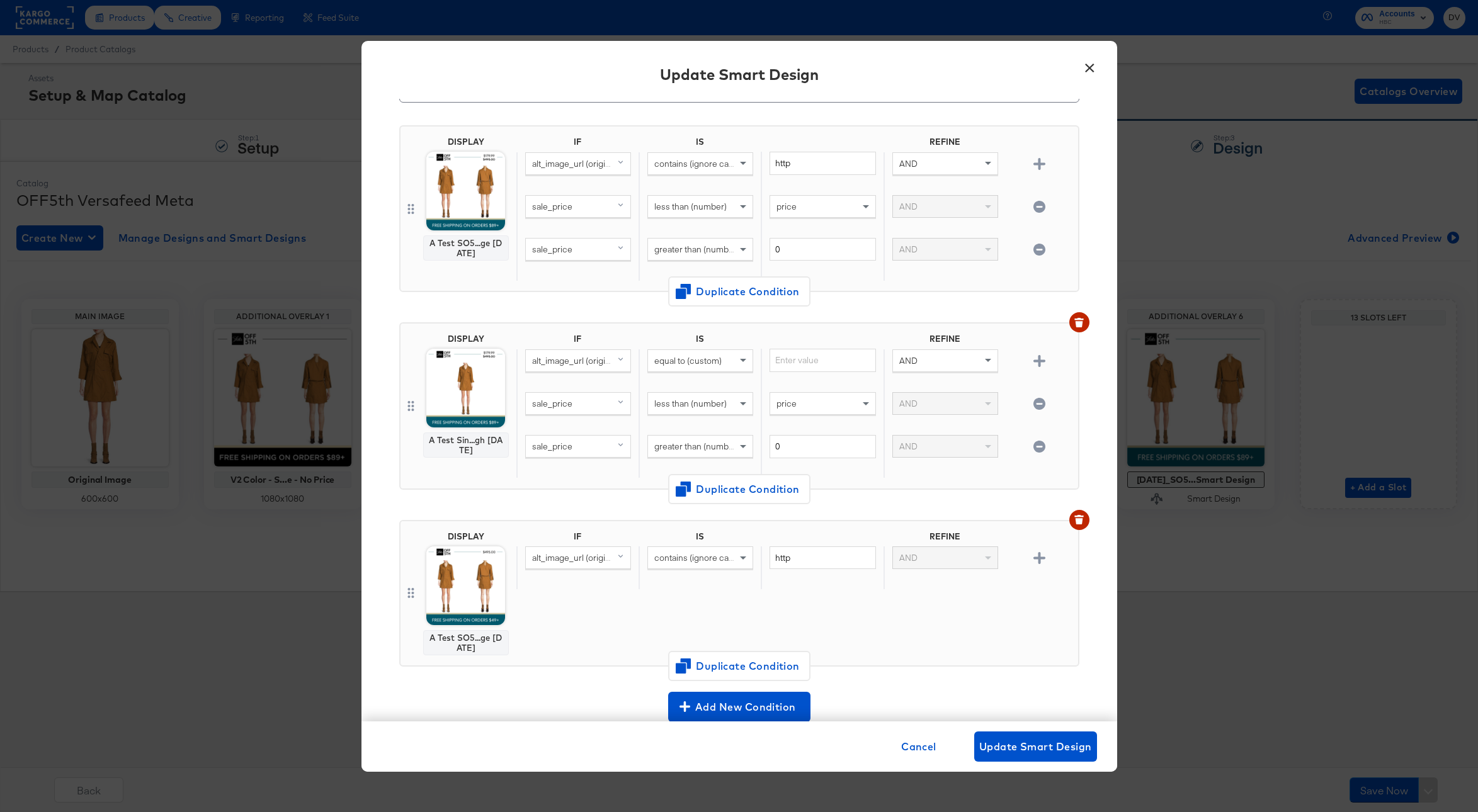
scroll to position [276, 0]
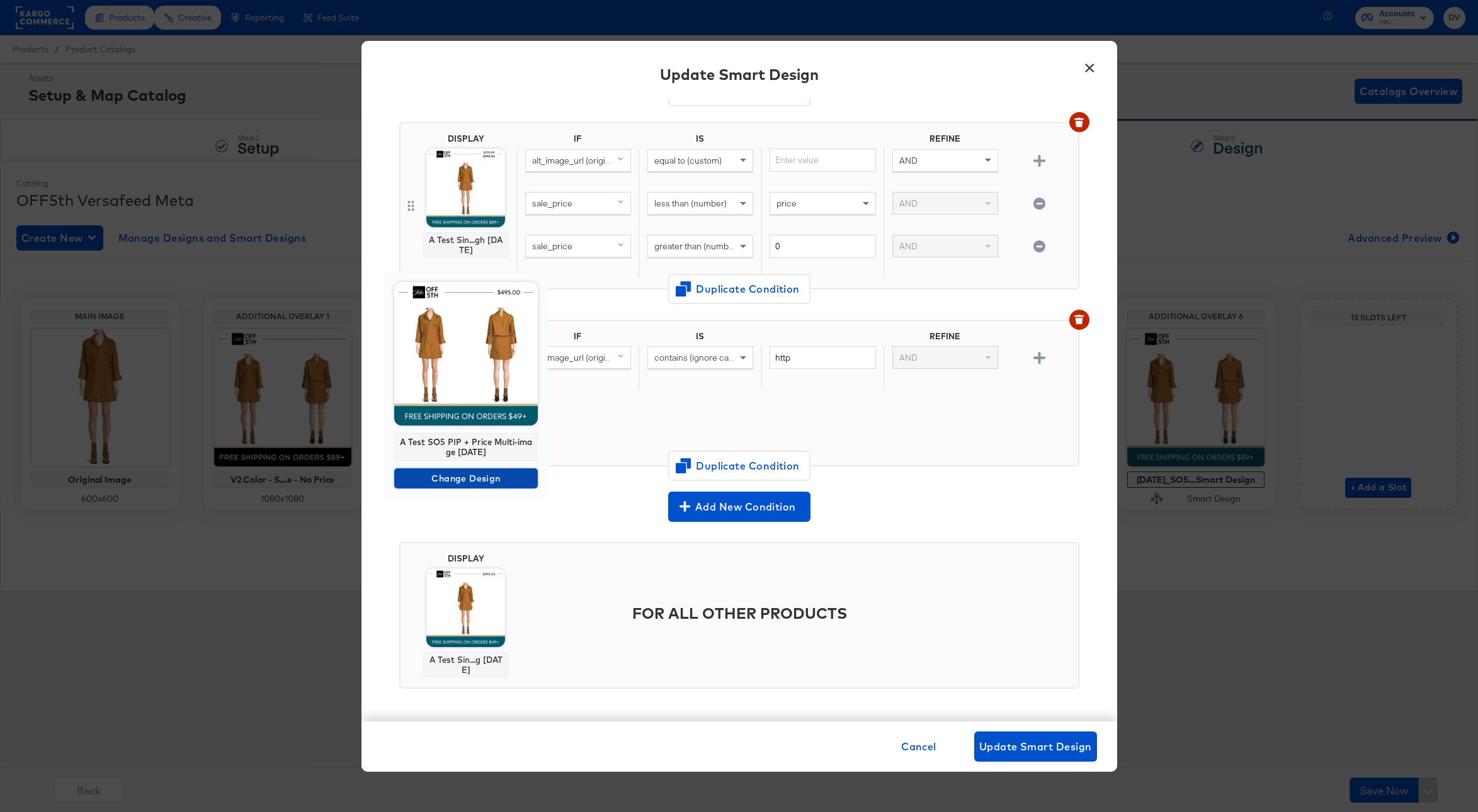
click at [488, 482] on span "Change Design" at bounding box center [466, 478] width 134 height 16
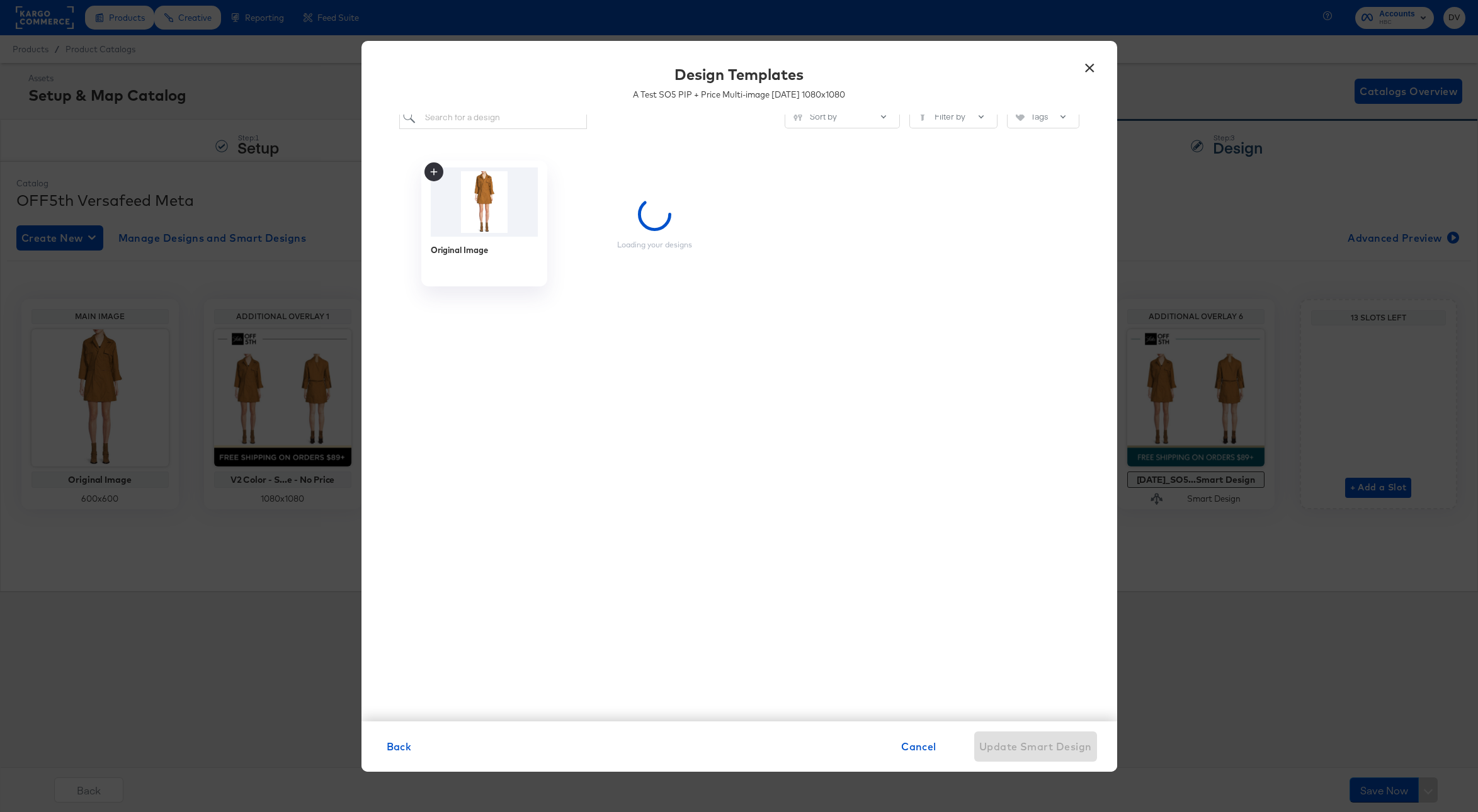
scroll to position [21, 0]
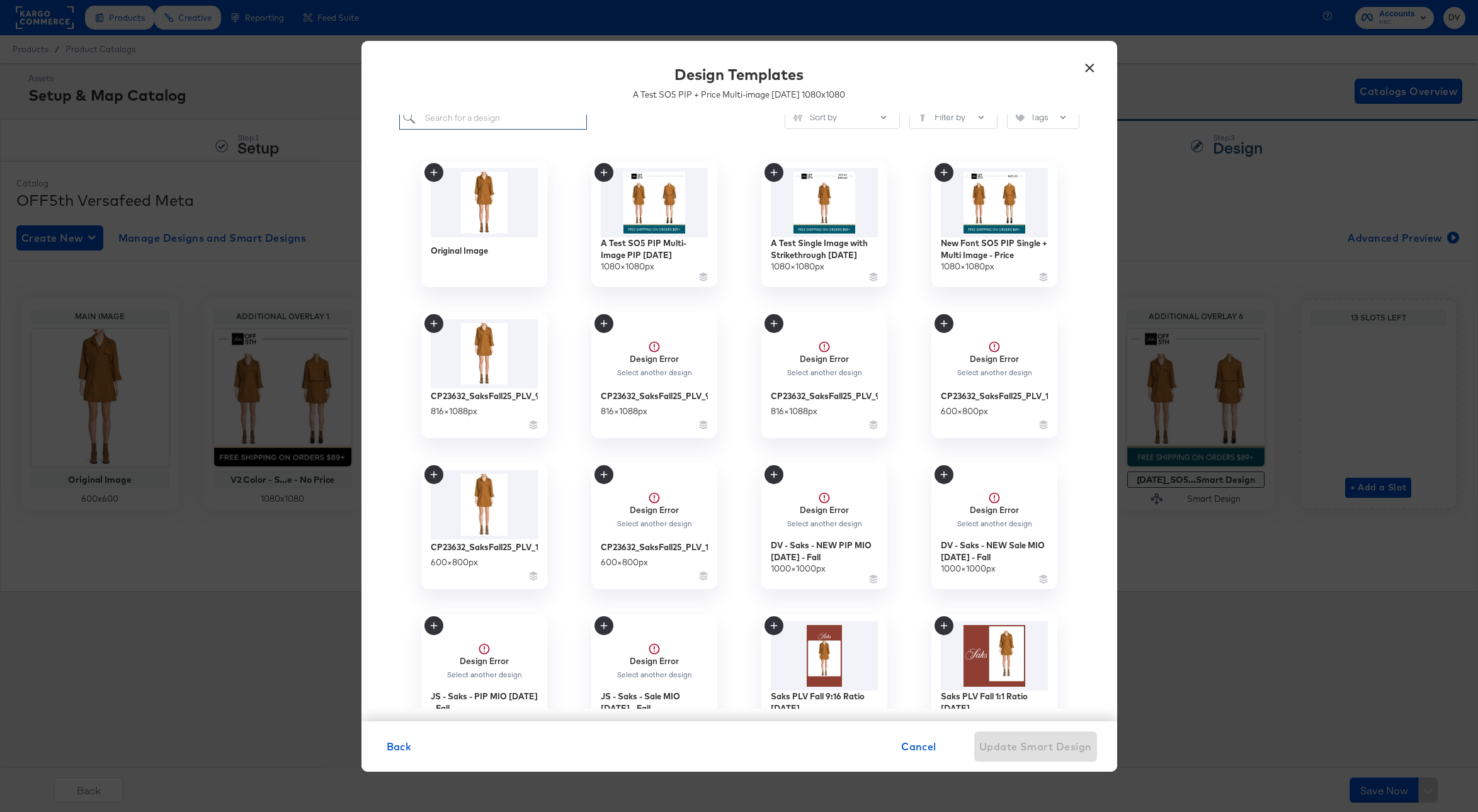
click at [484, 121] on input "search" at bounding box center [493, 117] width 188 height 23
paste input "A Test SO5 PIP + Price Multi-image 9.09.24"
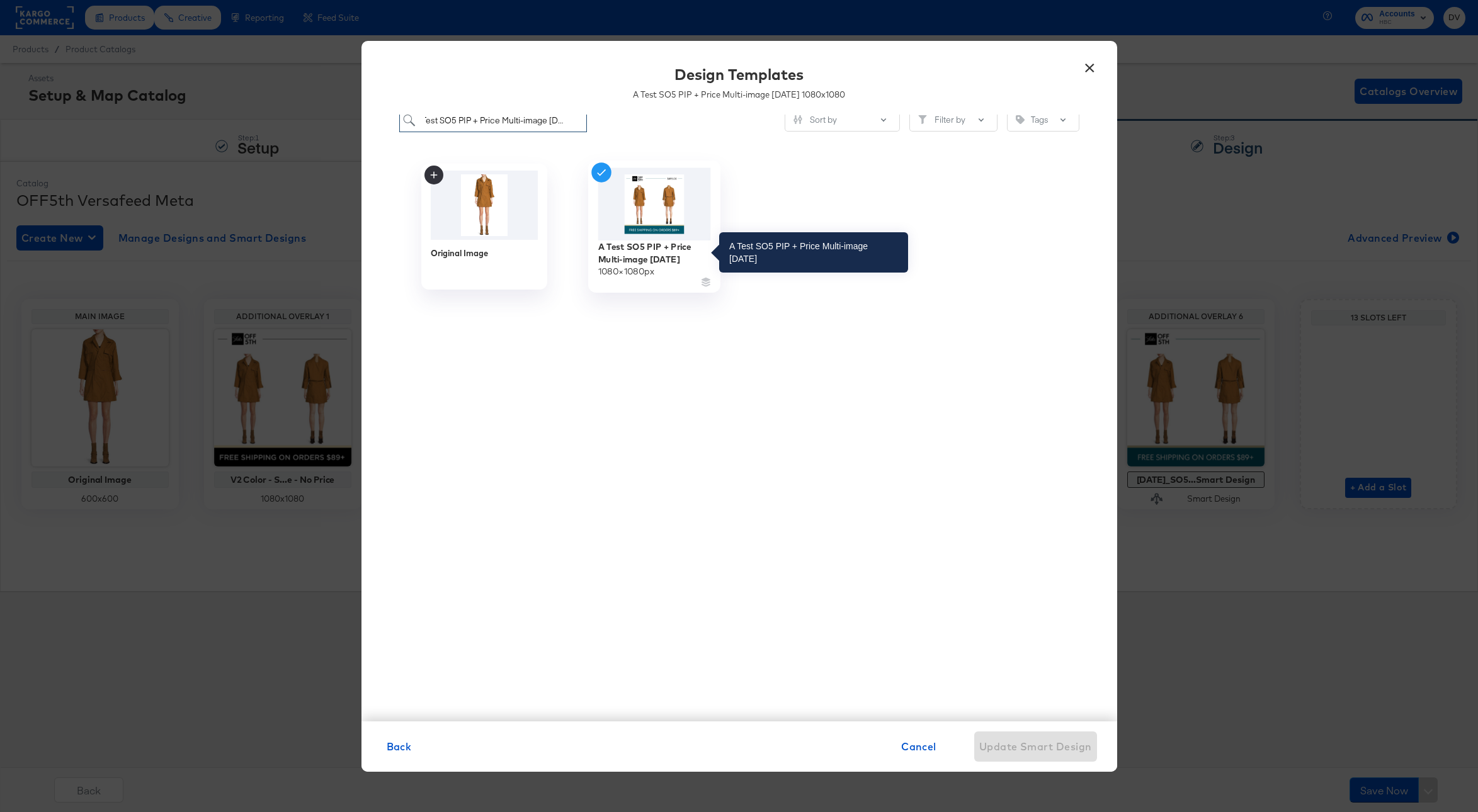
type input "A Test SO5 PIP + Price Multi-image 9.09.24"
click at [638, 251] on div "A Test SO5 PIP + Price Multi-image 9.09.24" at bounding box center [653, 252] width 113 height 24
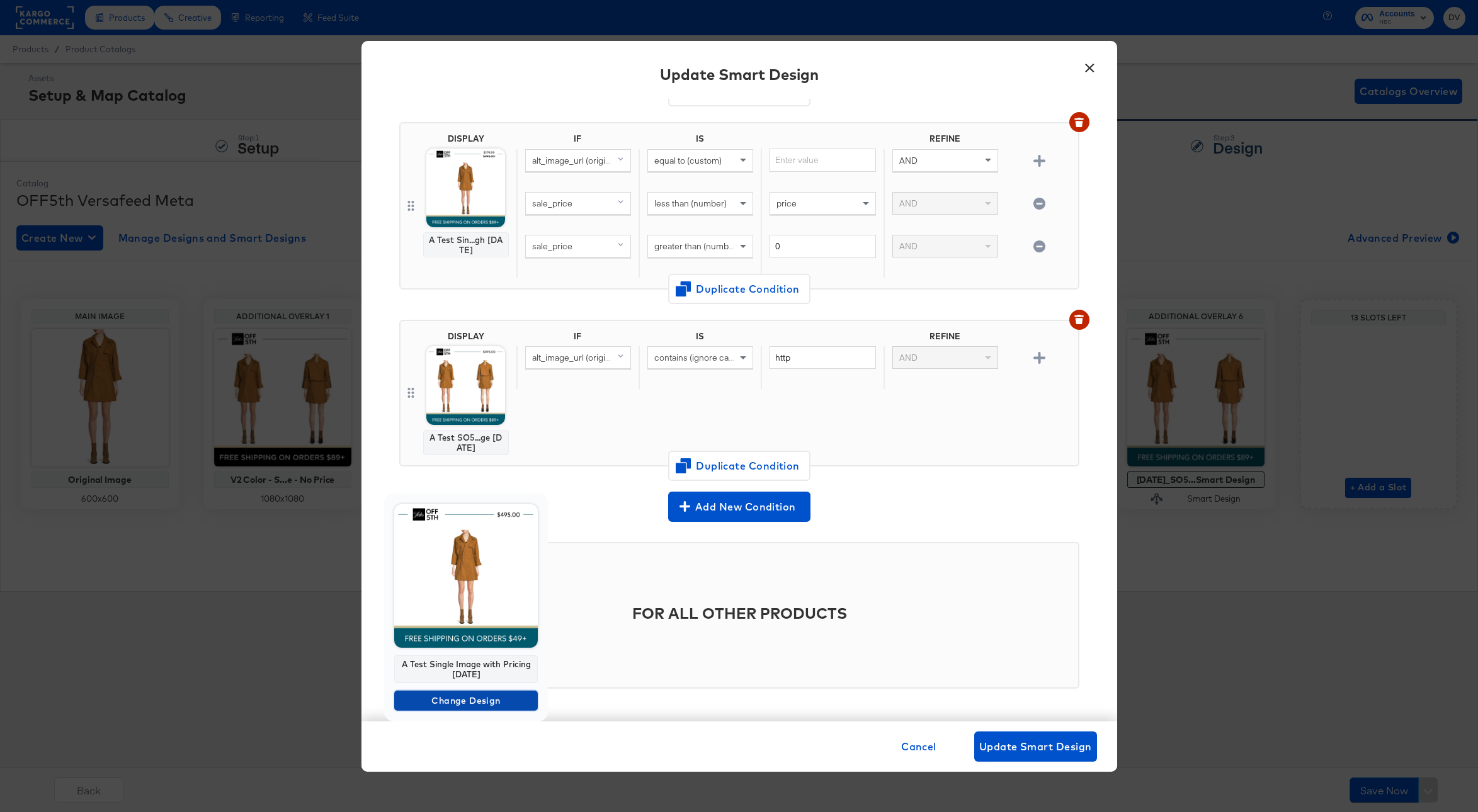
click at [471, 699] on span "Change Design" at bounding box center [466, 701] width 134 height 16
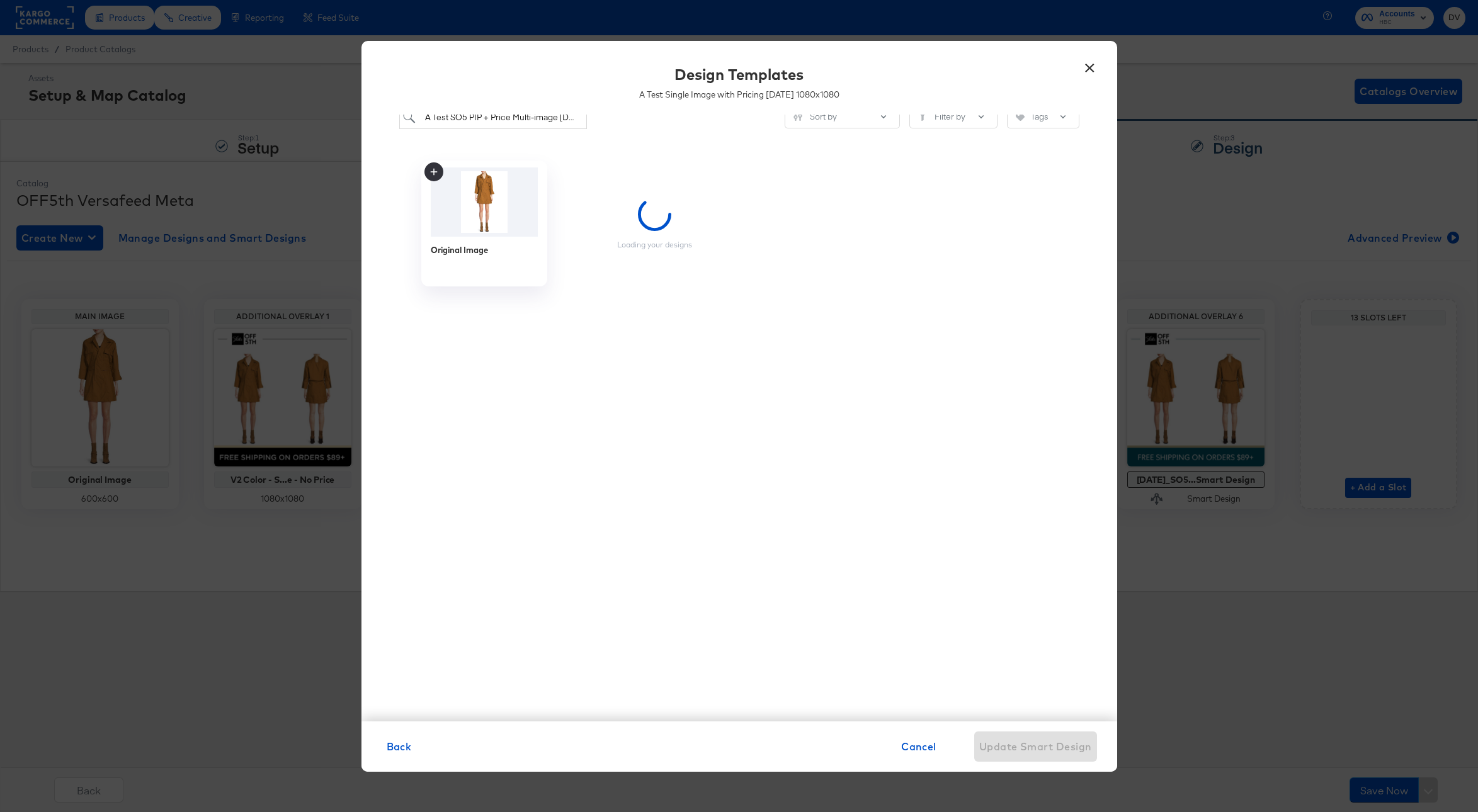
scroll to position [0, 0]
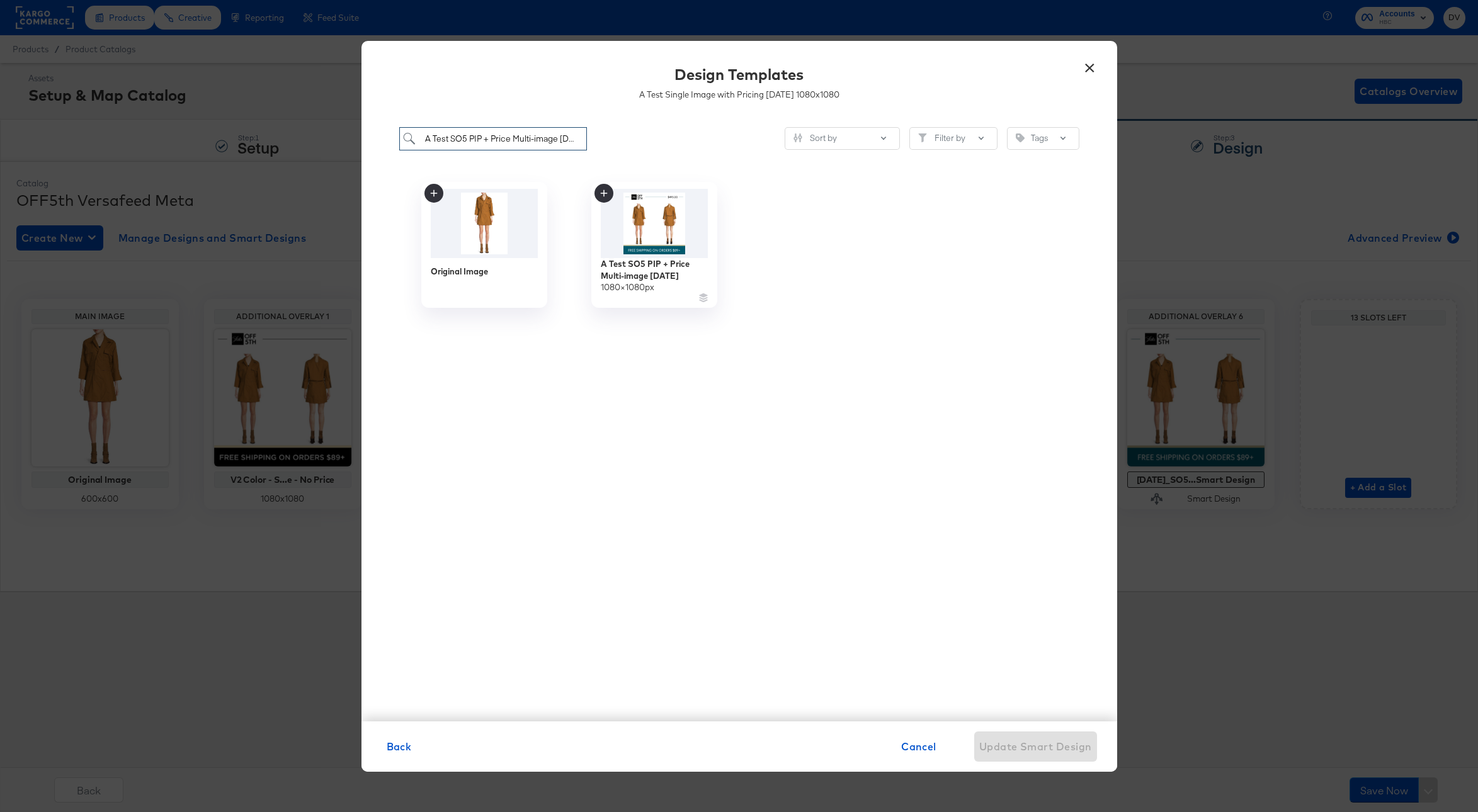
click at [476, 136] on input "A Test SO5 PIP + Price Multi-image 9.09.24" at bounding box center [493, 138] width 188 height 23
paste input "ingle Image with Pricing 10.07"
type input "A Test Single Image with Pricing 10.07.24"
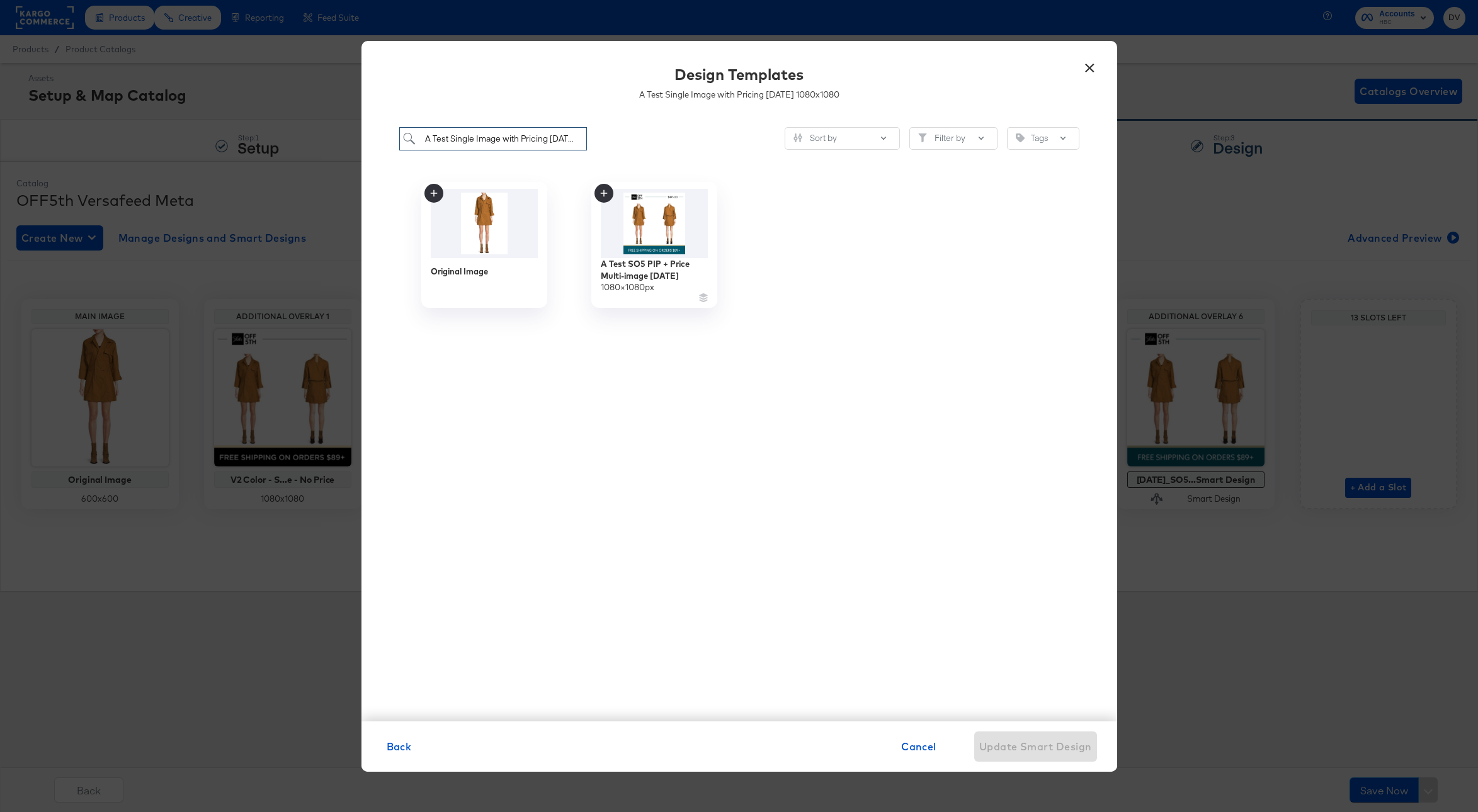
scroll to position [0, 13]
click at [653, 279] on div "A Test Single Image with Pricing 10.07.24" at bounding box center [653, 271] width 113 height 24
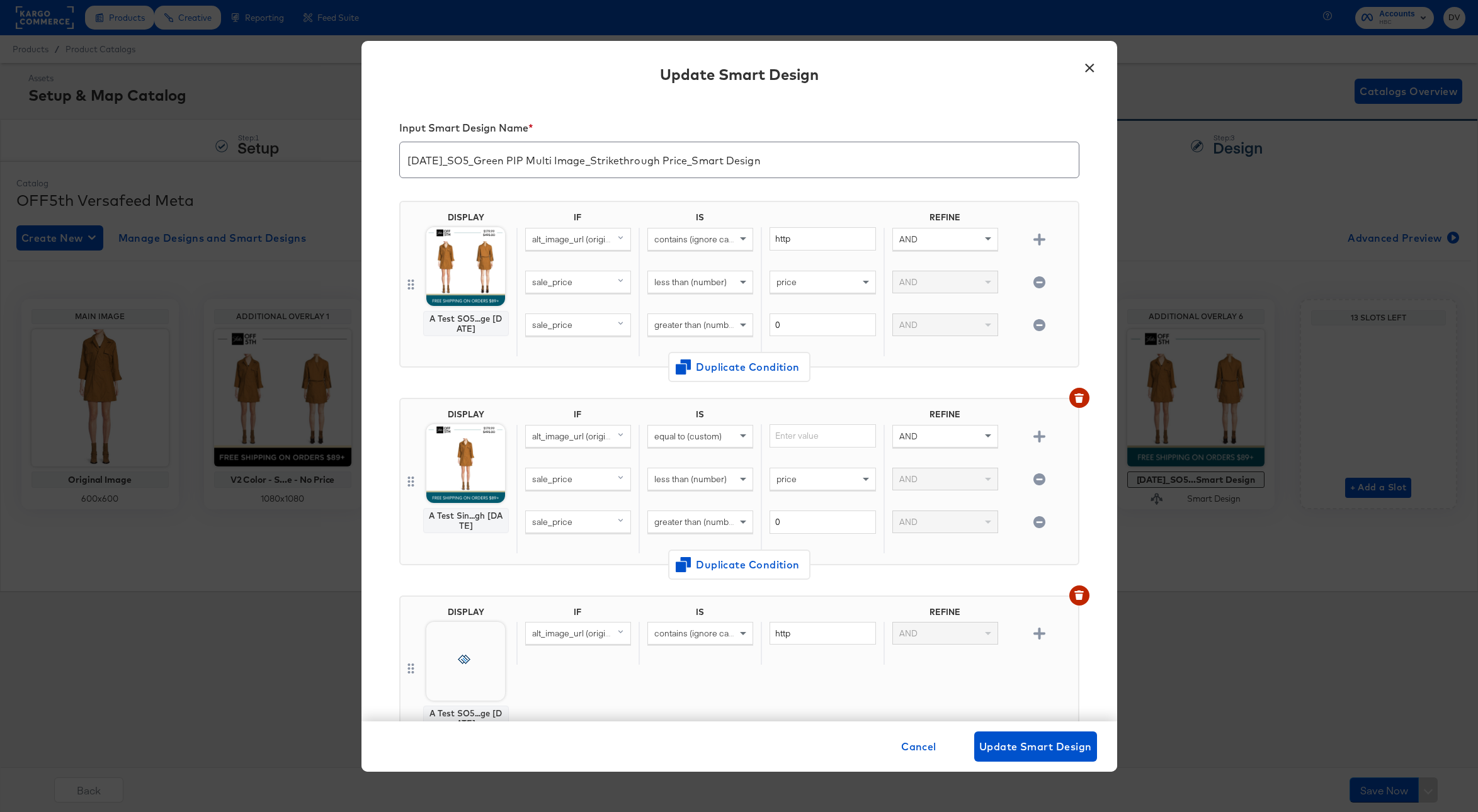
scroll to position [276, 0]
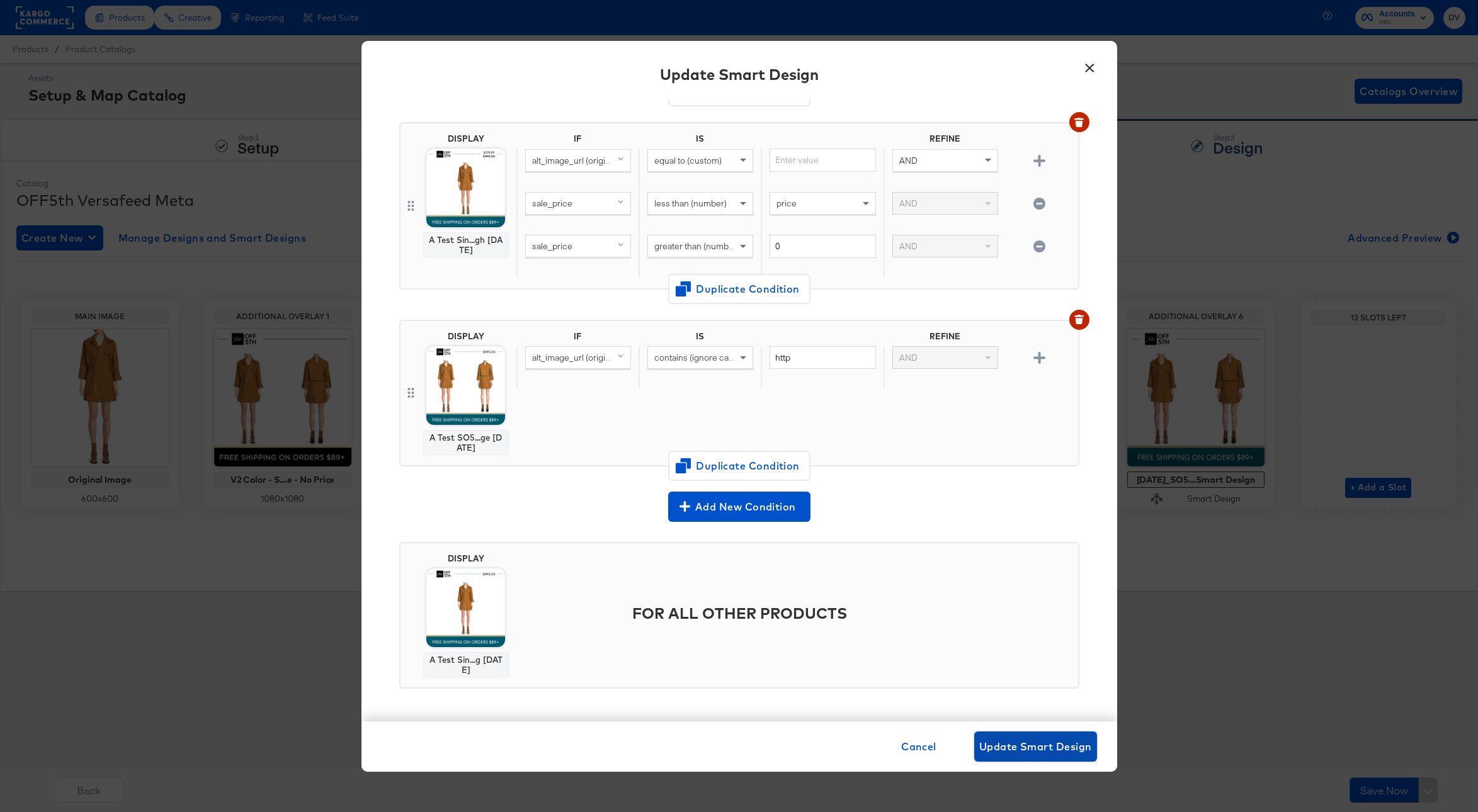
click at [1060, 741] on span "Update Smart Design" at bounding box center [1035, 746] width 113 height 17
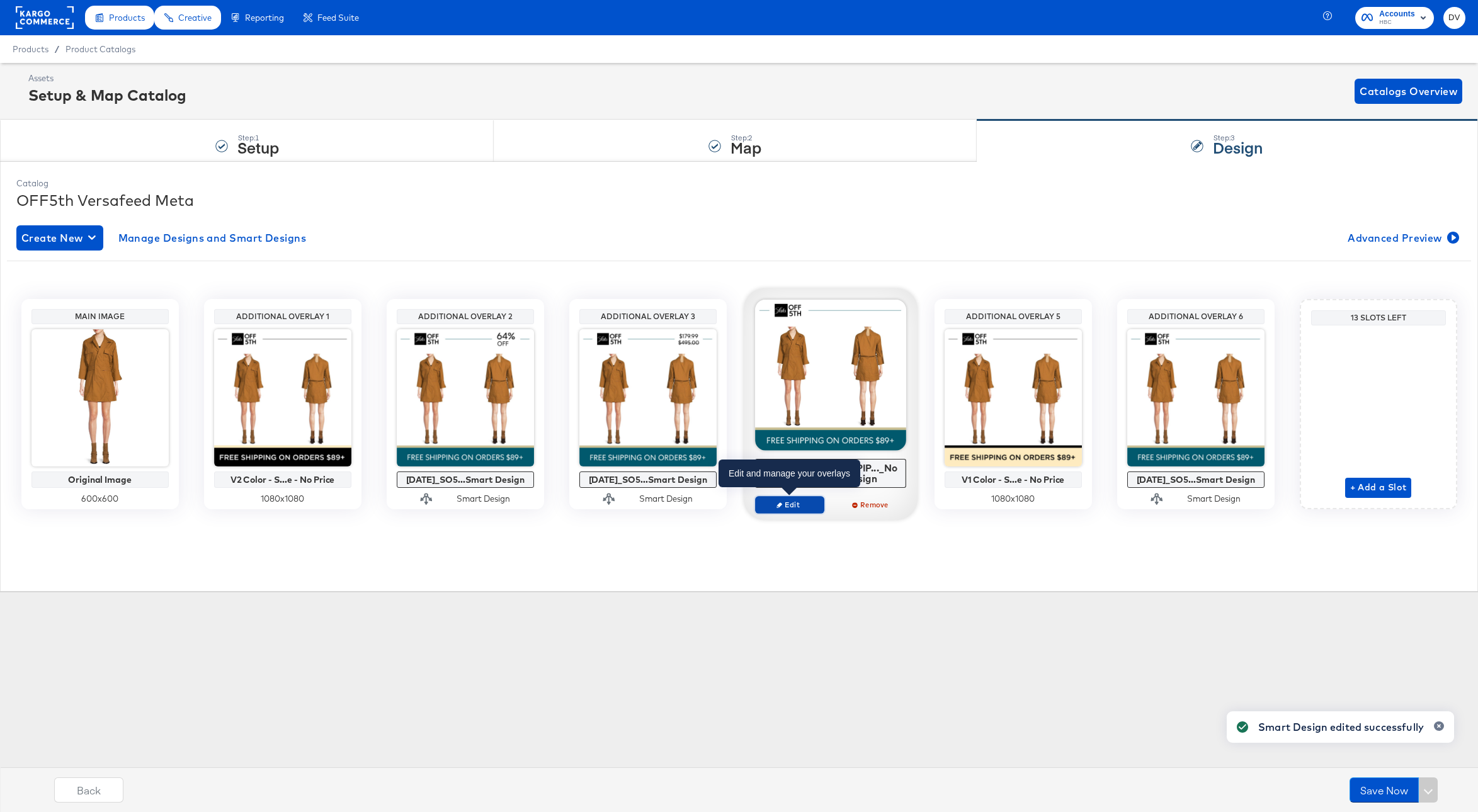
click at [798, 497] on button "Edit" at bounding box center [789, 504] width 69 height 17
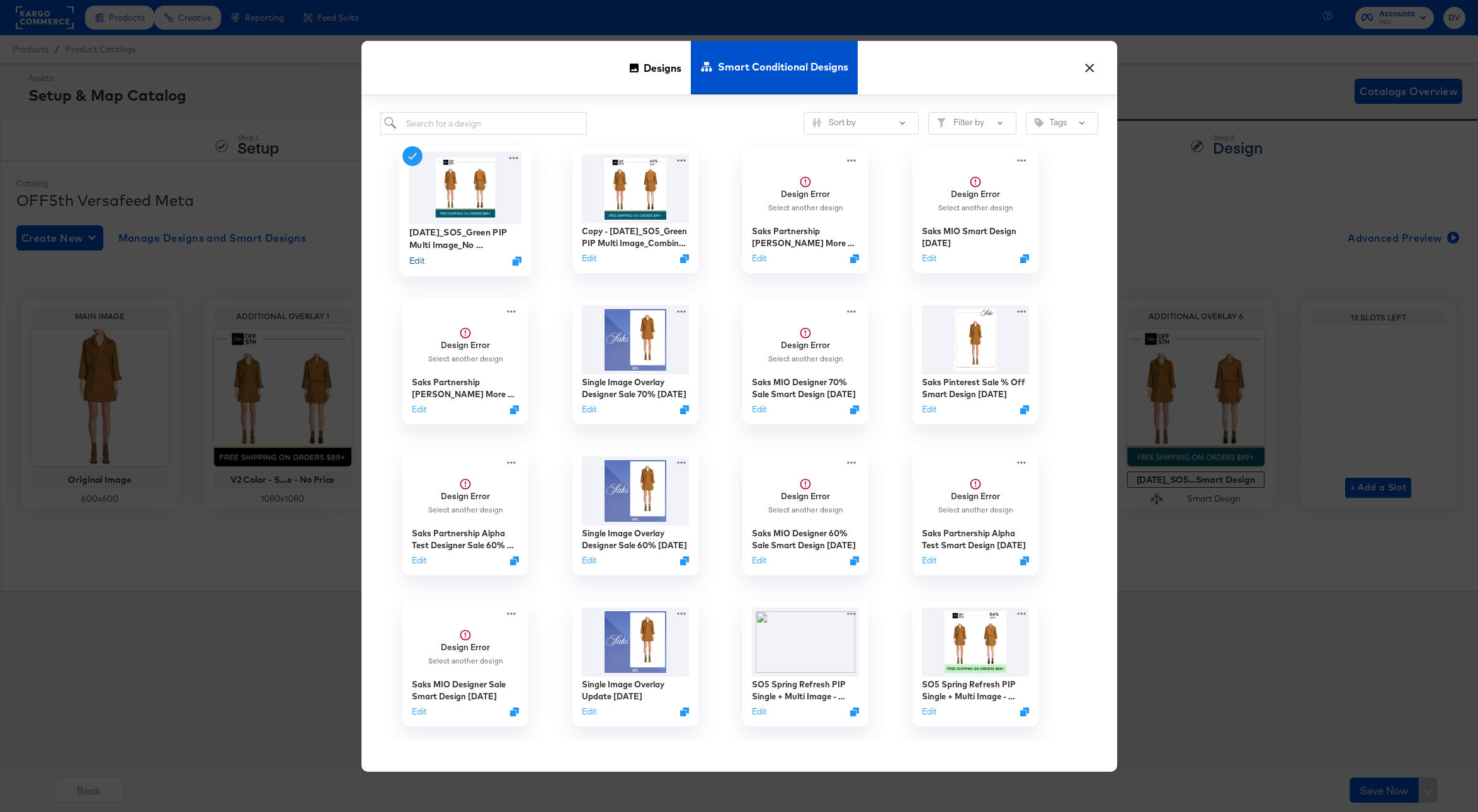
click at [411, 263] on button "Edit" at bounding box center [416, 261] width 15 height 12
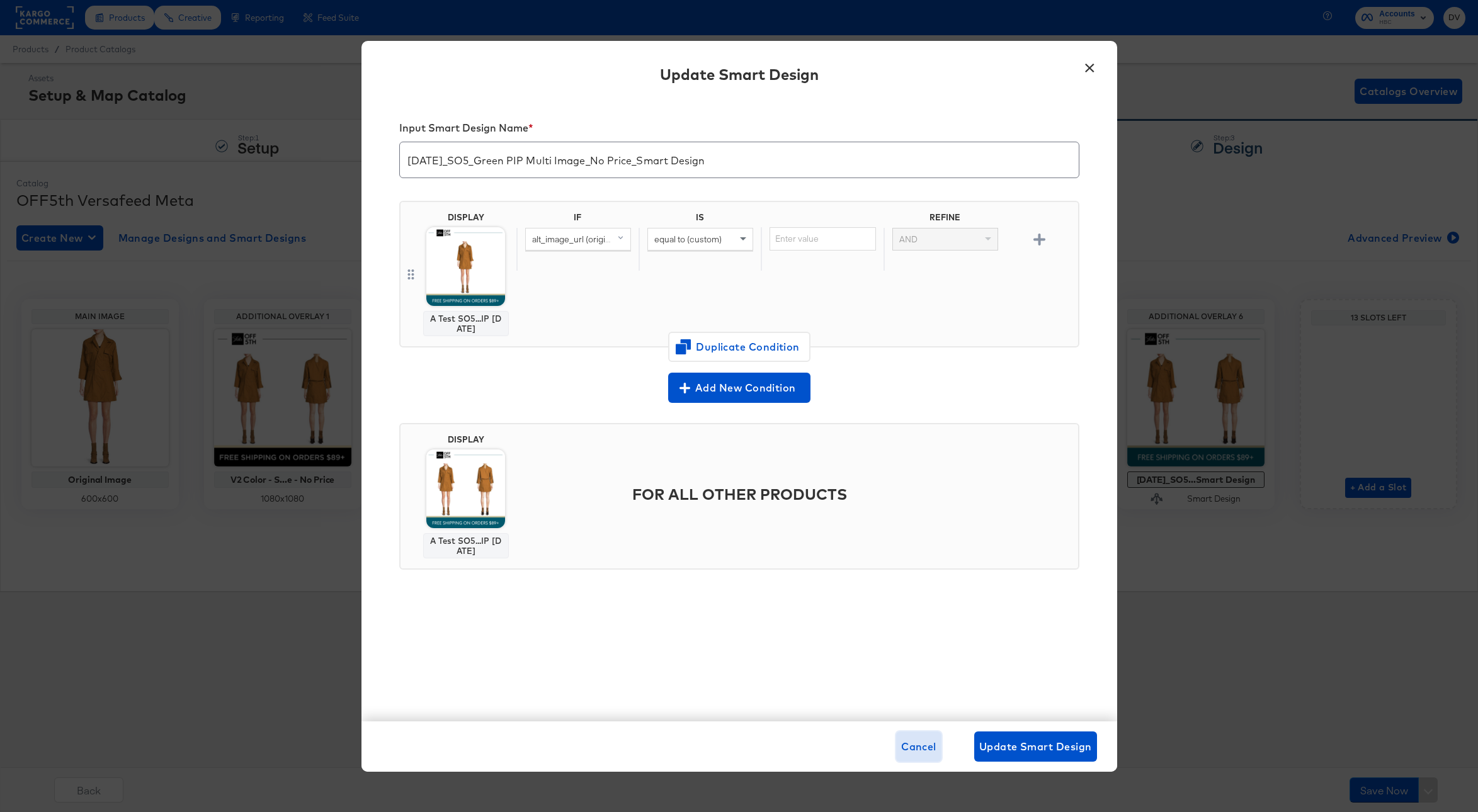
click at [926, 751] on span "Cancel" at bounding box center [918, 746] width 35 height 17
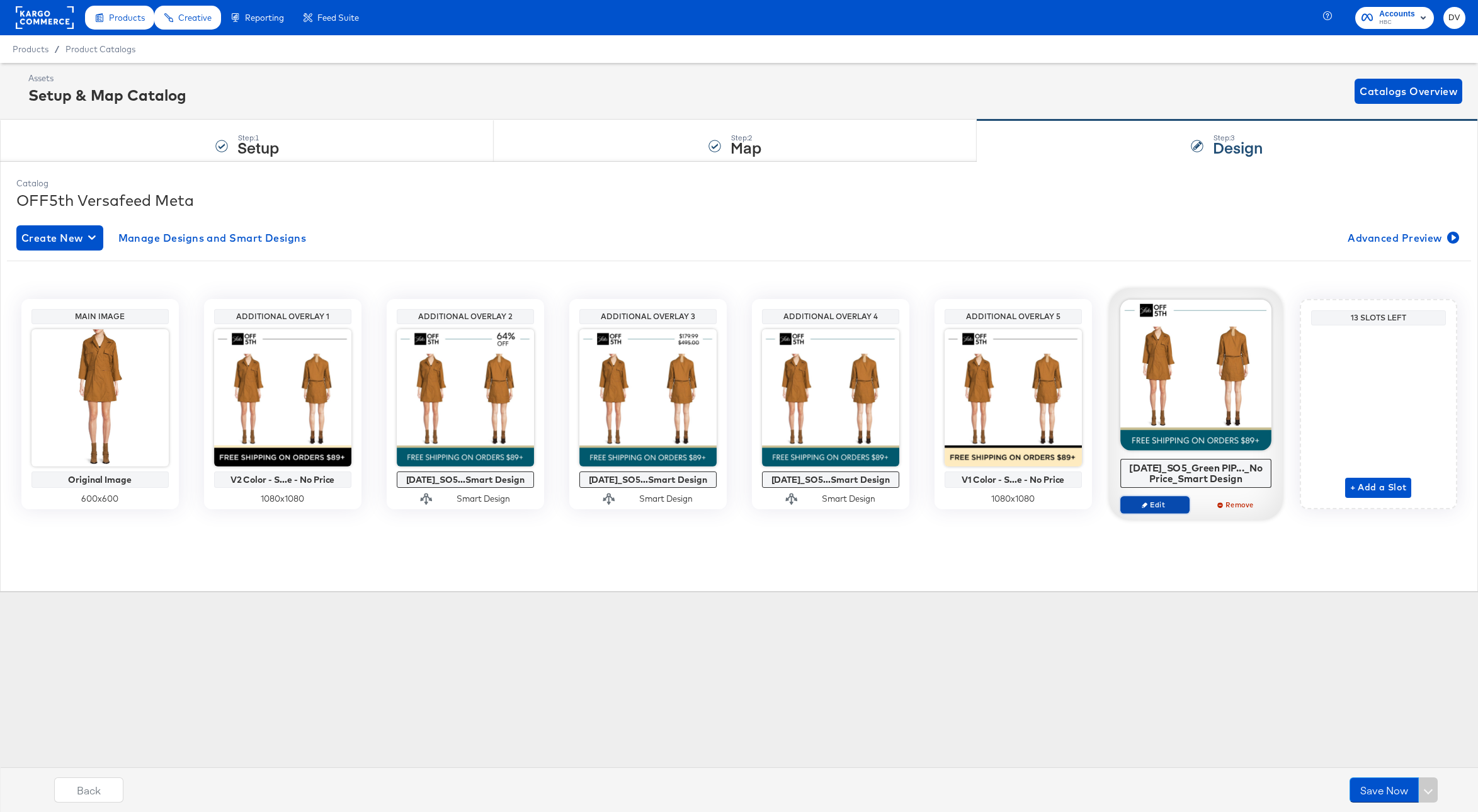
click at [1172, 504] on span "Edit" at bounding box center [1154, 505] width 58 height 10
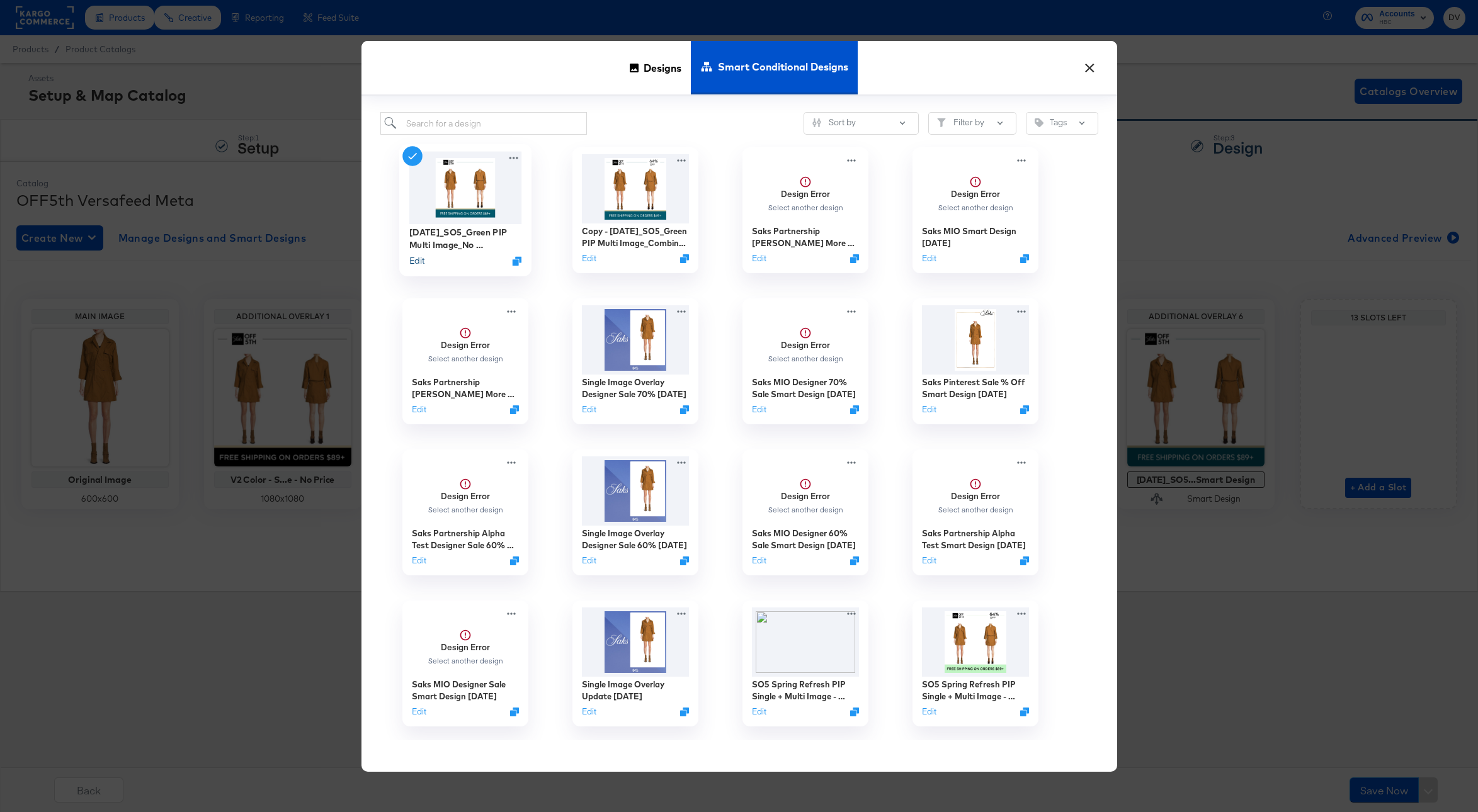
click at [421, 260] on button "Edit" at bounding box center [416, 261] width 15 height 12
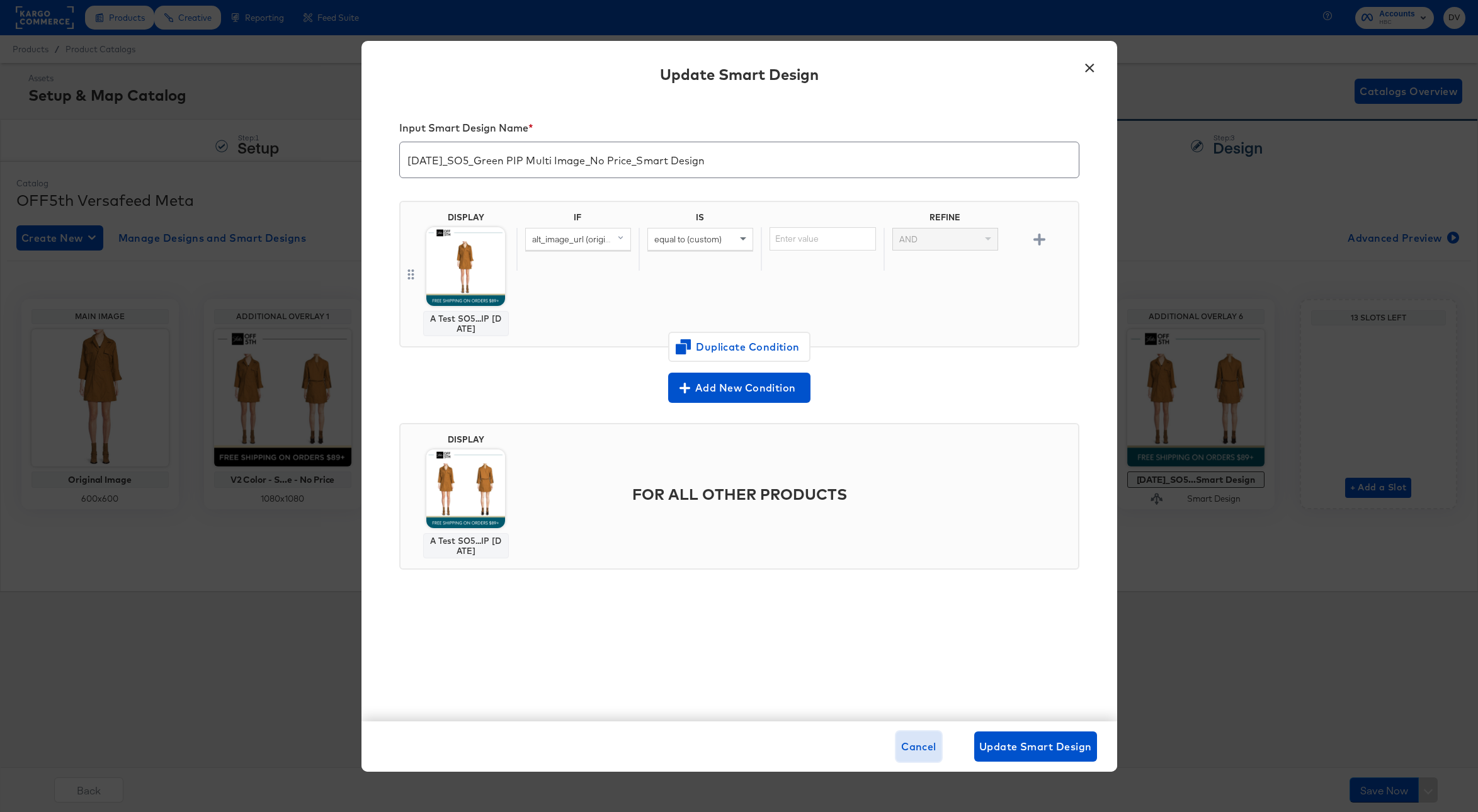
click at [904, 744] on span "Cancel" at bounding box center [918, 746] width 35 height 17
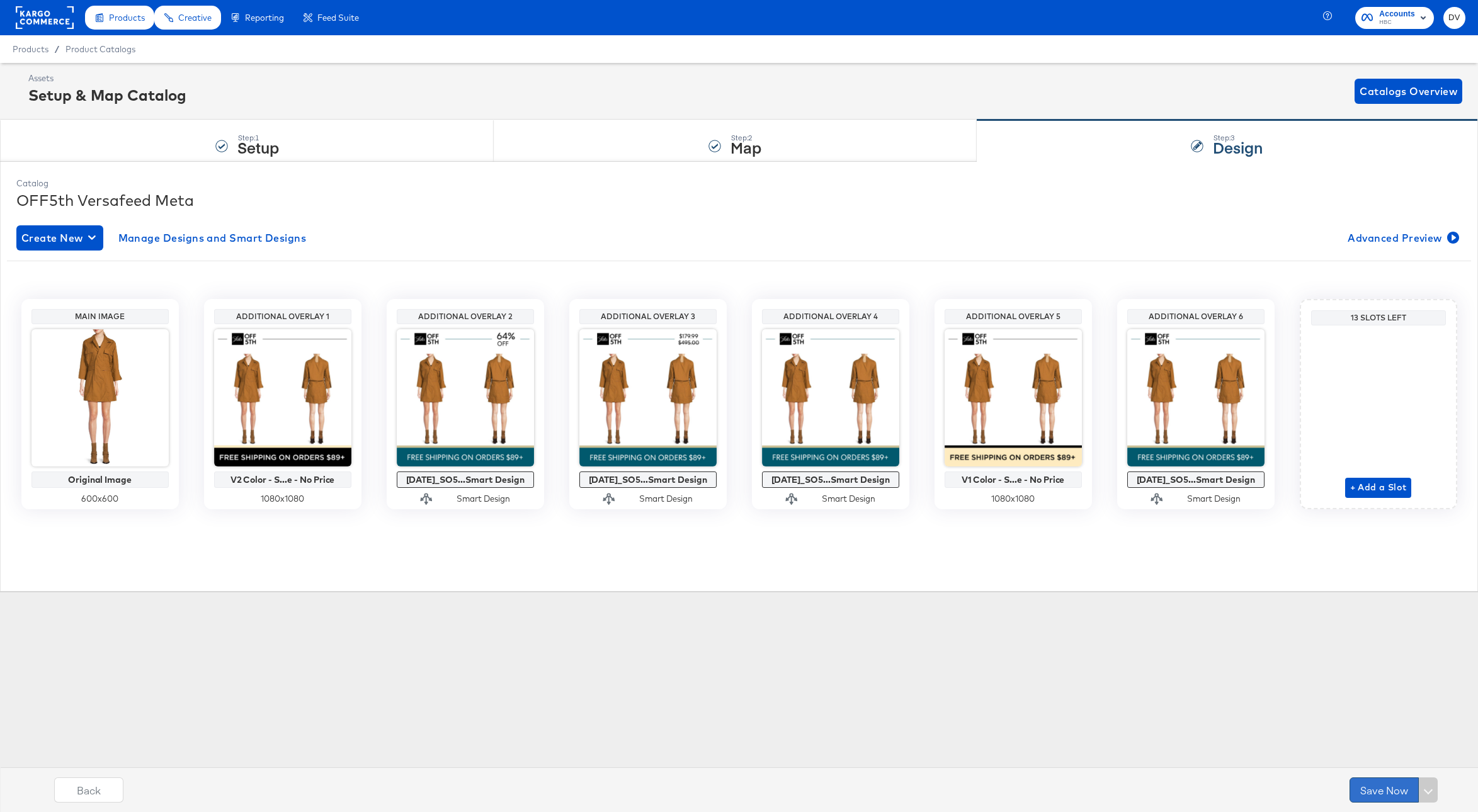
click at [1381, 790] on button "Save Now" at bounding box center [1384, 790] width 69 height 25
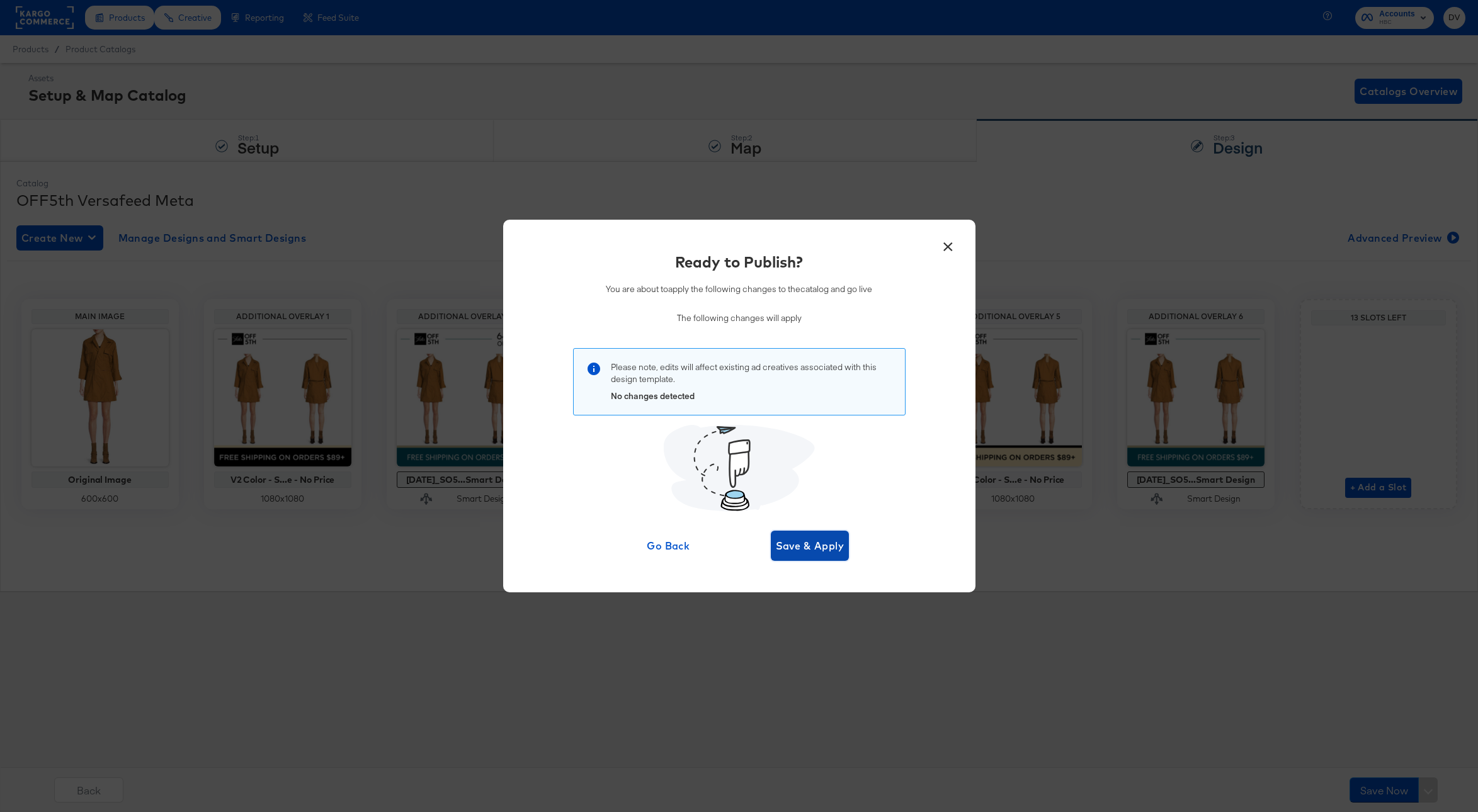
click at [823, 554] on span "Save & Apply" at bounding box center [810, 546] width 69 height 17
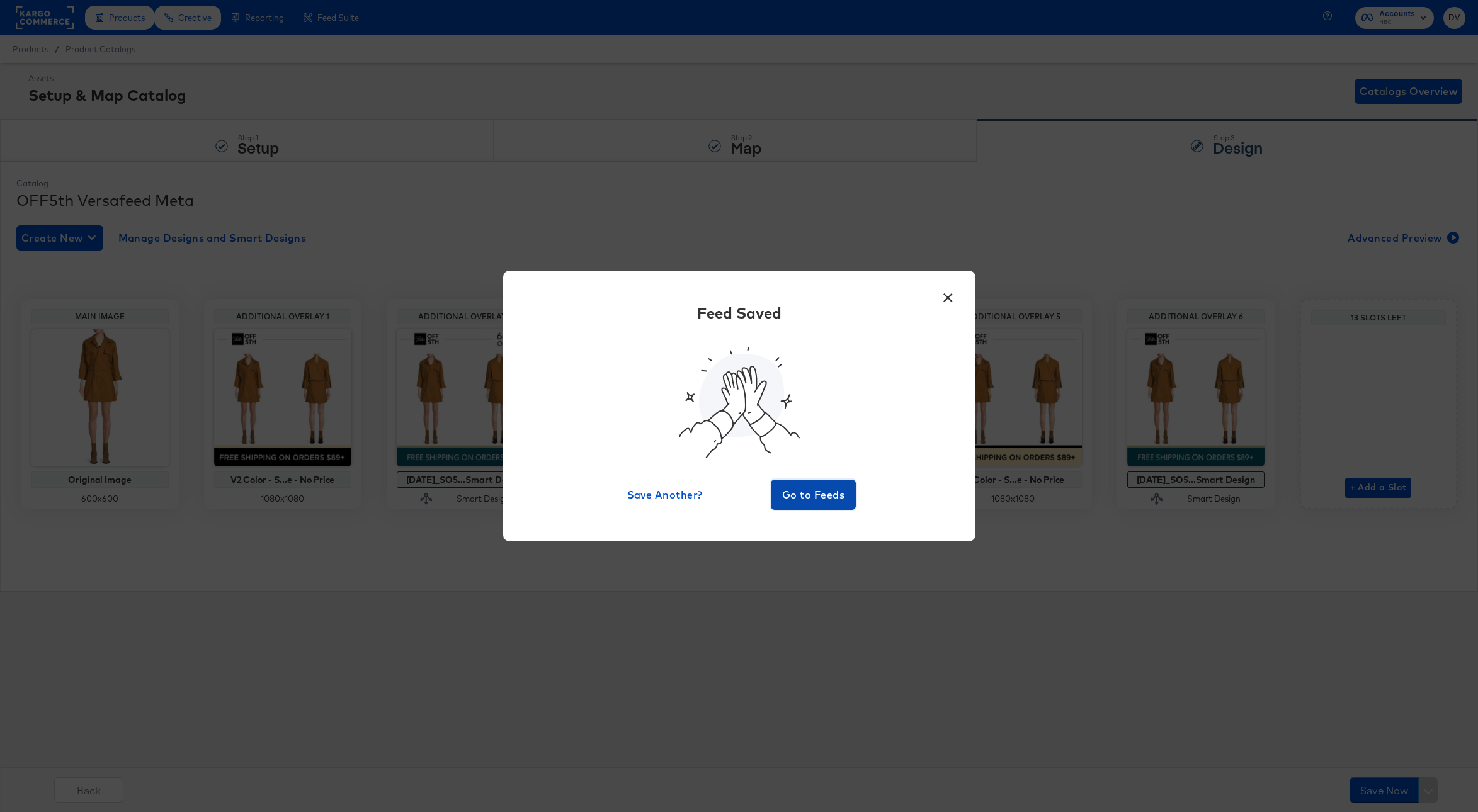
click at [841, 504] on button "Go to Feeds" at bounding box center [813, 494] width 85 height 30
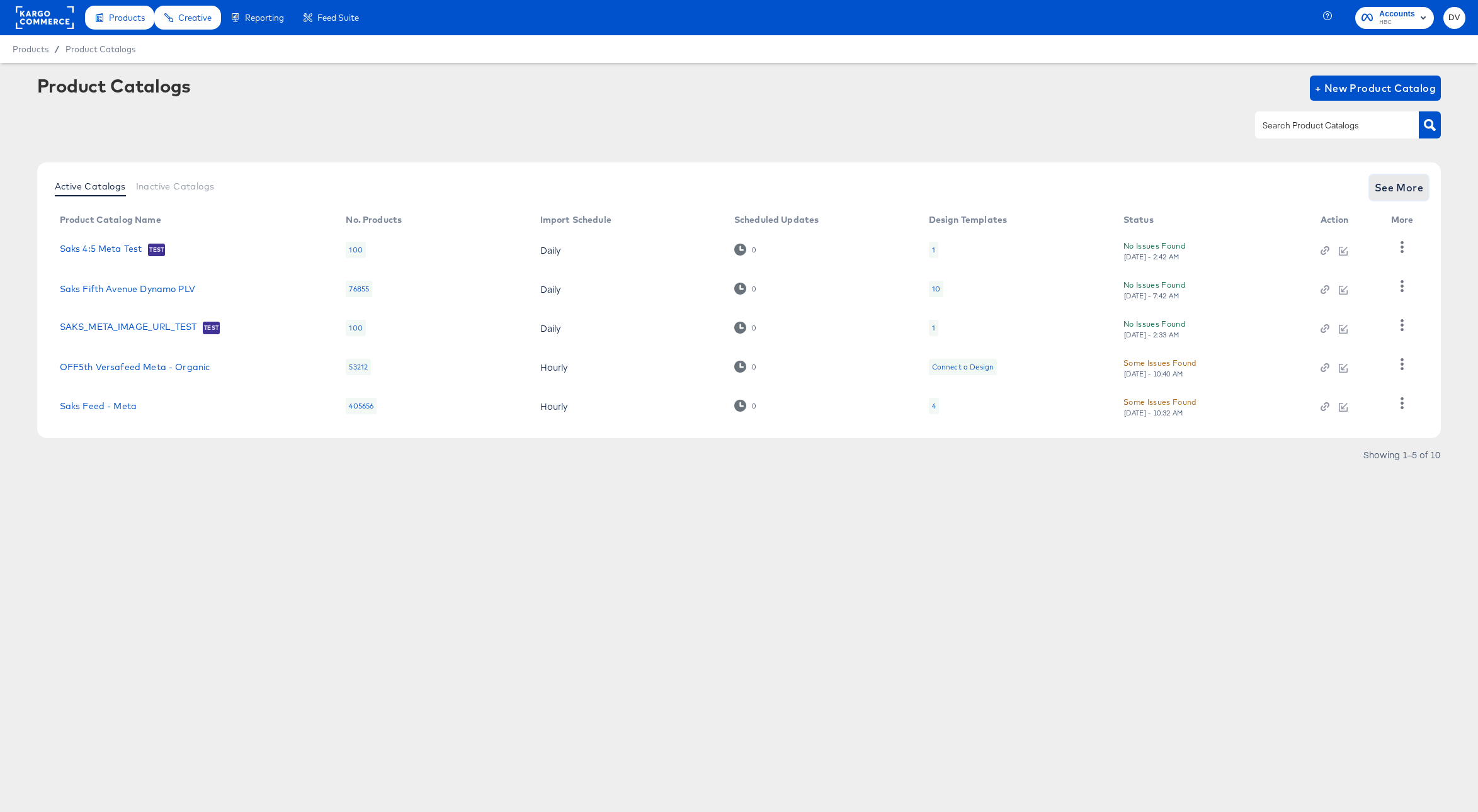
click at [1386, 192] on span "See More" at bounding box center [1399, 187] width 49 height 17
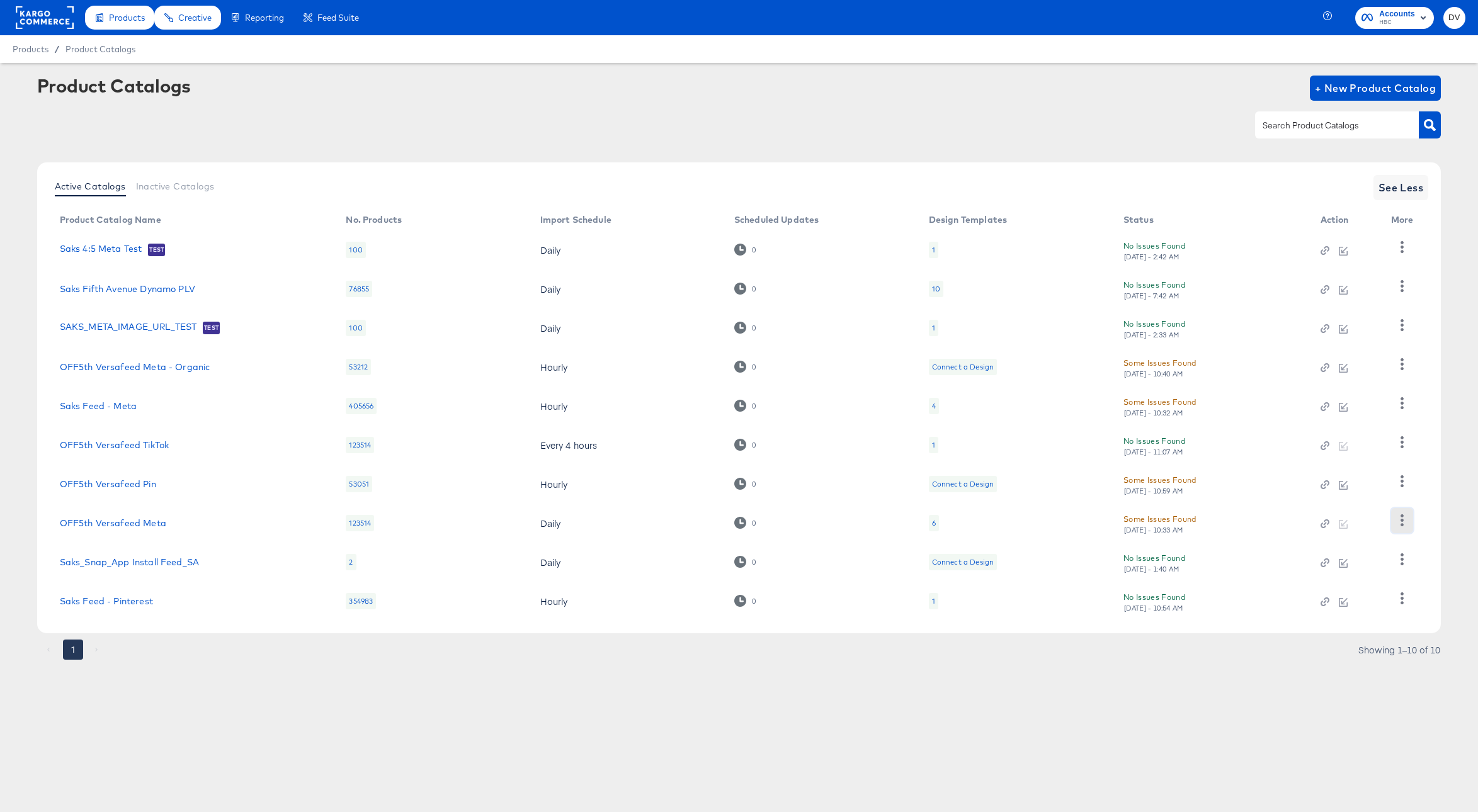
click at [1407, 517] on icon "button" at bounding box center [1402, 520] width 12 height 12
click at [1367, 418] on div "HUD Checks (Internal)" at bounding box center [1350, 417] width 126 height 20
click at [65, 12] on rect at bounding box center [45, 17] width 58 height 22
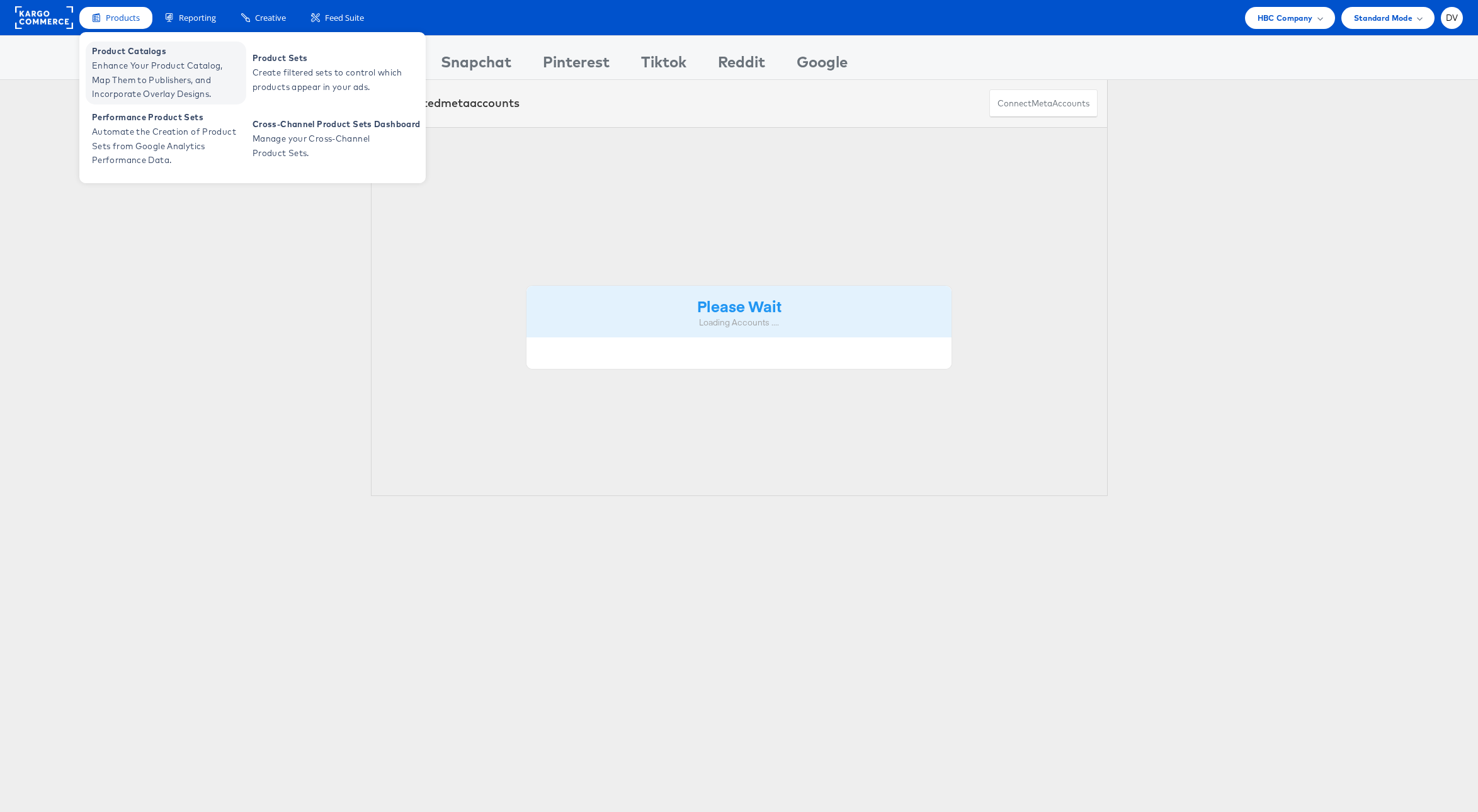
click at [118, 52] on span "Product Catalogs" at bounding box center [167, 51] width 151 height 15
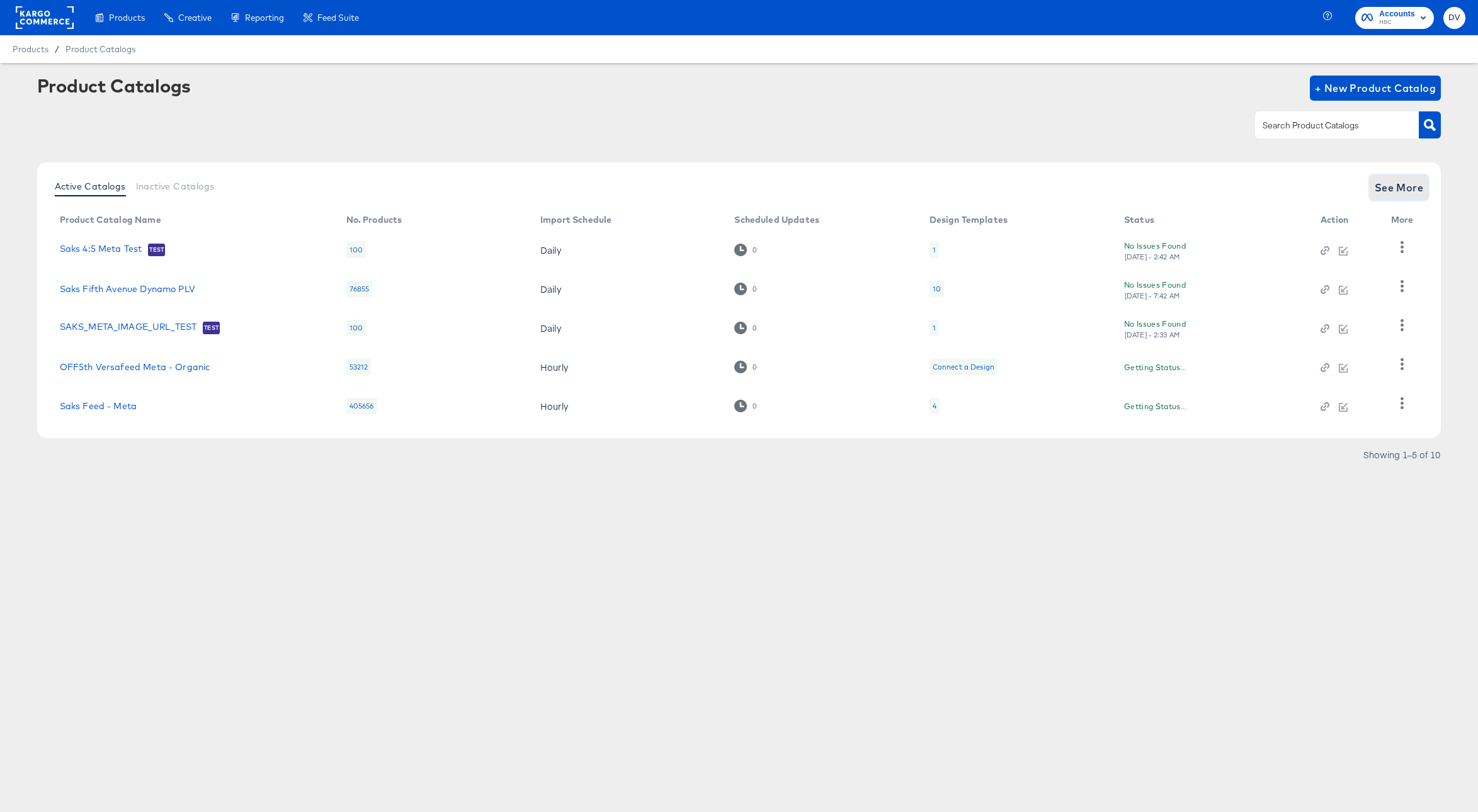
click at [1386, 190] on span "See More" at bounding box center [1399, 187] width 49 height 17
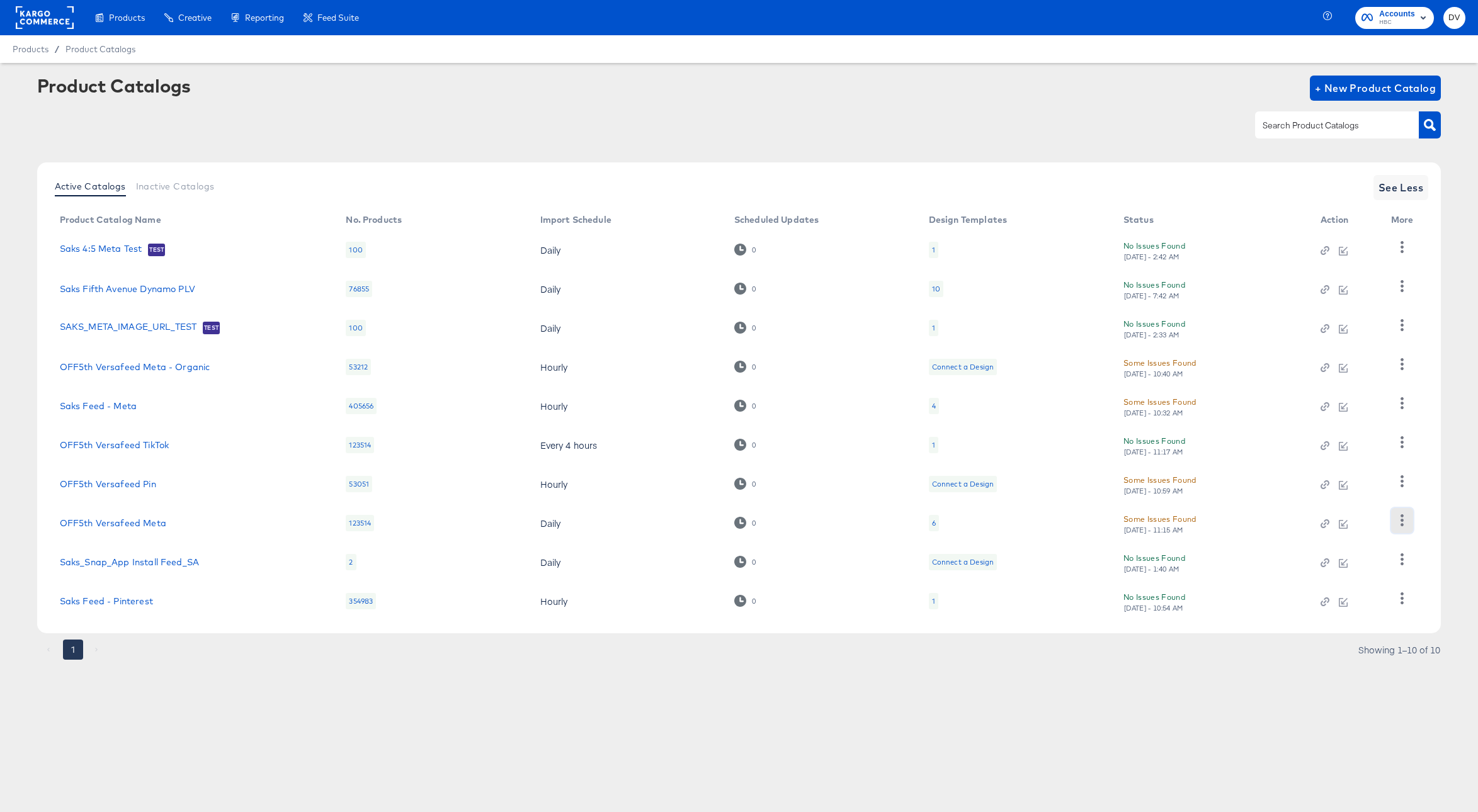
click at [1399, 521] on icon "button" at bounding box center [1402, 520] width 12 height 12
click at [1349, 443] on div "Business Manager" at bounding box center [1350, 437] width 126 height 20
click at [386, 150] on div "Product Catalogs + New Product Catalog" at bounding box center [739, 114] width 1404 height 77
click at [55, 27] on rect at bounding box center [45, 17] width 58 height 22
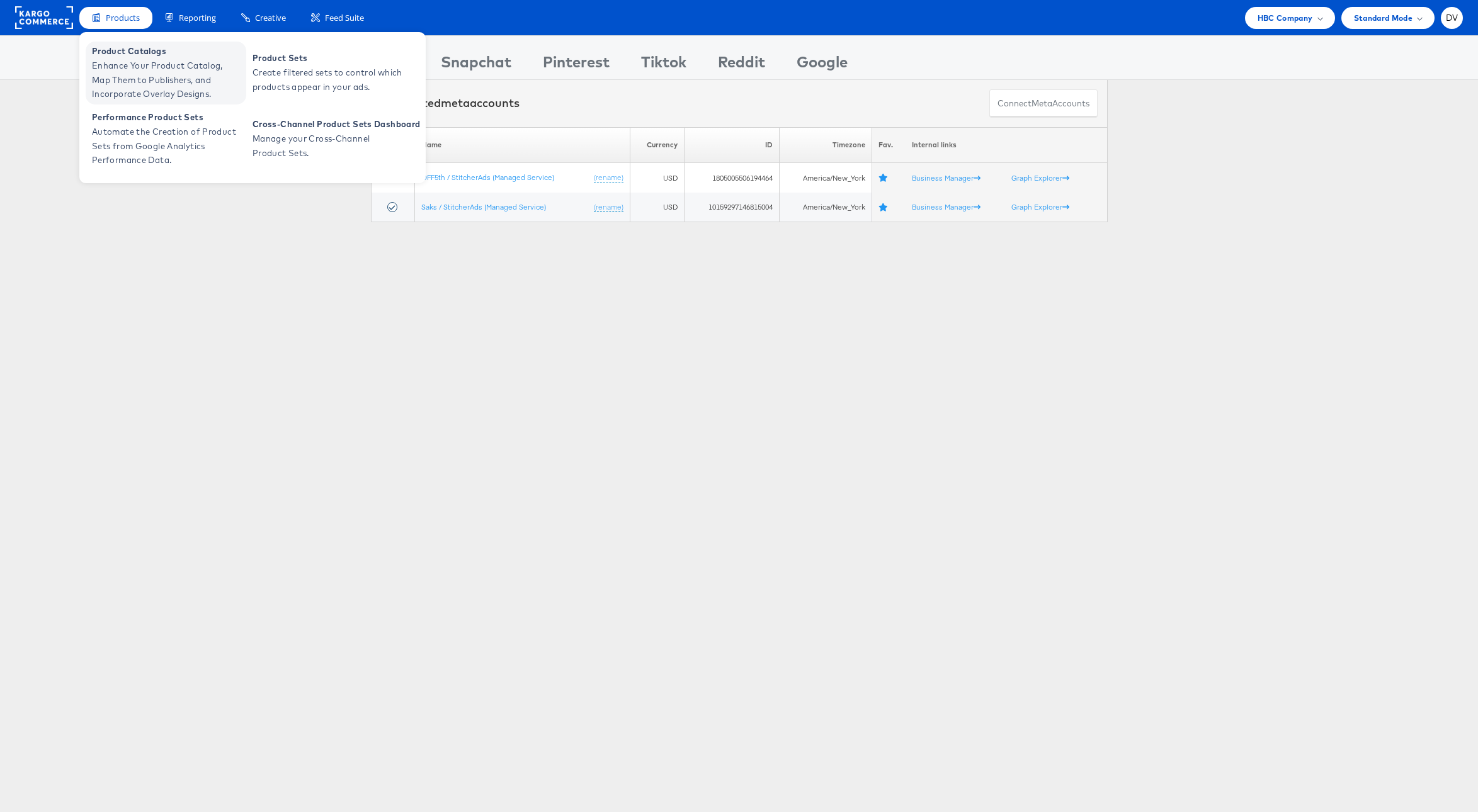
click at [118, 44] on span "Product Catalogs" at bounding box center [167, 51] width 151 height 15
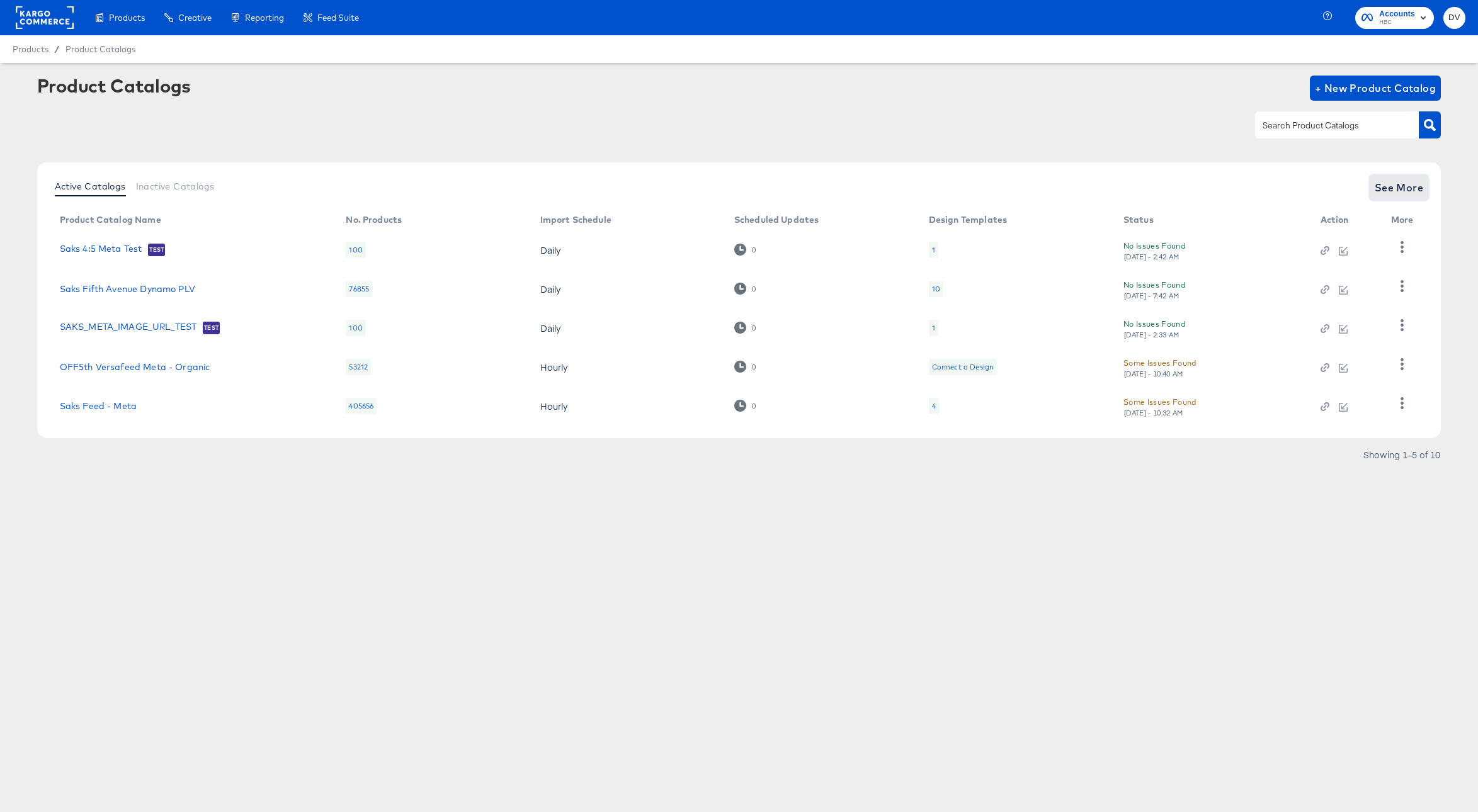
click at [1418, 191] on span "See More" at bounding box center [1399, 187] width 49 height 17
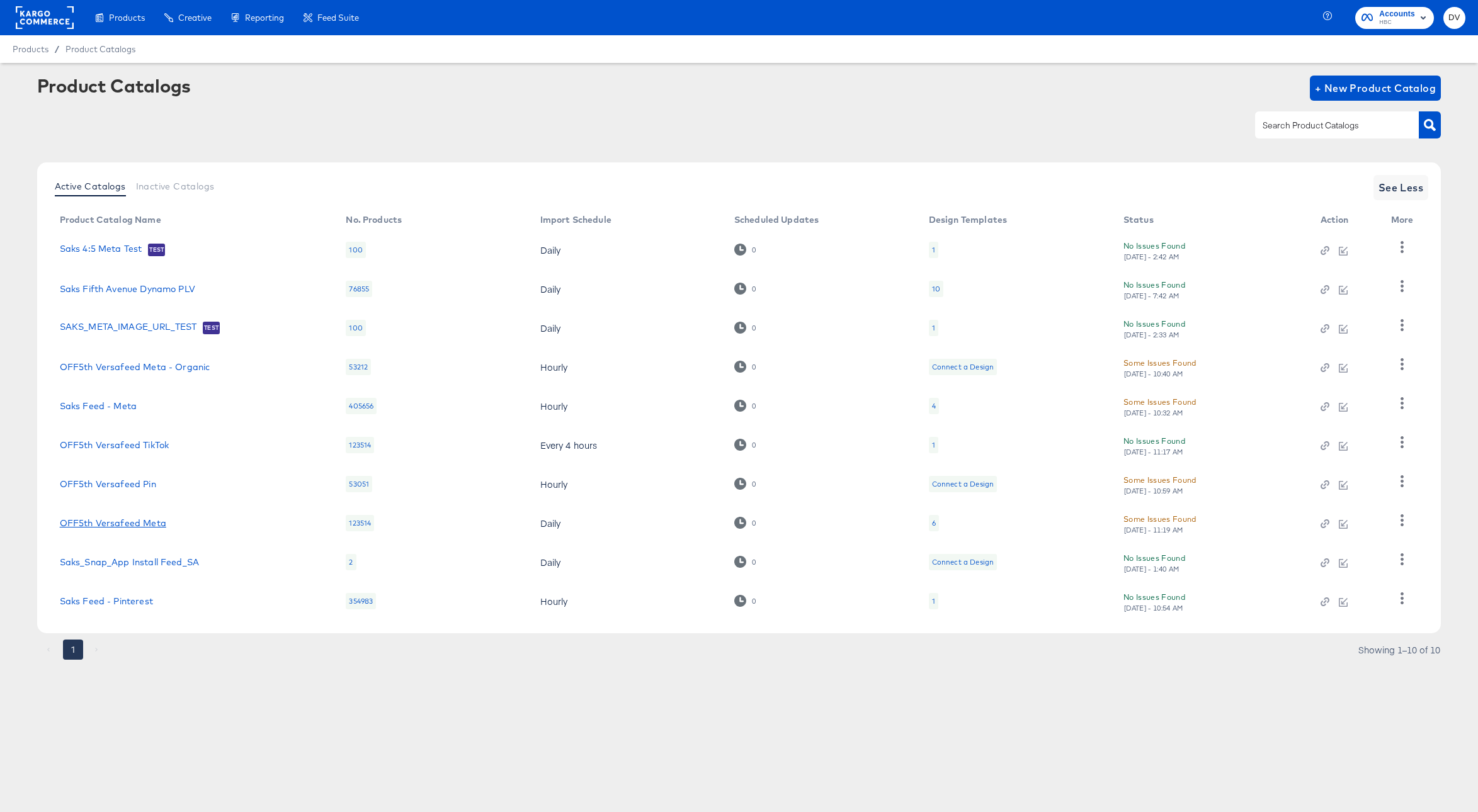
click at [136, 520] on link "OFF5th Versafeed Meta" at bounding box center [113, 523] width 106 height 10
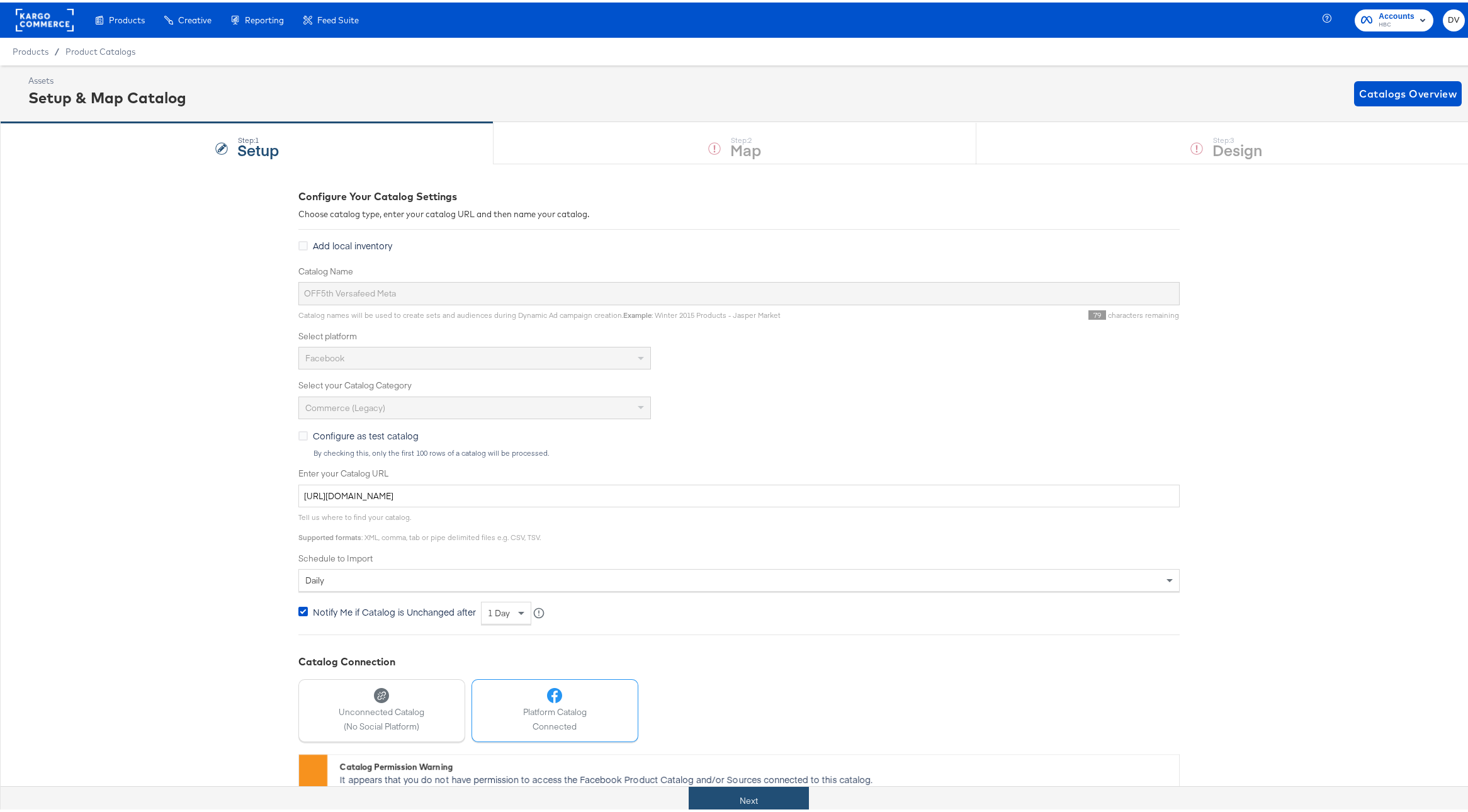
click at [770, 790] on button "Next" at bounding box center [749, 799] width 120 height 29
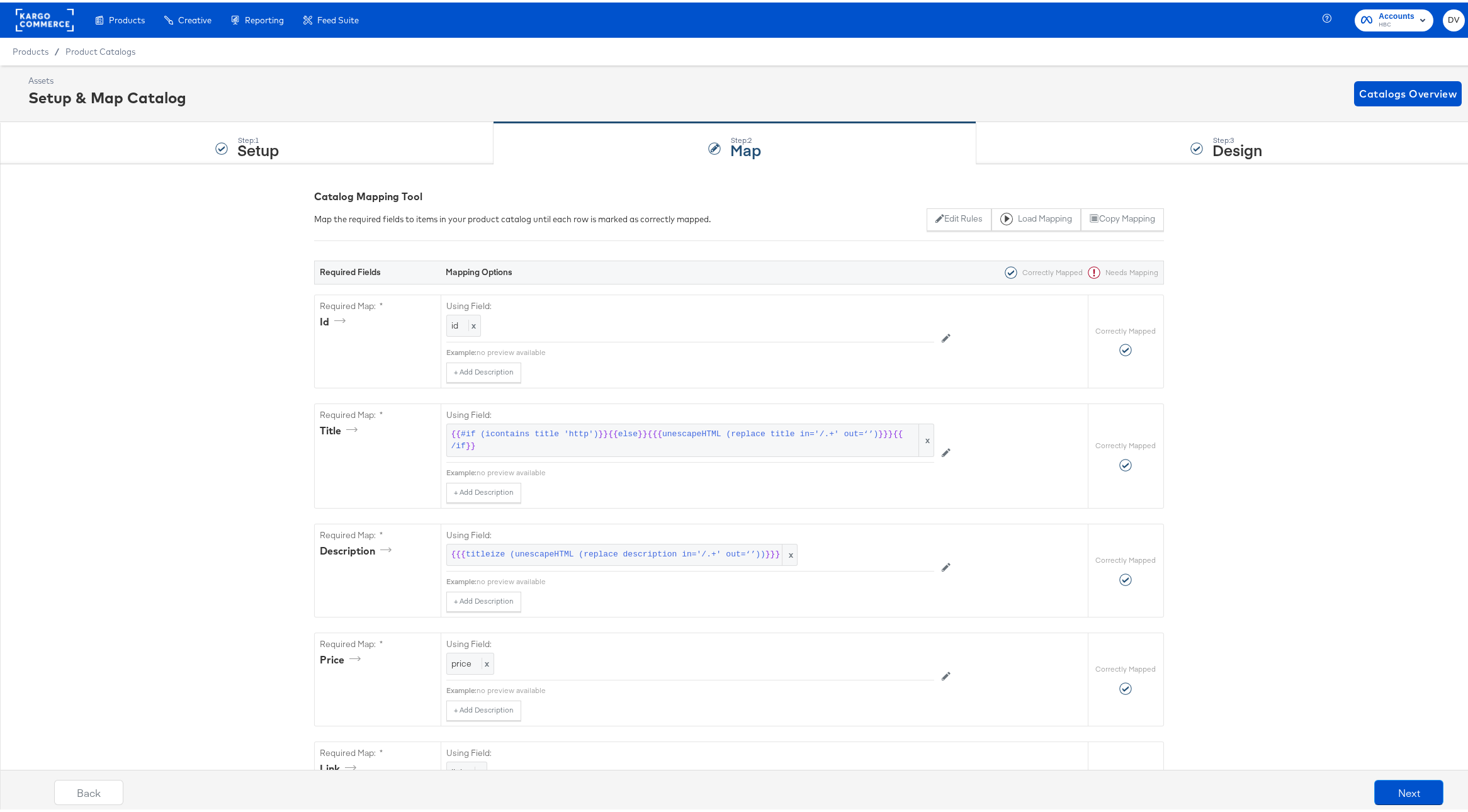
click at [1084, 142] on div "Step: 3 Design" at bounding box center [1227, 141] width 501 height 41
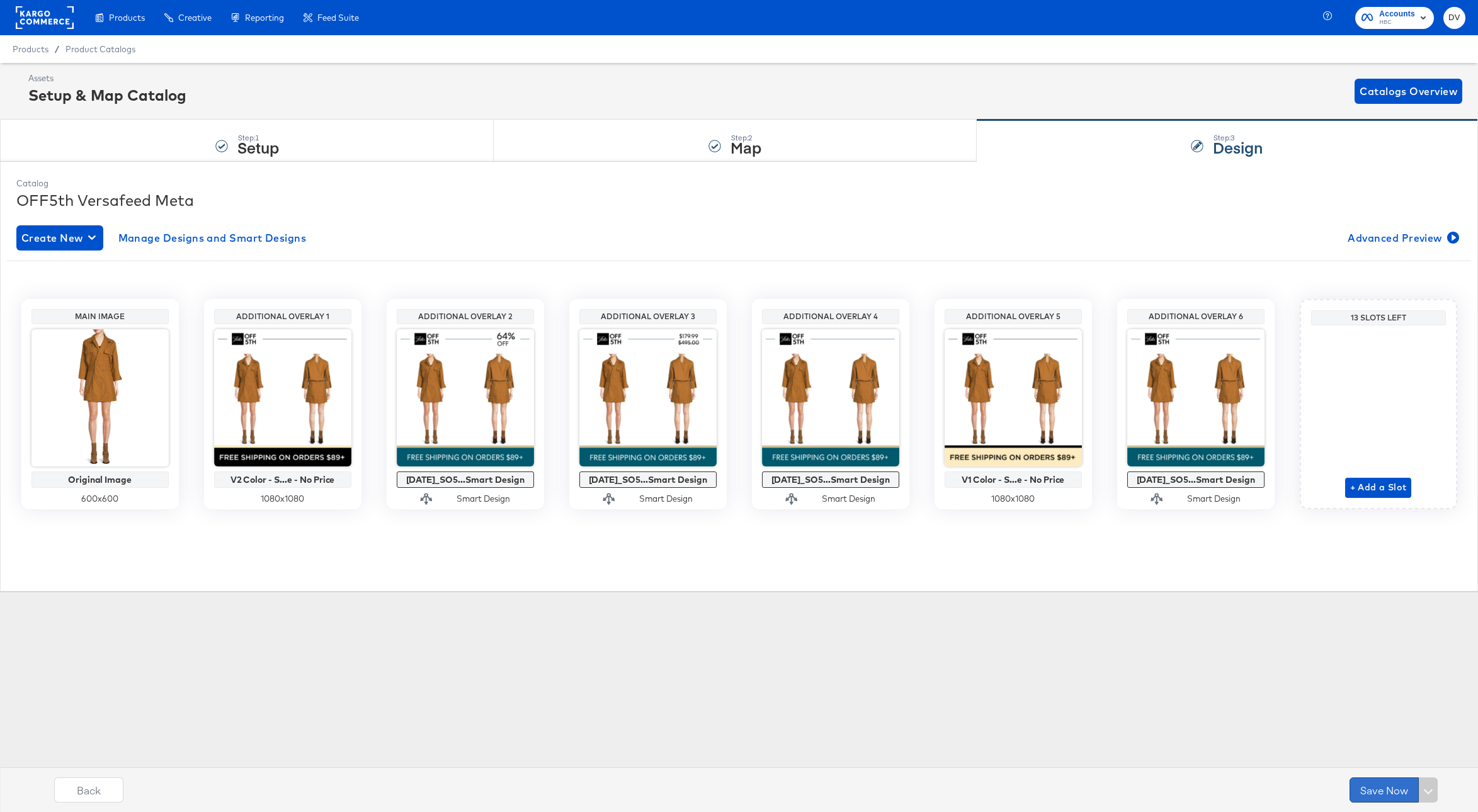
click at [1377, 797] on button "Save Now" at bounding box center [1384, 790] width 69 height 25
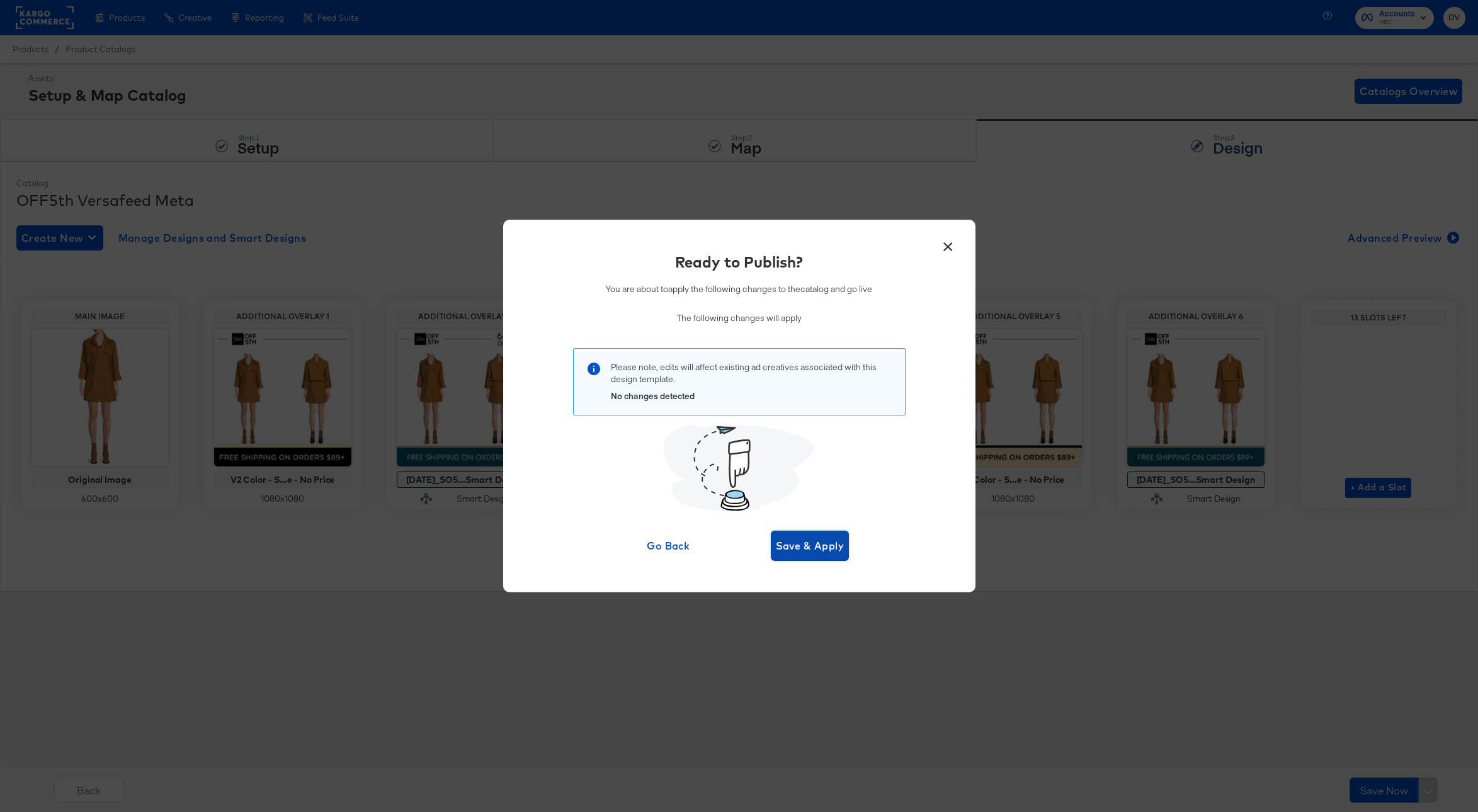
click at [829, 549] on span "Save & Apply" at bounding box center [810, 546] width 69 height 17
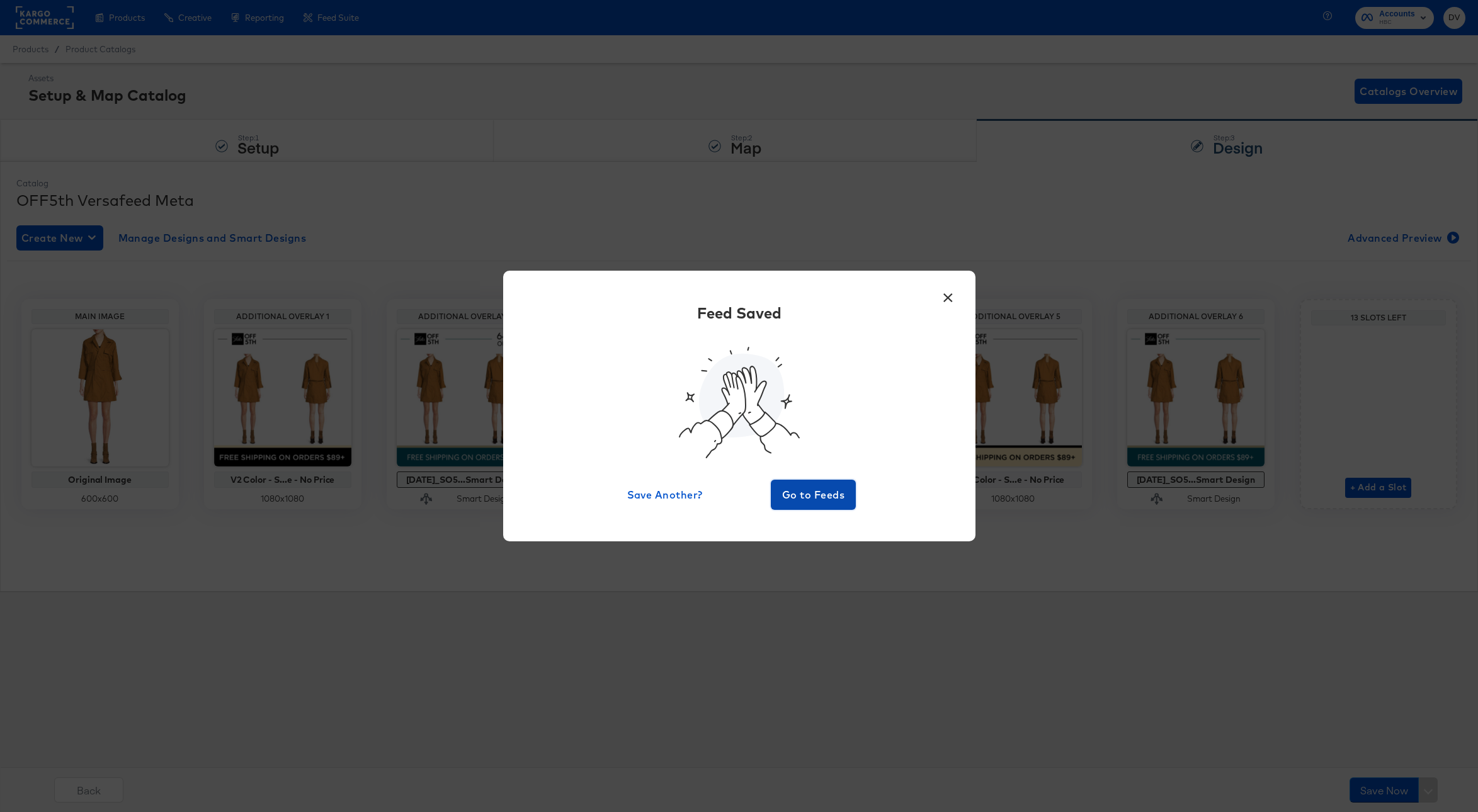
click at [822, 490] on span "Go to Feeds" at bounding box center [813, 494] width 76 height 17
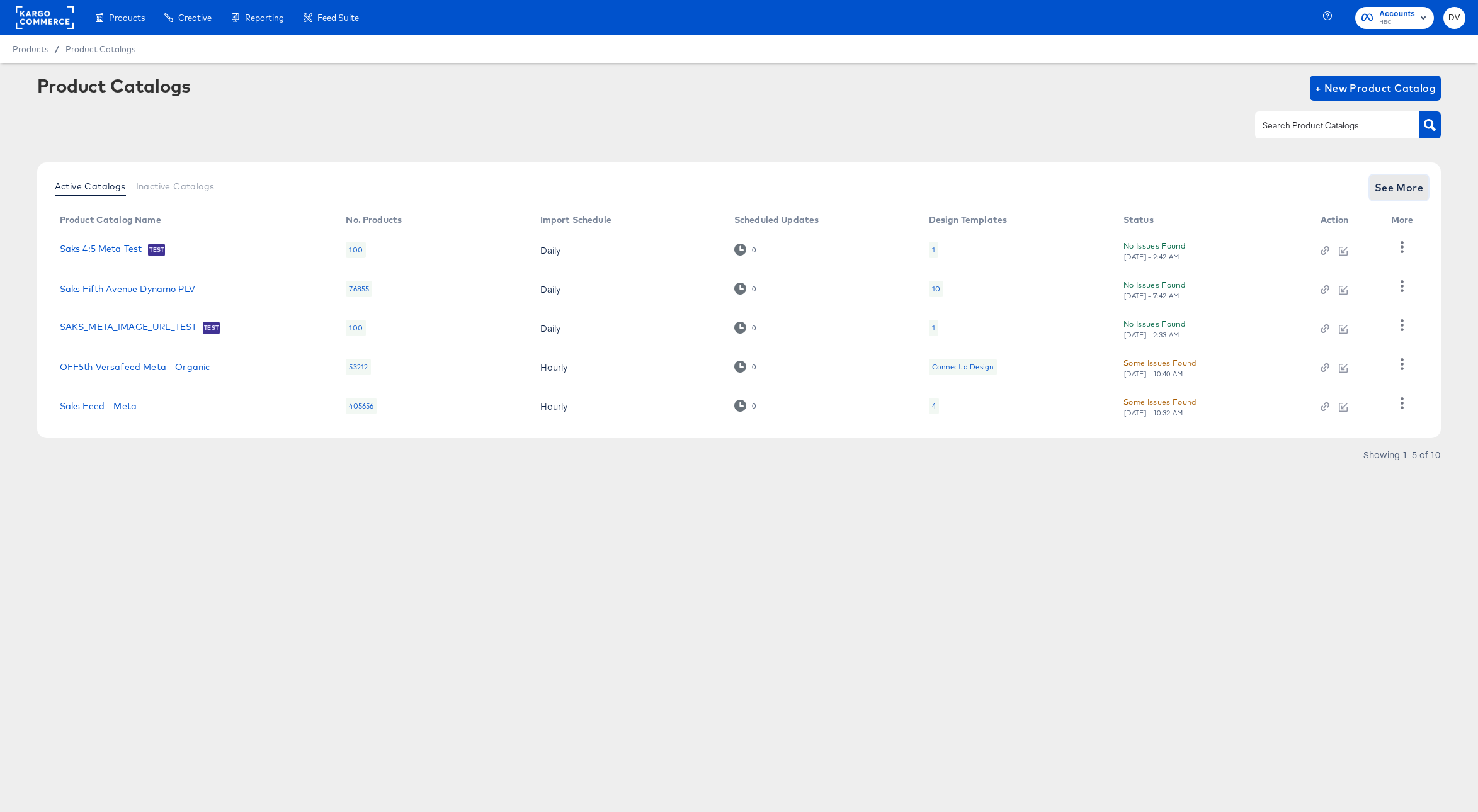
click at [1427, 183] on button "See More" at bounding box center [1399, 187] width 59 height 25
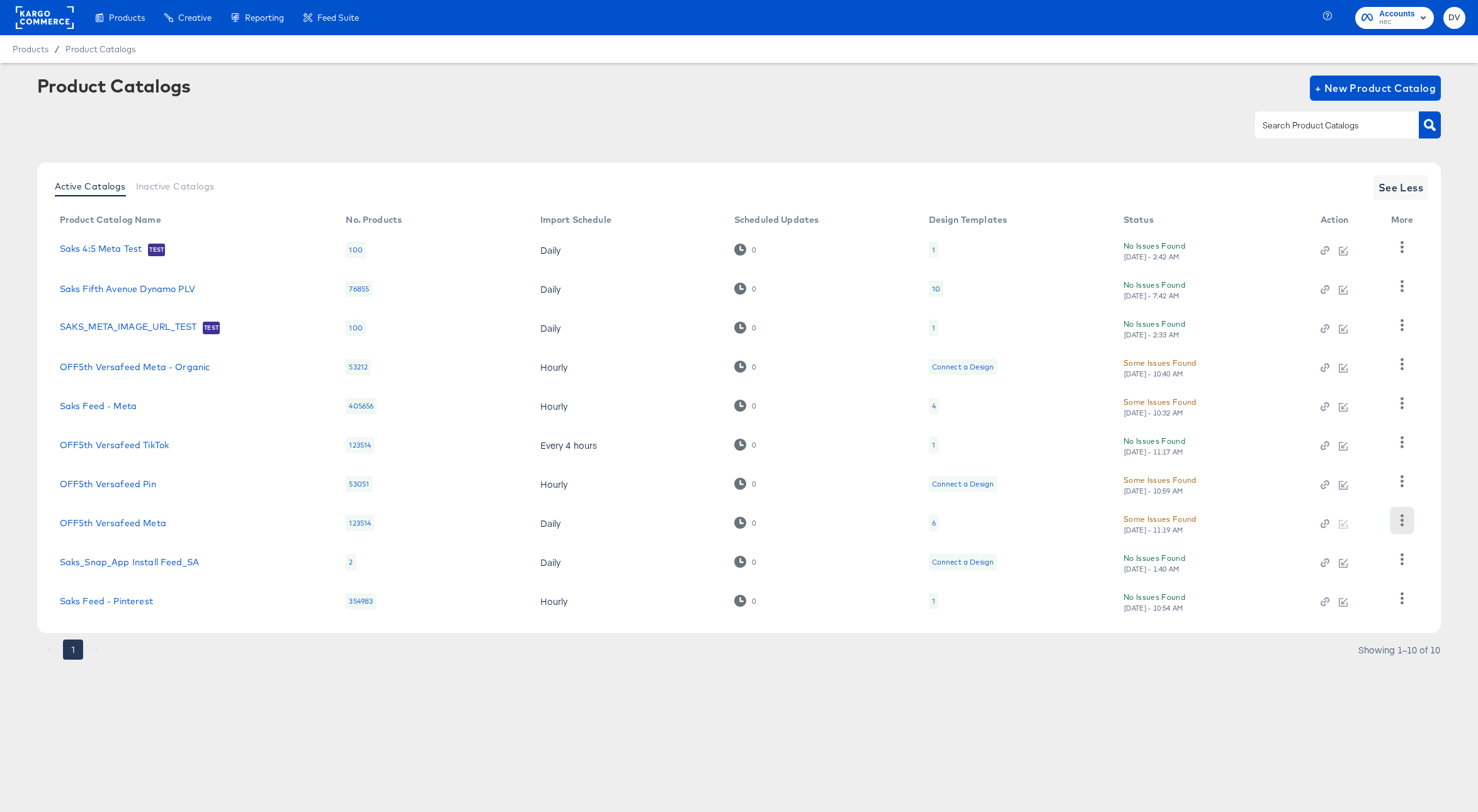
click at [1393, 519] on button "button" at bounding box center [1402, 520] width 22 height 25
click at [1340, 421] on div "HUD Checks (Internal)" at bounding box center [1350, 417] width 126 height 20
